Goal: Task Accomplishment & Management: Manage account settings

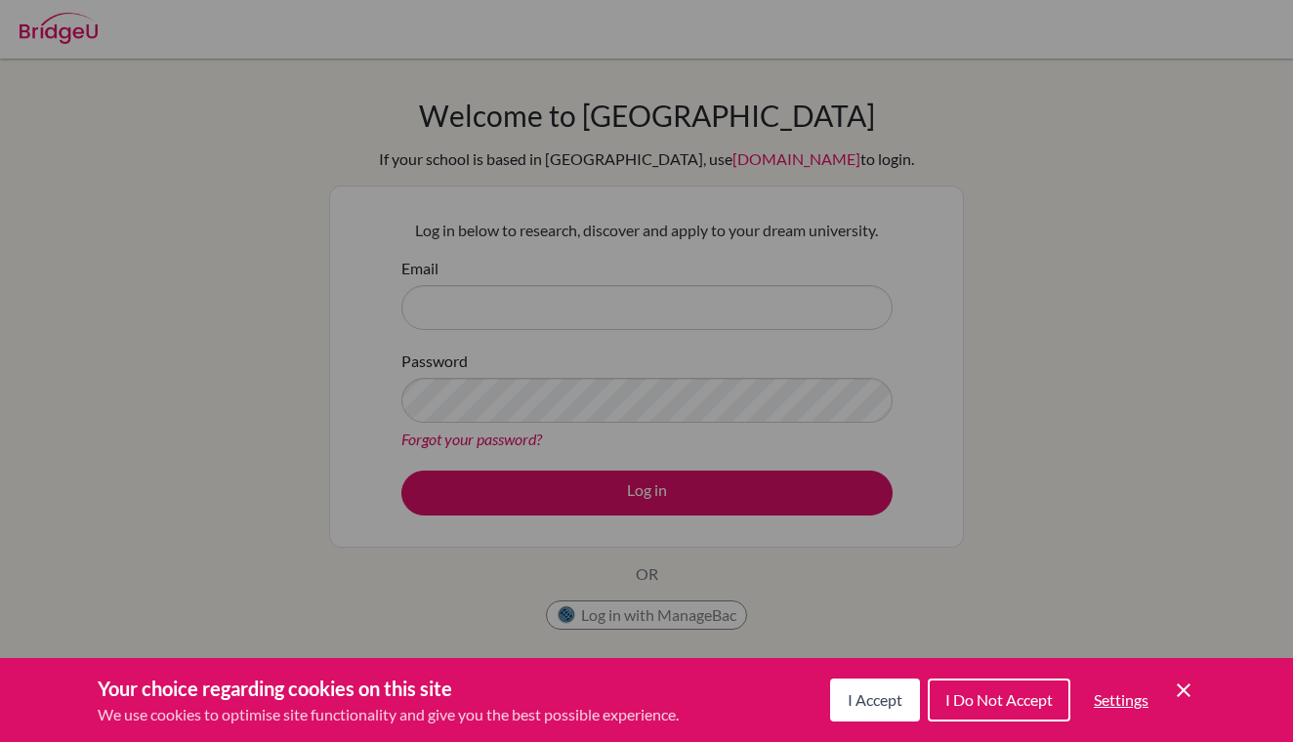
click at [878, 706] on span "I Accept" at bounding box center [875, 700] width 55 height 19
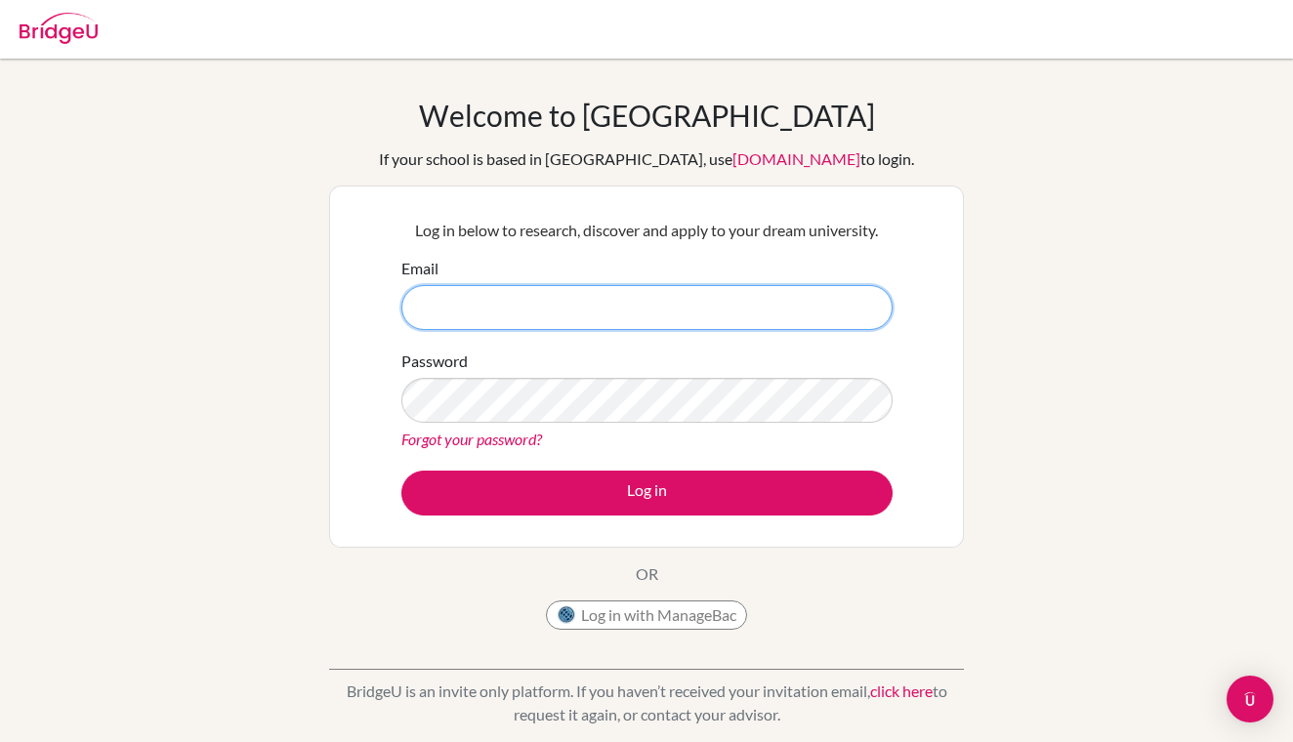
click at [469, 311] on input "Email" at bounding box center [646, 307] width 491 height 45
type input "[EMAIL_ADDRESS][DOMAIN_NAME]"
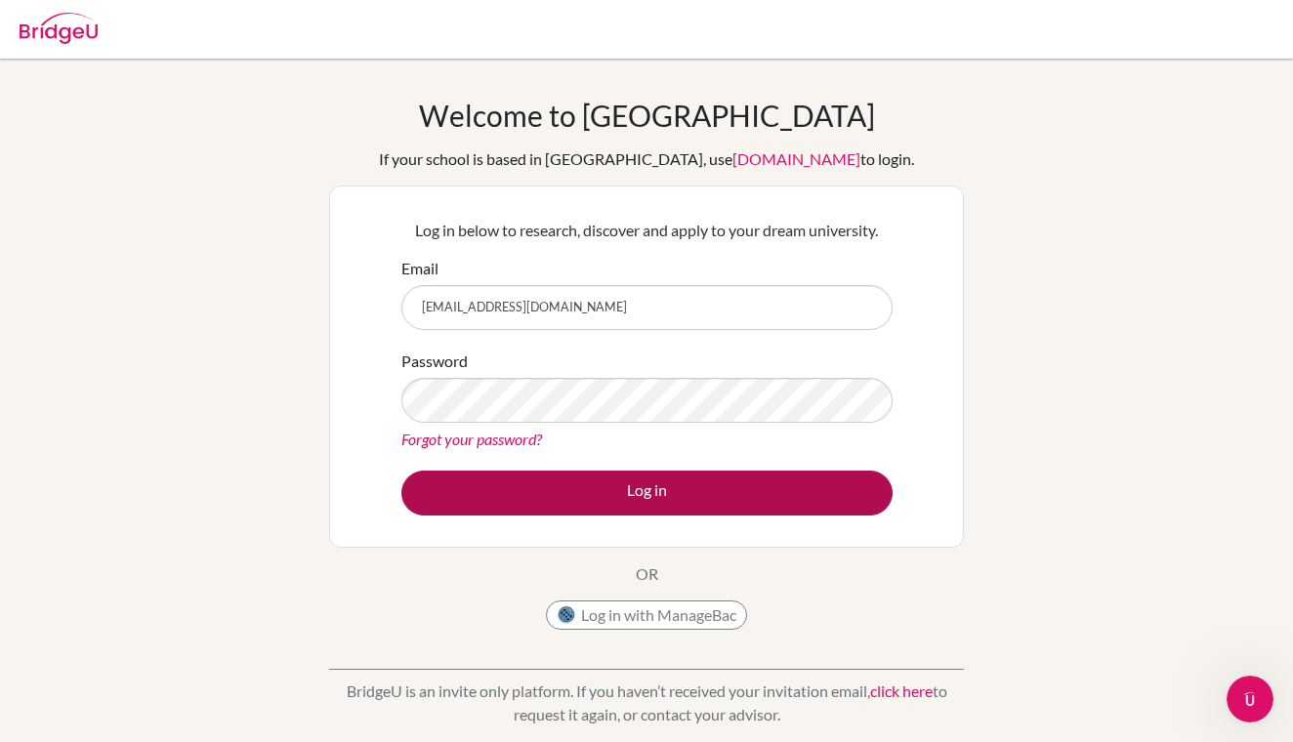
click at [591, 498] on button "Log in" at bounding box center [646, 493] width 491 height 45
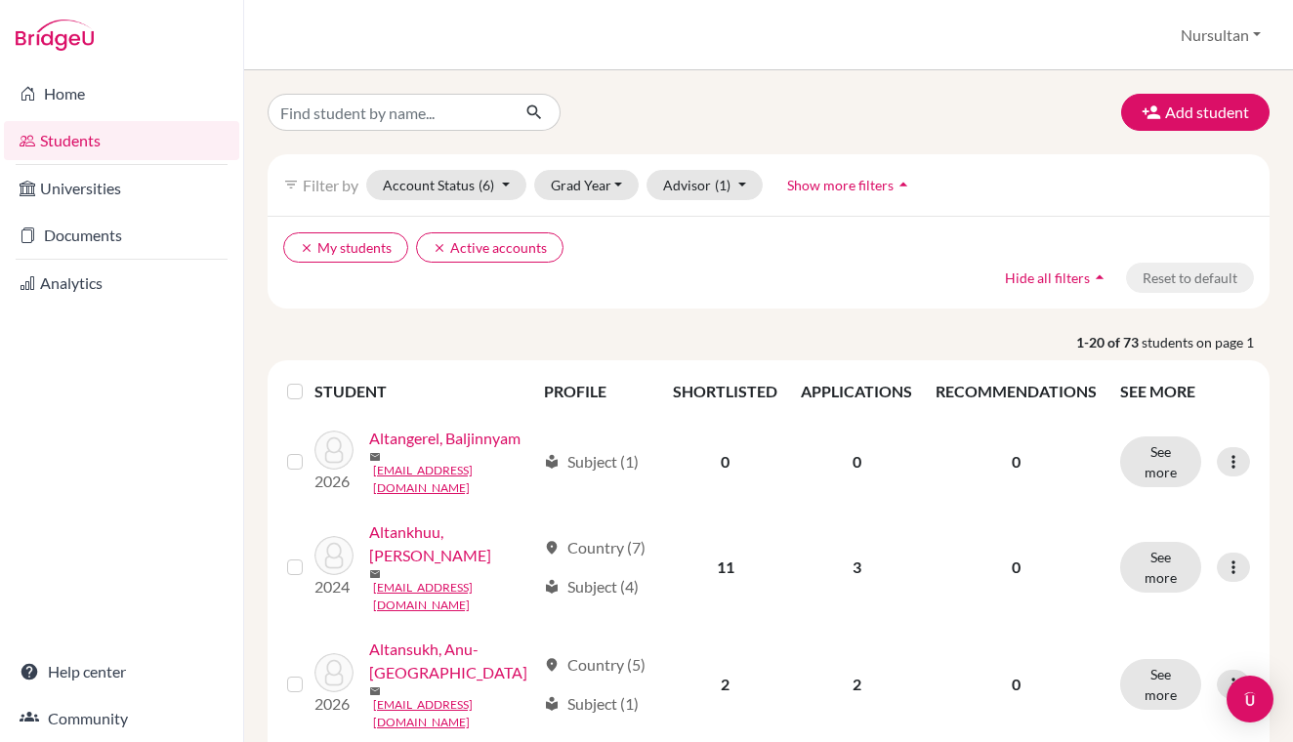
click at [1240, 39] on button "Nursultan" at bounding box center [1221, 35] width 98 height 37
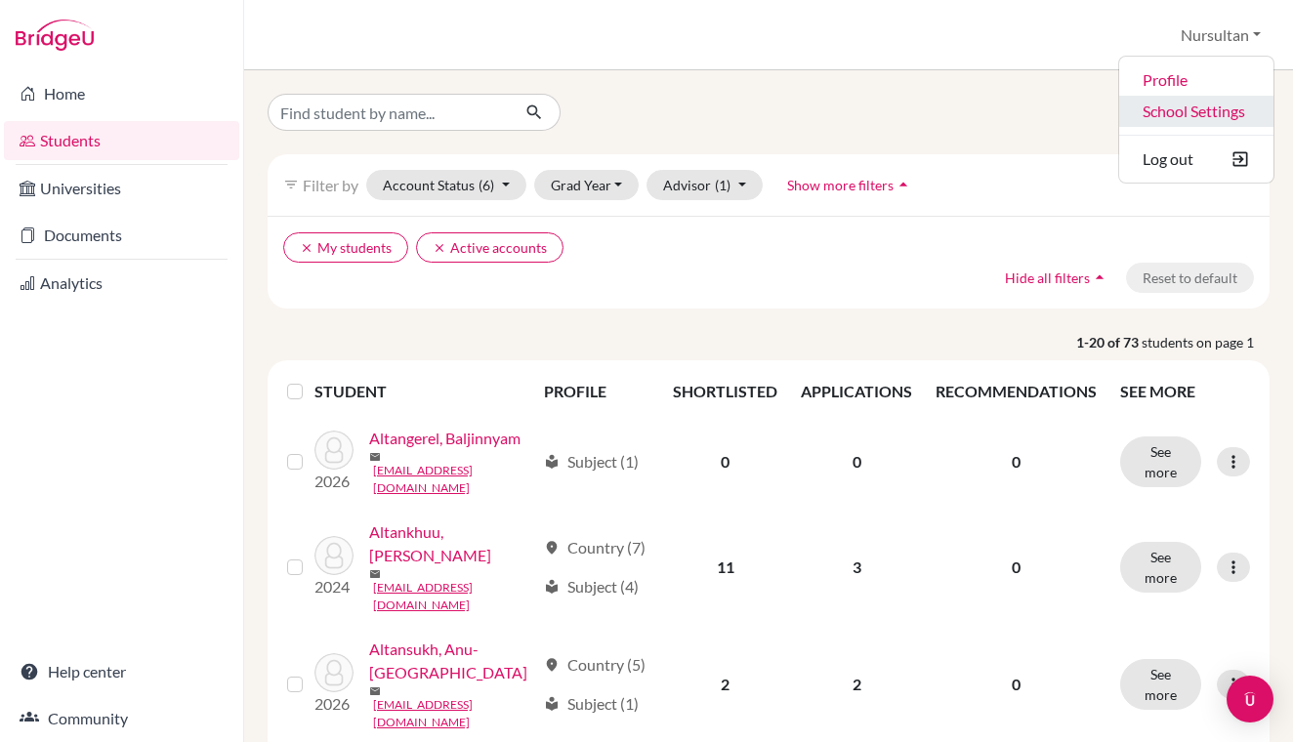
click at [1198, 111] on link "School Settings" at bounding box center [1196, 111] width 154 height 31
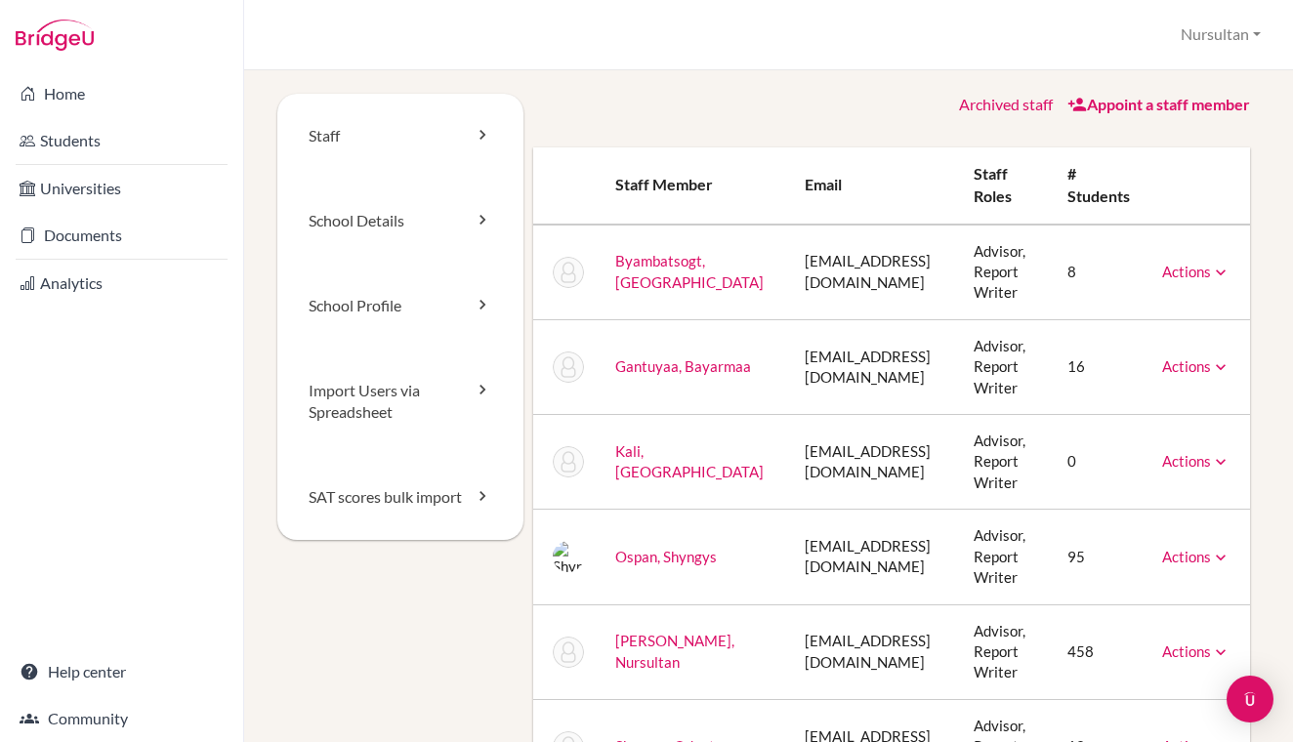
click at [1231, 268] on icon at bounding box center [1221, 273] width 20 height 20
click at [1182, 352] on link "Archive" at bounding box center [1147, 361] width 166 height 28
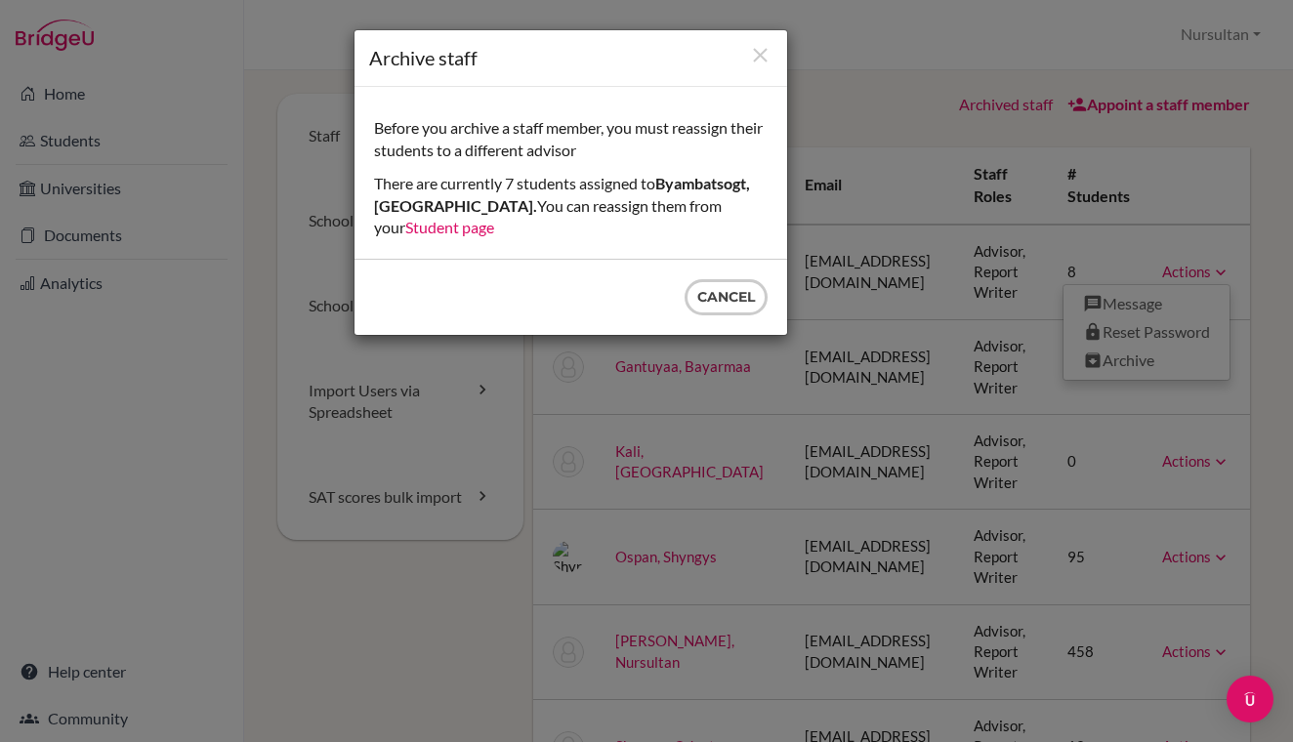
click at [494, 218] on link "Student page" at bounding box center [449, 227] width 89 height 19
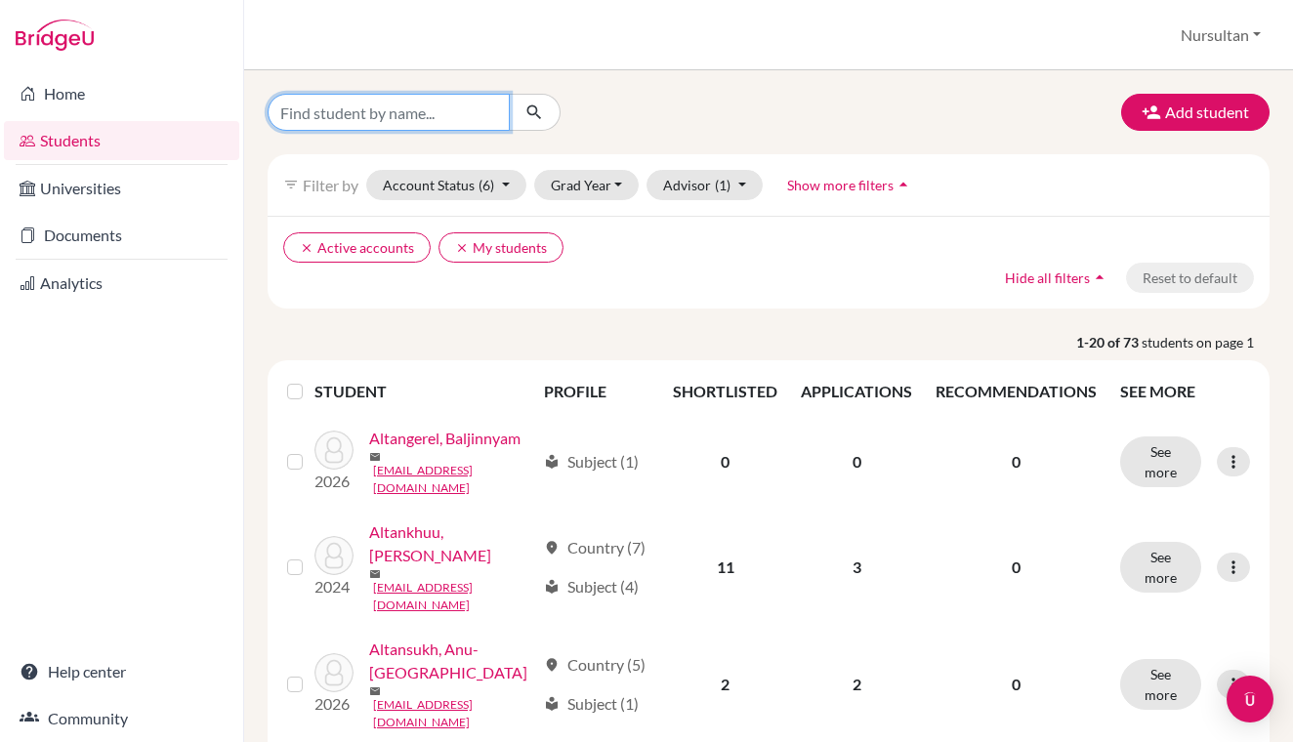
click at [416, 106] on input "Find student by name..." at bounding box center [389, 112] width 242 height 37
type input "solongo"
click at [534, 112] on button "submit" at bounding box center [535, 112] width 52 height 37
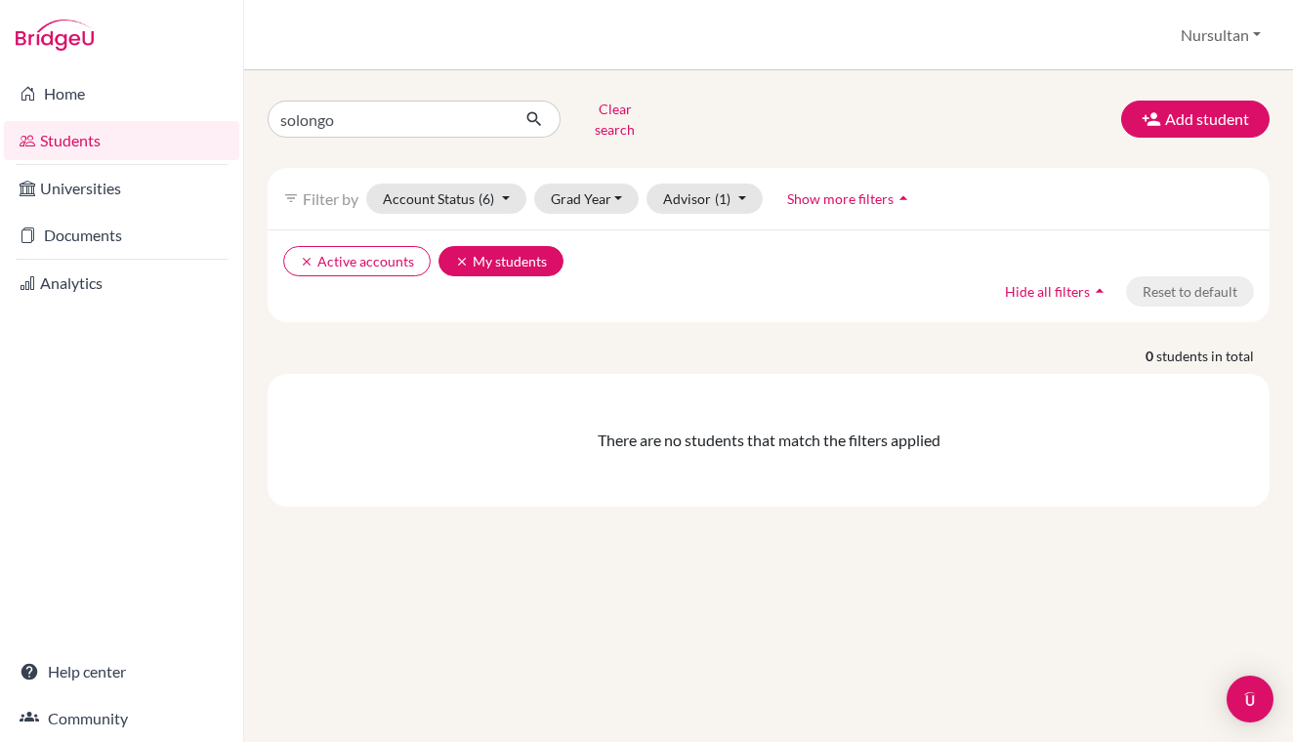
click at [459, 255] on icon "clear" at bounding box center [462, 262] width 14 height 14
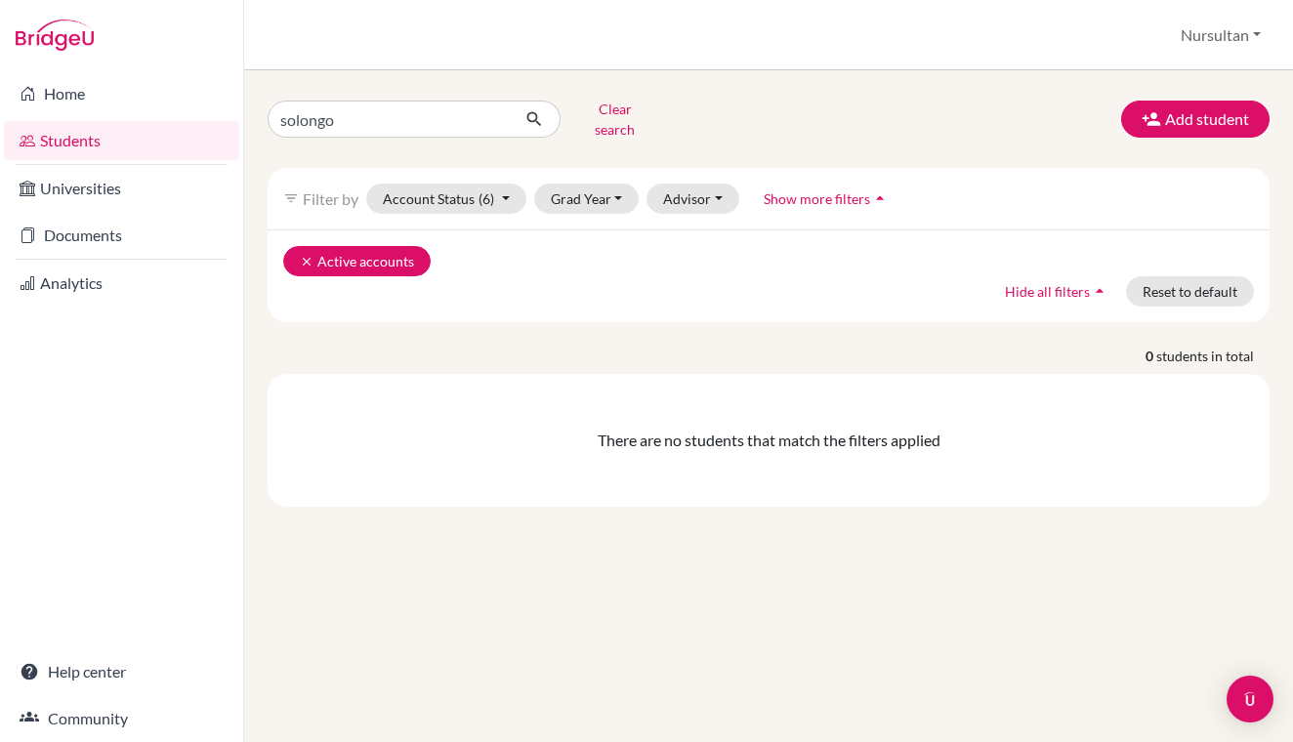
click at [306, 255] on icon "clear" at bounding box center [307, 262] width 14 height 14
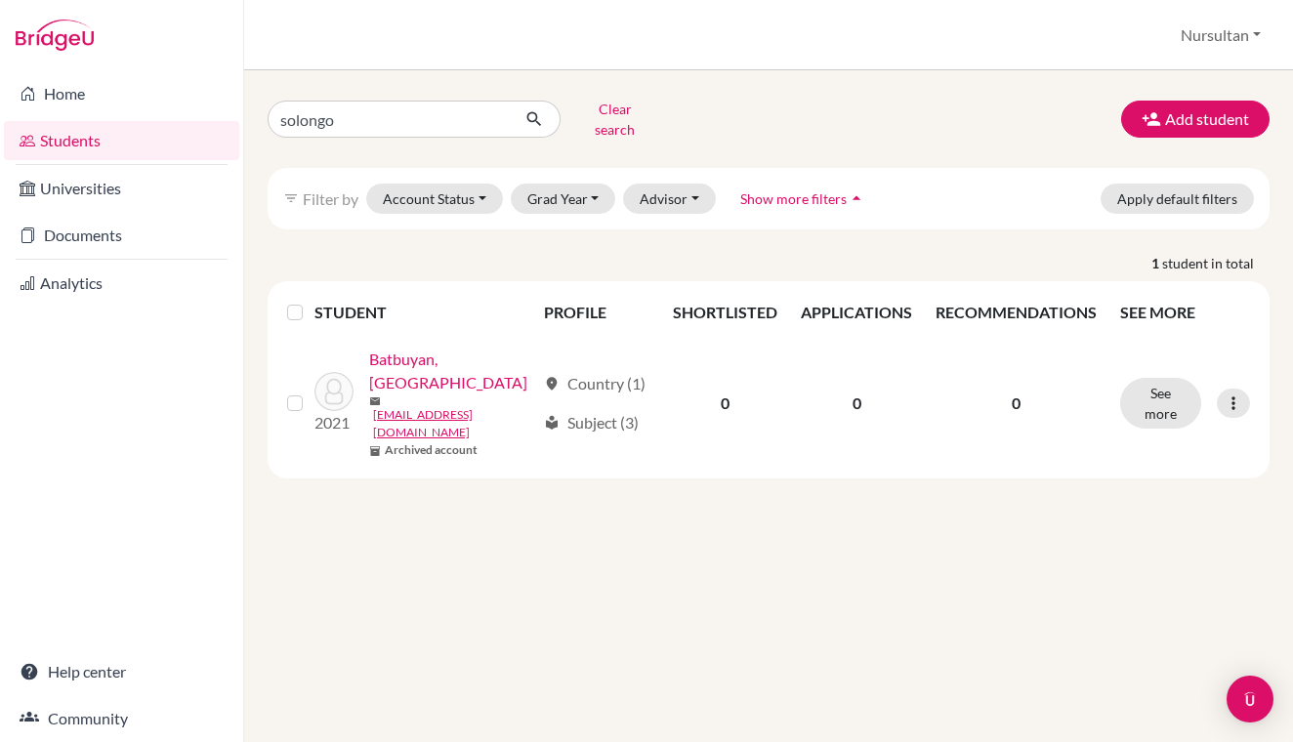
click at [614, 114] on button "Clear search" at bounding box center [615, 119] width 108 height 51
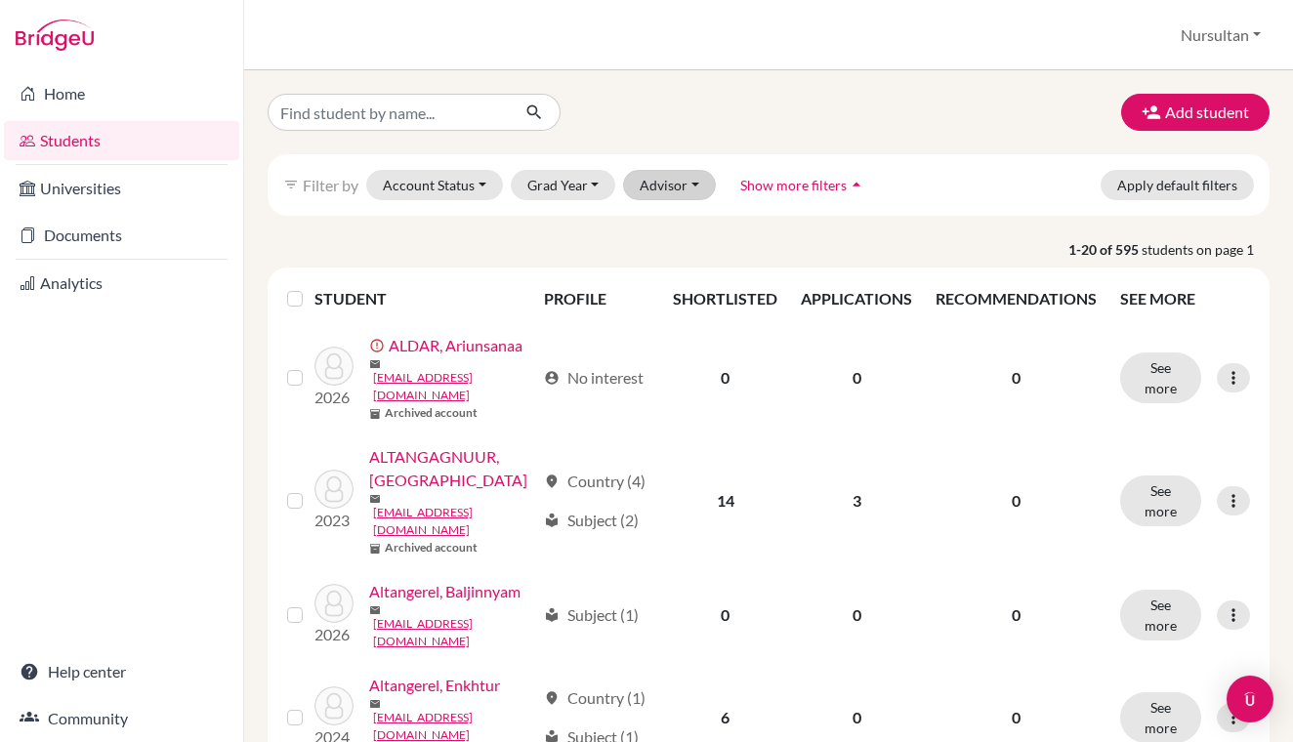
click at [688, 190] on button "Advisor" at bounding box center [669, 185] width 93 height 30
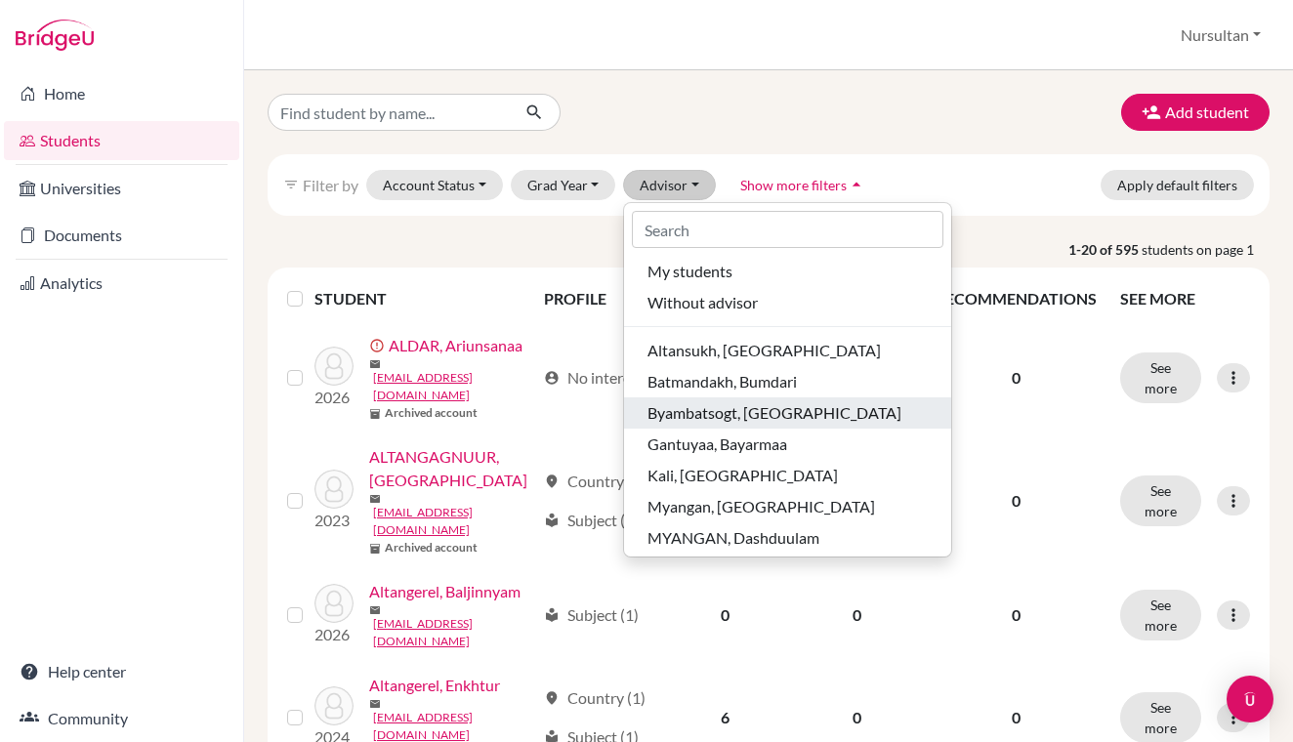
click at [726, 421] on span "Byambatsogt, [GEOGRAPHIC_DATA]" at bounding box center [775, 412] width 254 height 23
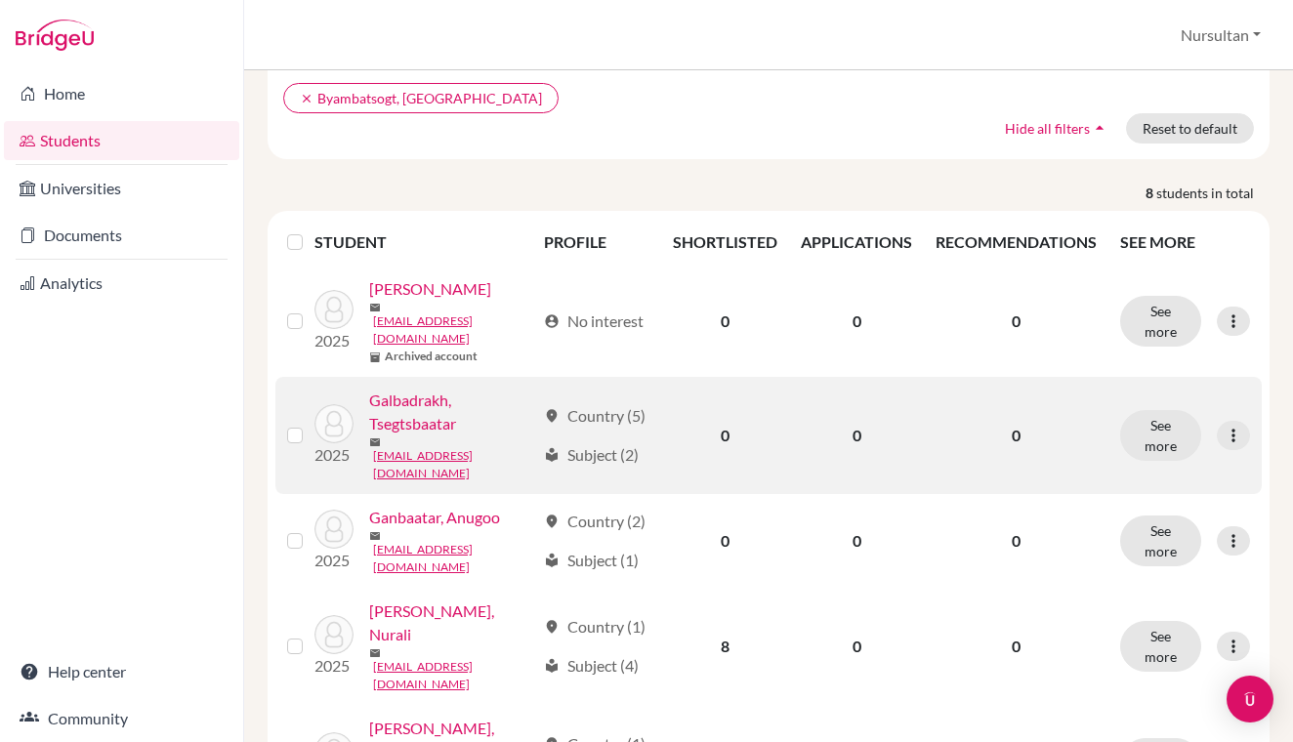
scroll to position [151, 0]
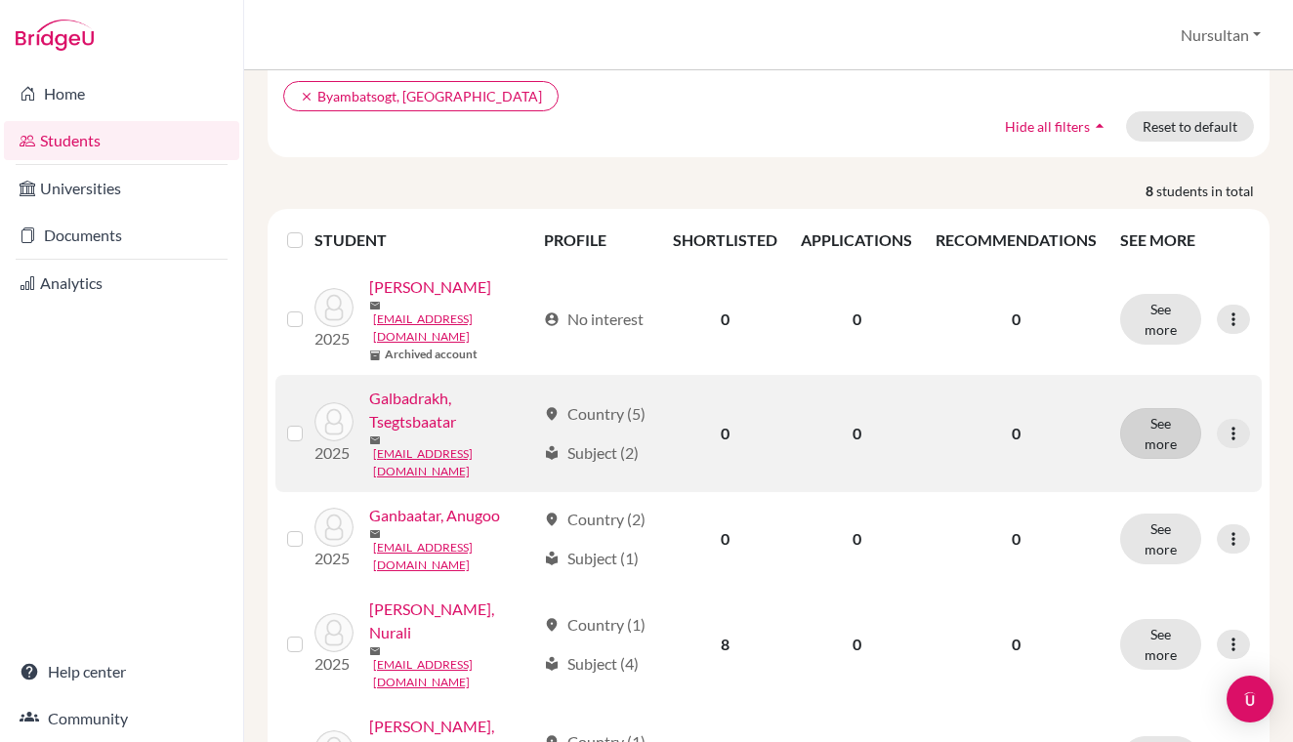
click at [1163, 425] on button "See more" at bounding box center [1160, 433] width 81 height 51
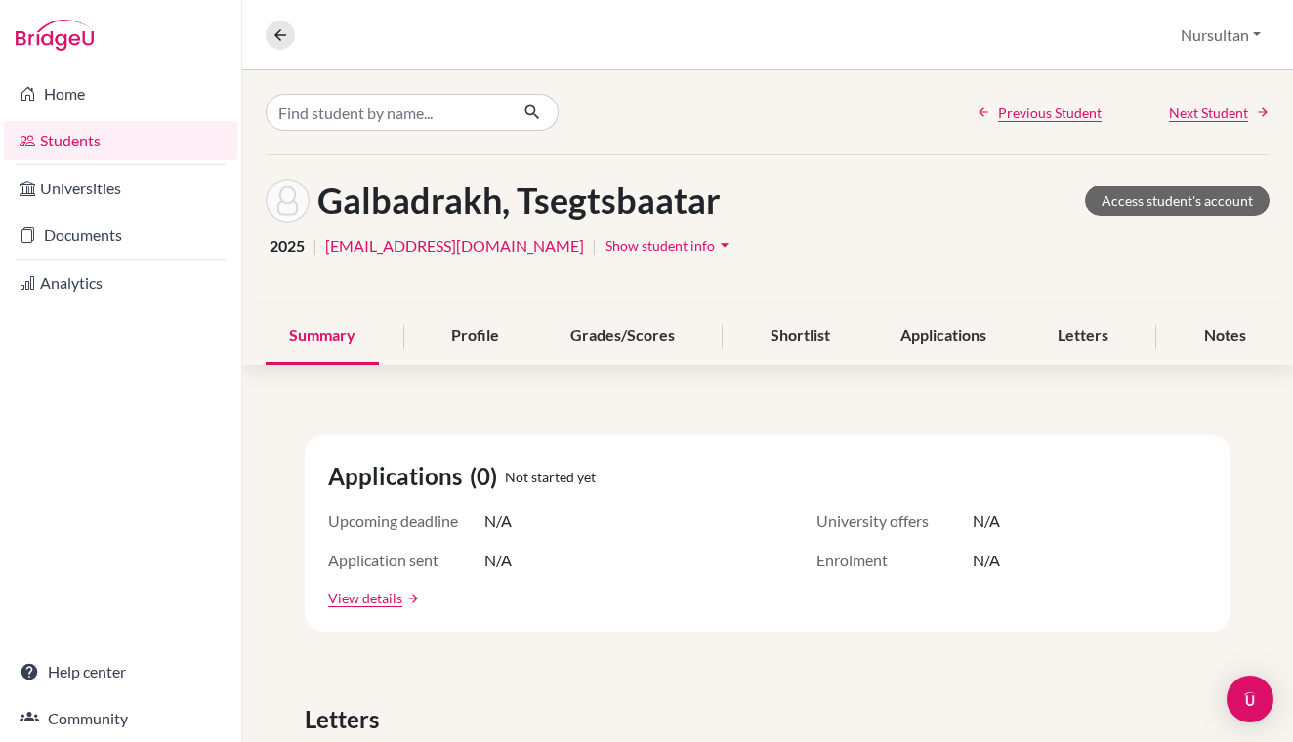
click at [691, 246] on span "Show student info" at bounding box center [660, 245] width 109 height 17
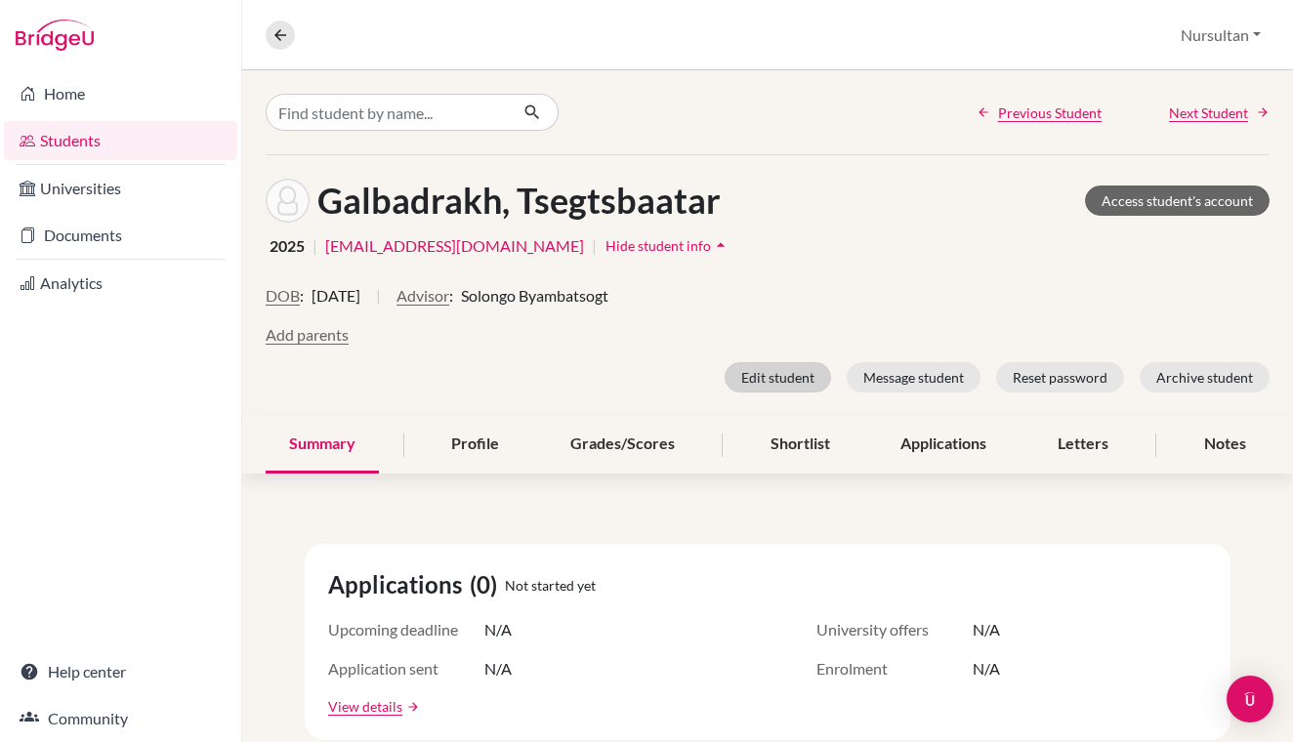
click at [786, 382] on button "Edit student" at bounding box center [778, 377] width 106 height 30
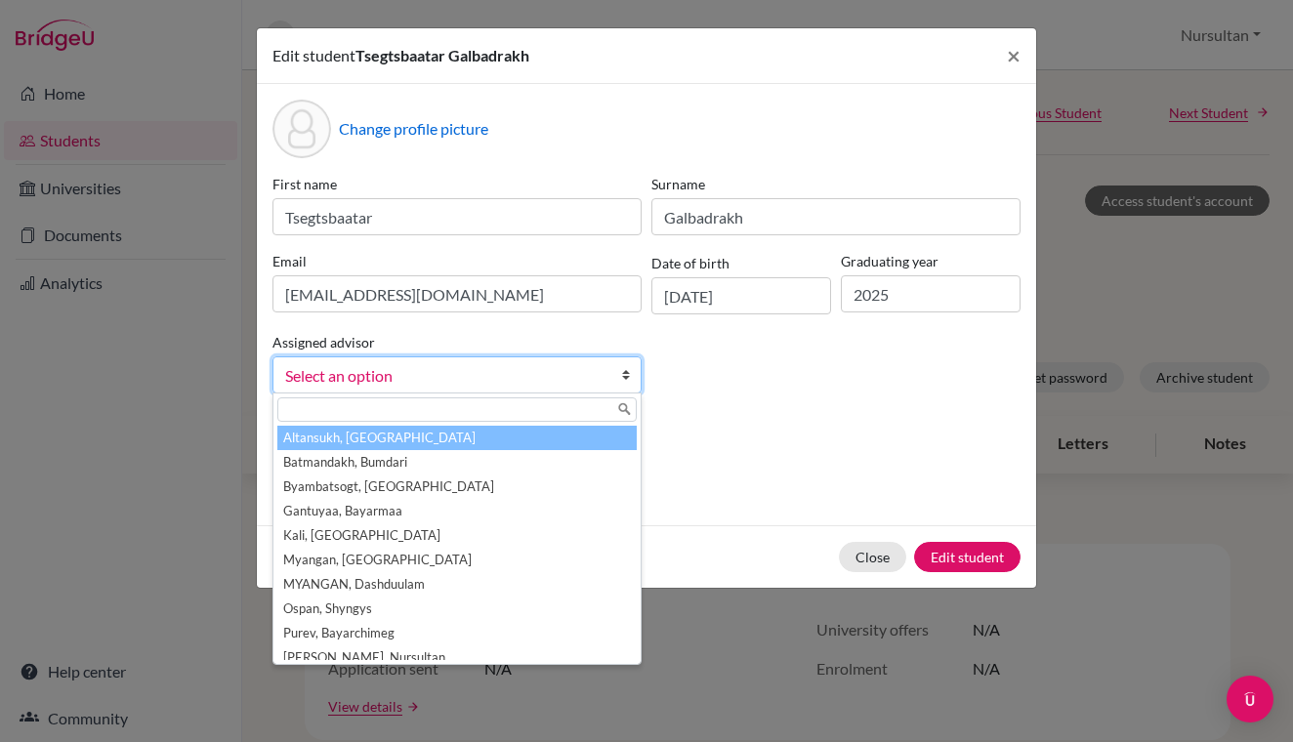
click at [610, 373] on link "Select an option" at bounding box center [457, 375] width 369 height 37
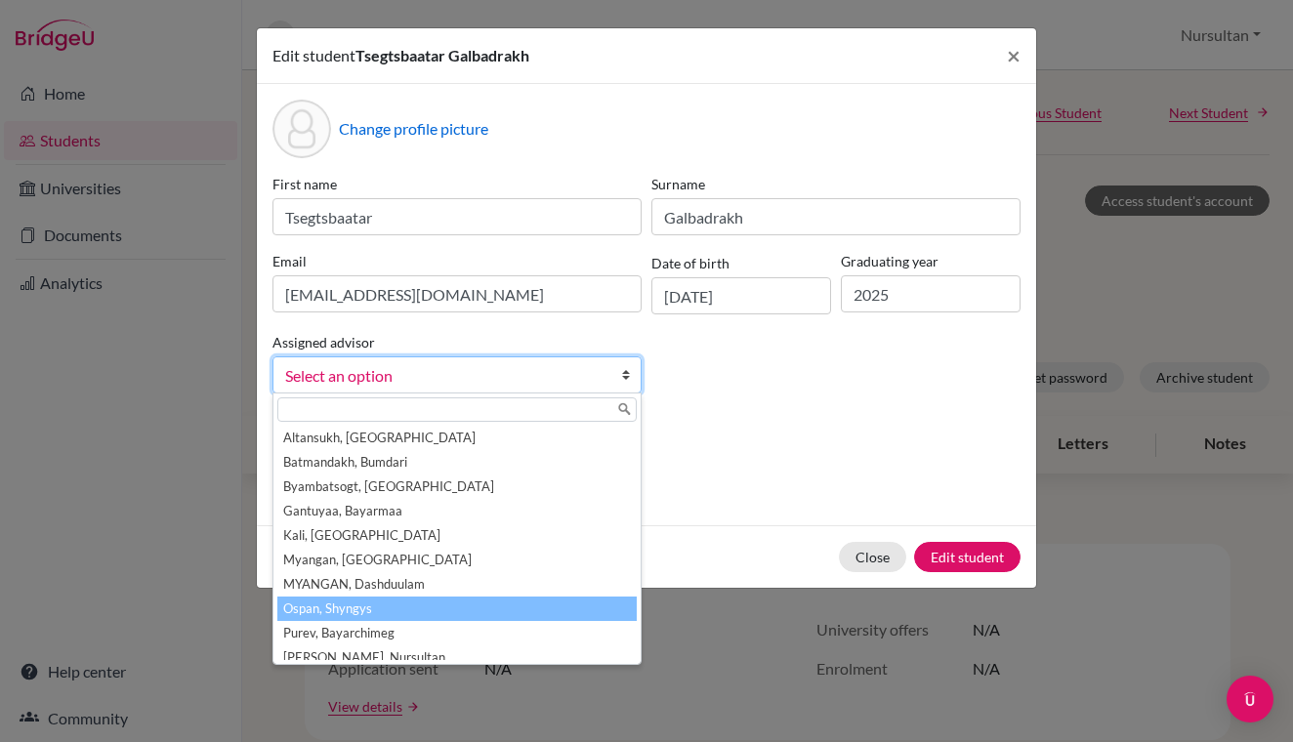
click at [350, 608] on li "Ospan, Shyngys" at bounding box center [456, 609] width 359 height 24
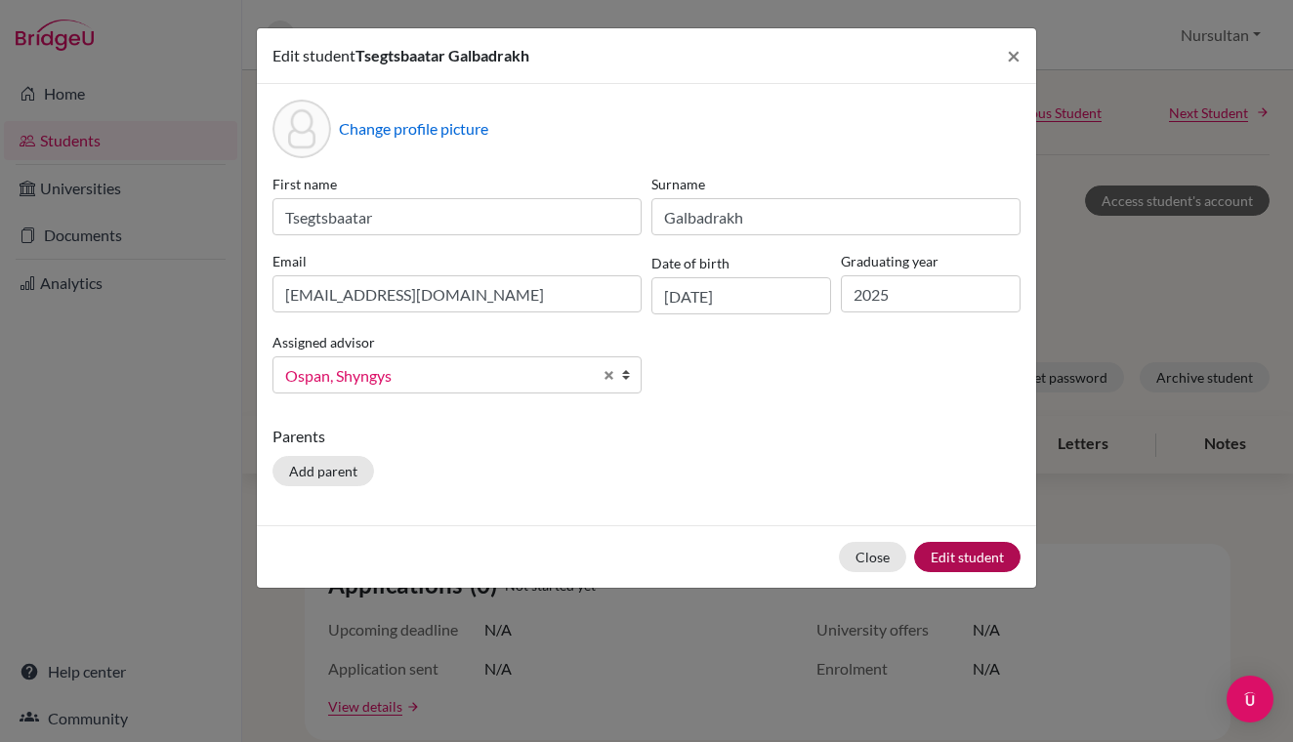
click at [964, 559] on button "Edit student" at bounding box center [967, 557] width 106 height 30
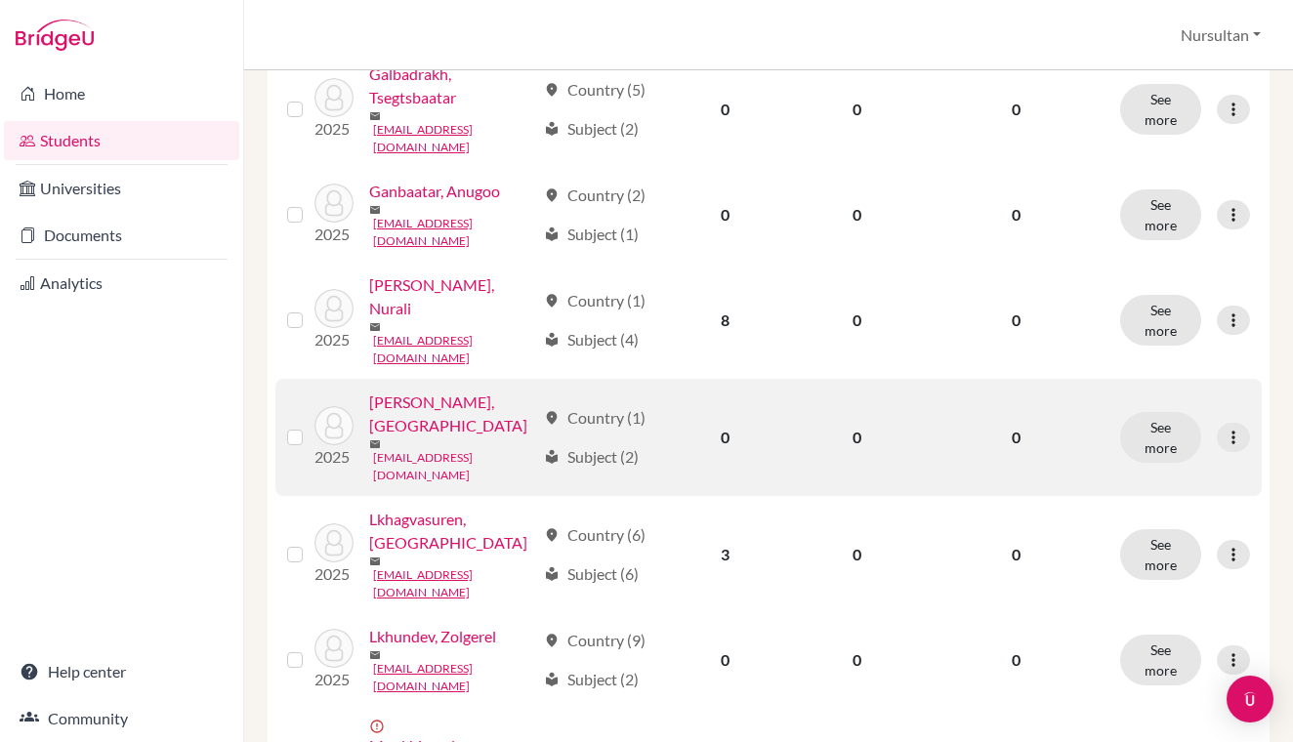
scroll to position [457, 0]
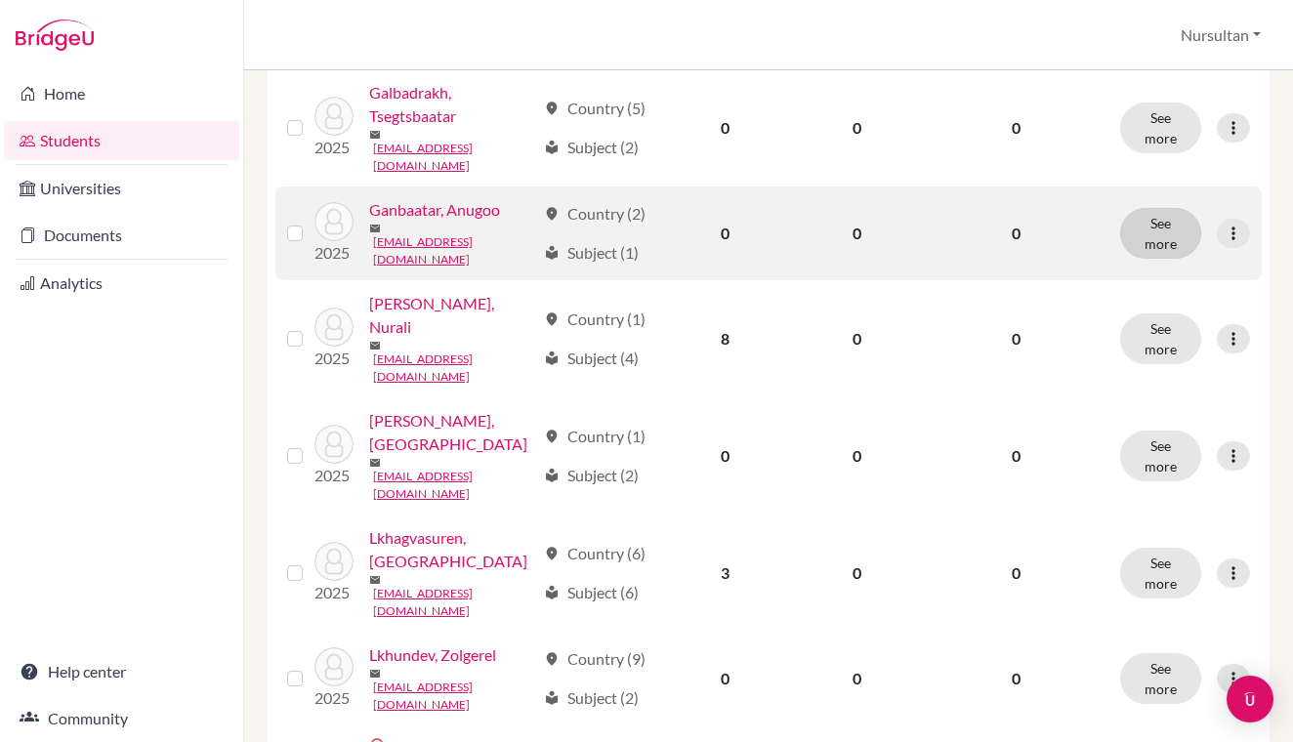
click at [1164, 234] on button "See more" at bounding box center [1160, 233] width 81 height 51
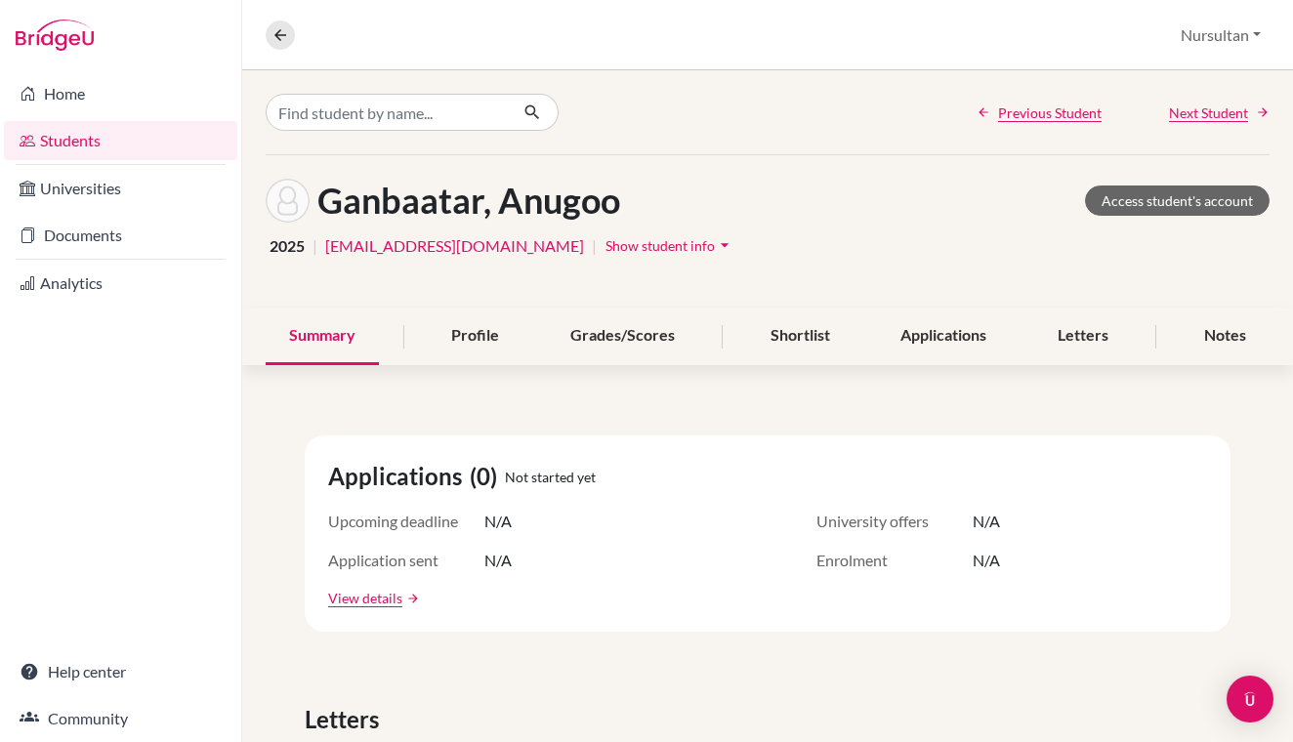
click at [659, 248] on span "Show student info" at bounding box center [660, 245] width 109 height 17
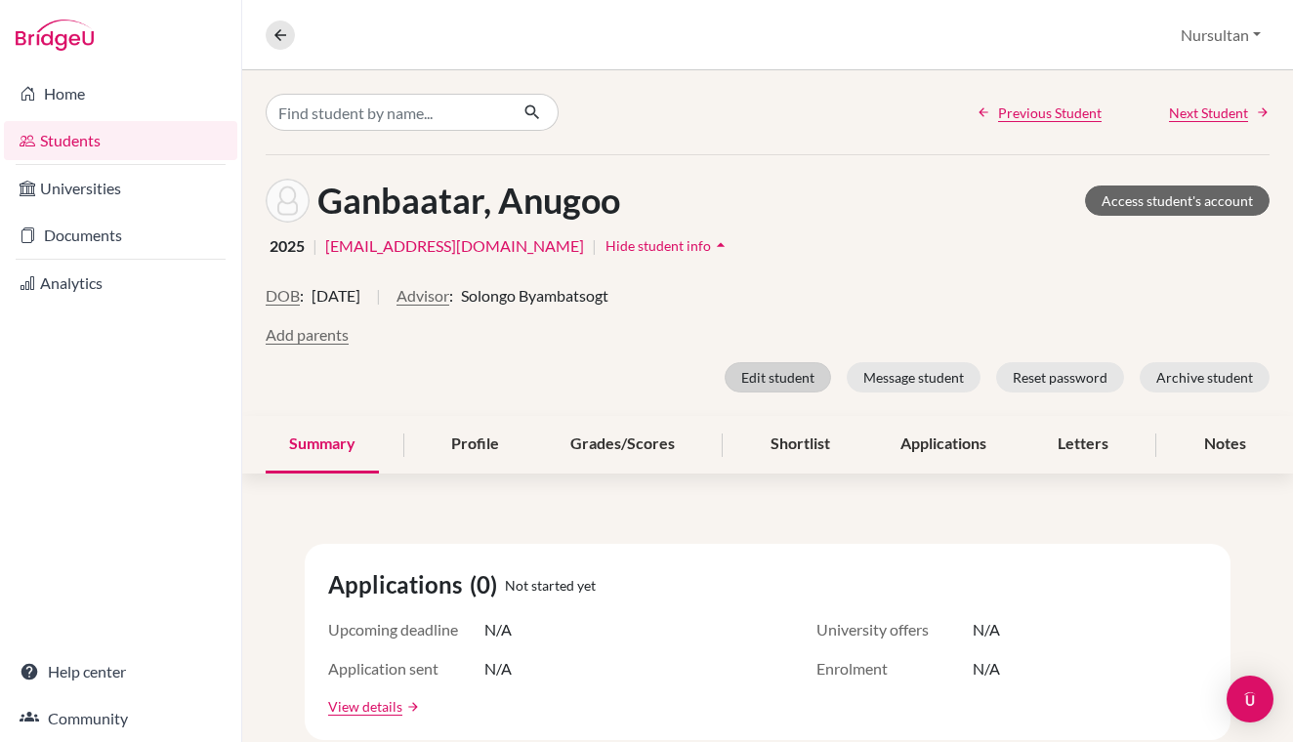
click at [781, 379] on button "Edit student" at bounding box center [778, 377] width 106 height 30
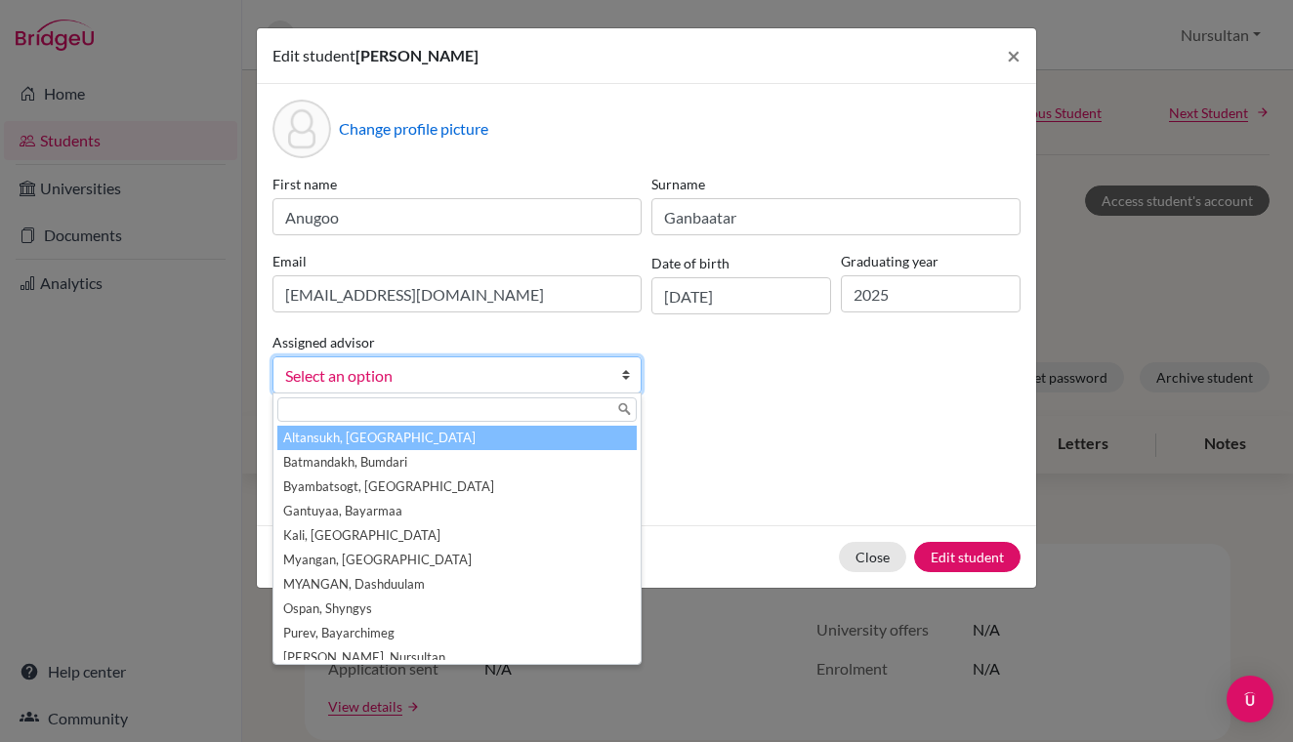
click at [607, 376] on link "Select an option" at bounding box center [457, 375] width 369 height 37
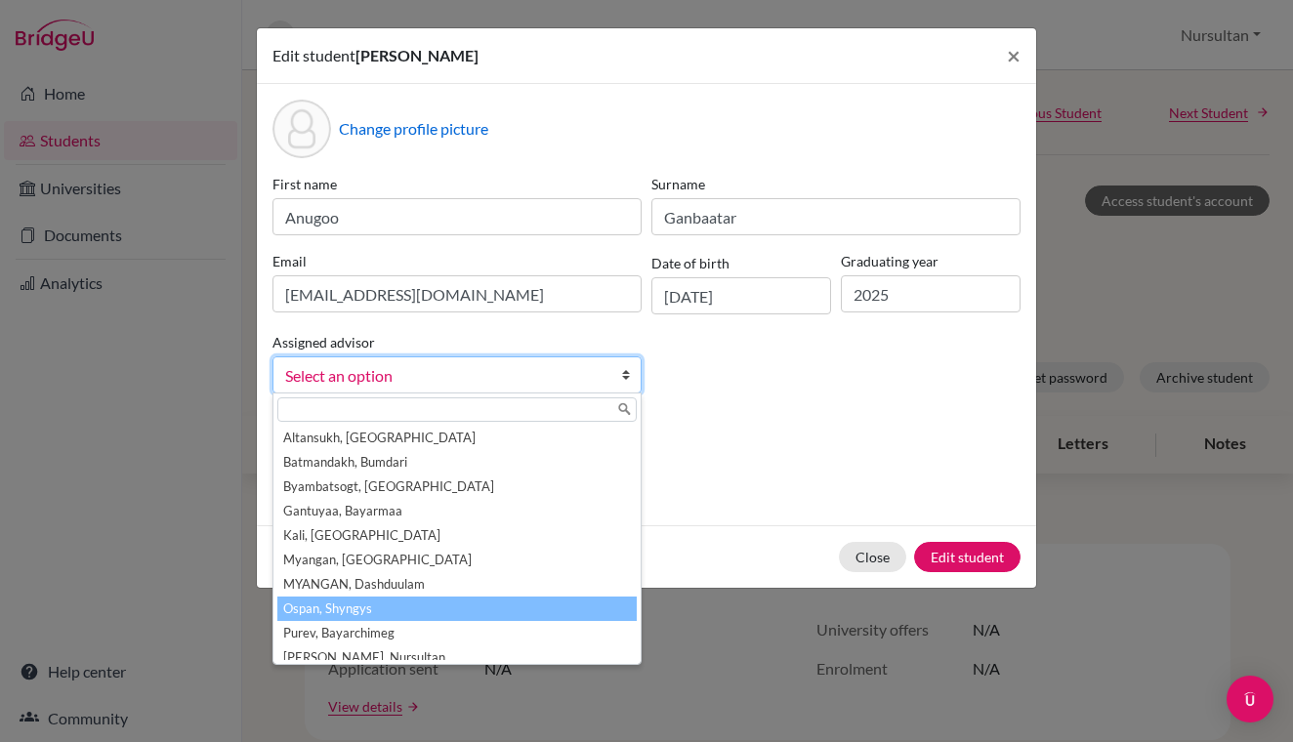
click at [344, 602] on li "Ospan, Shyngys" at bounding box center [456, 609] width 359 height 24
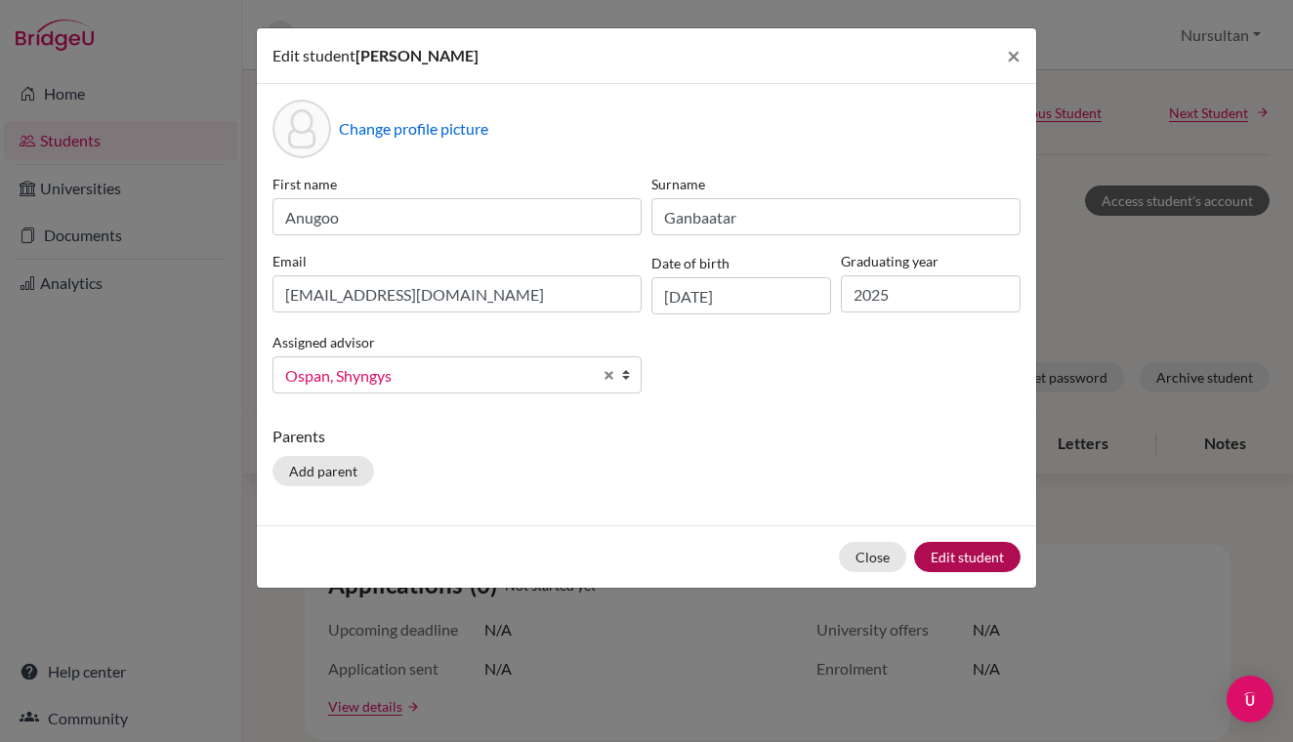
click at [971, 558] on button "Edit student" at bounding box center [967, 557] width 106 height 30
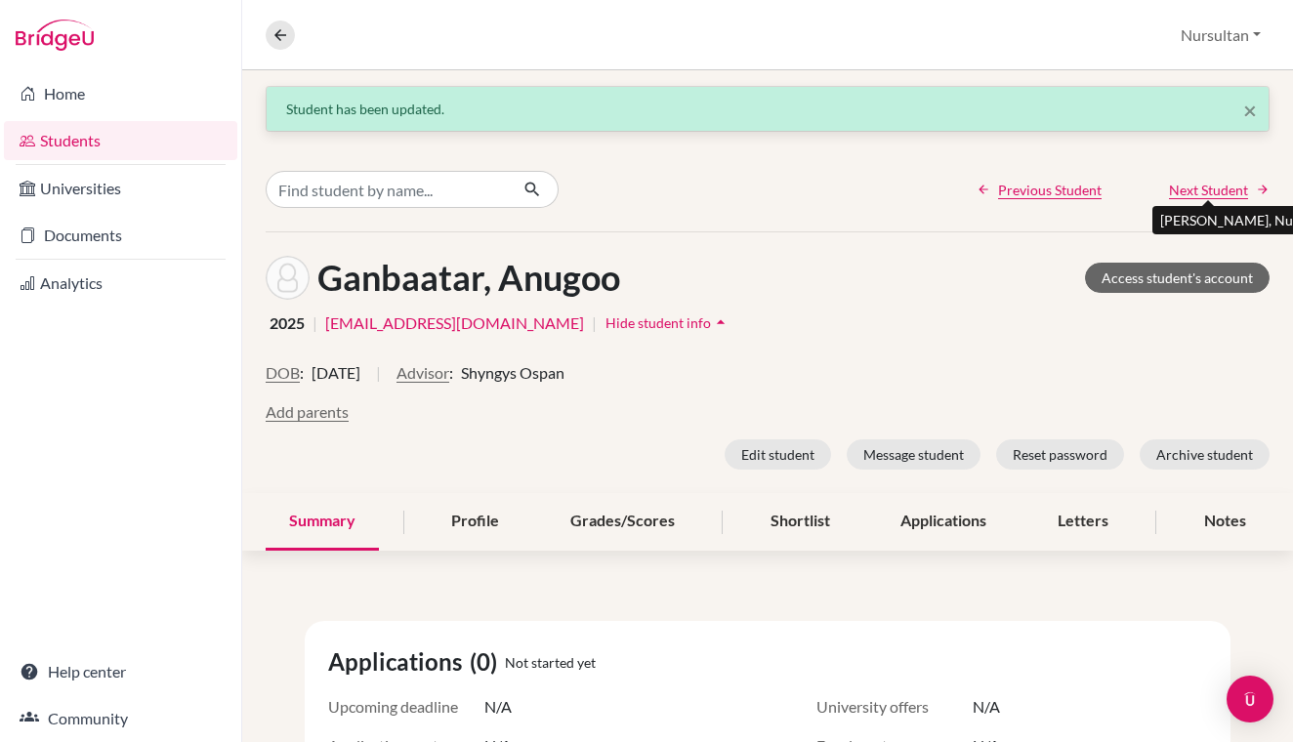
click at [1194, 192] on span "Next Student" at bounding box center [1208, 190] width 79 height 21
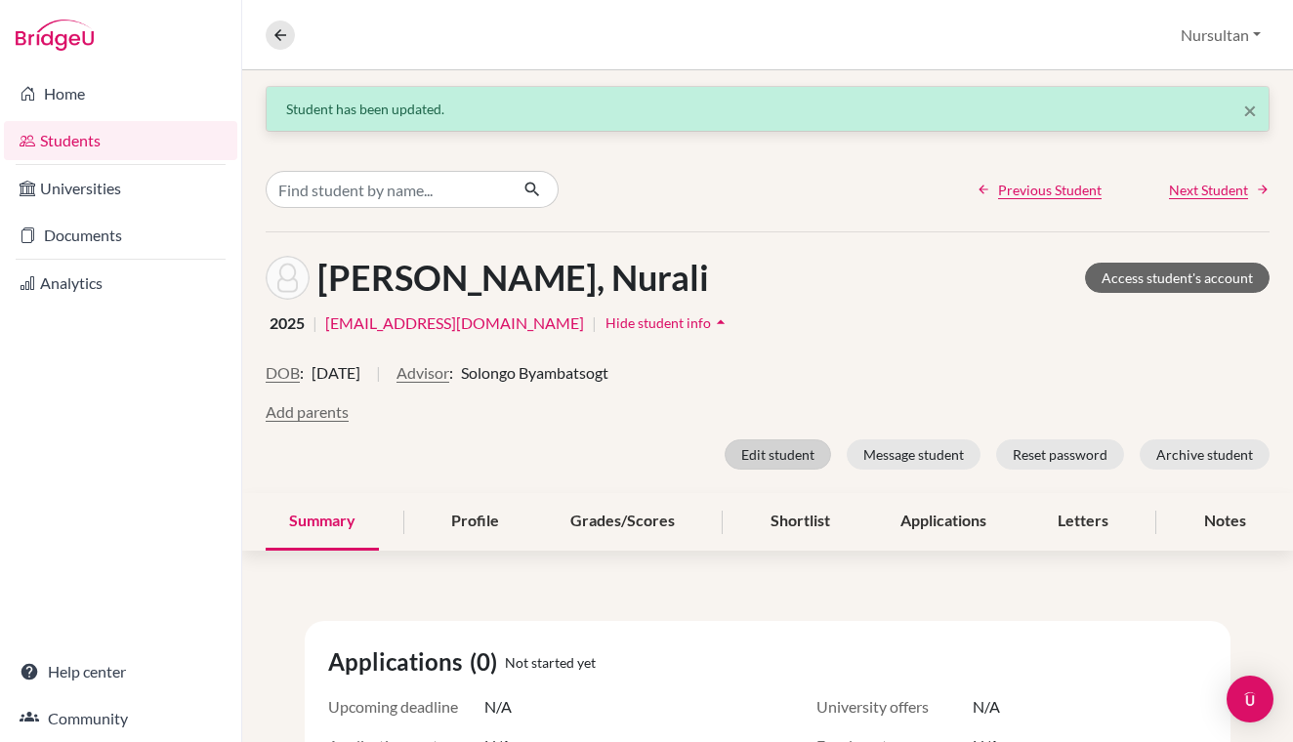
click at [802, 454] on button "Edit student" at bounding box center [778, 455] width 106 height 30
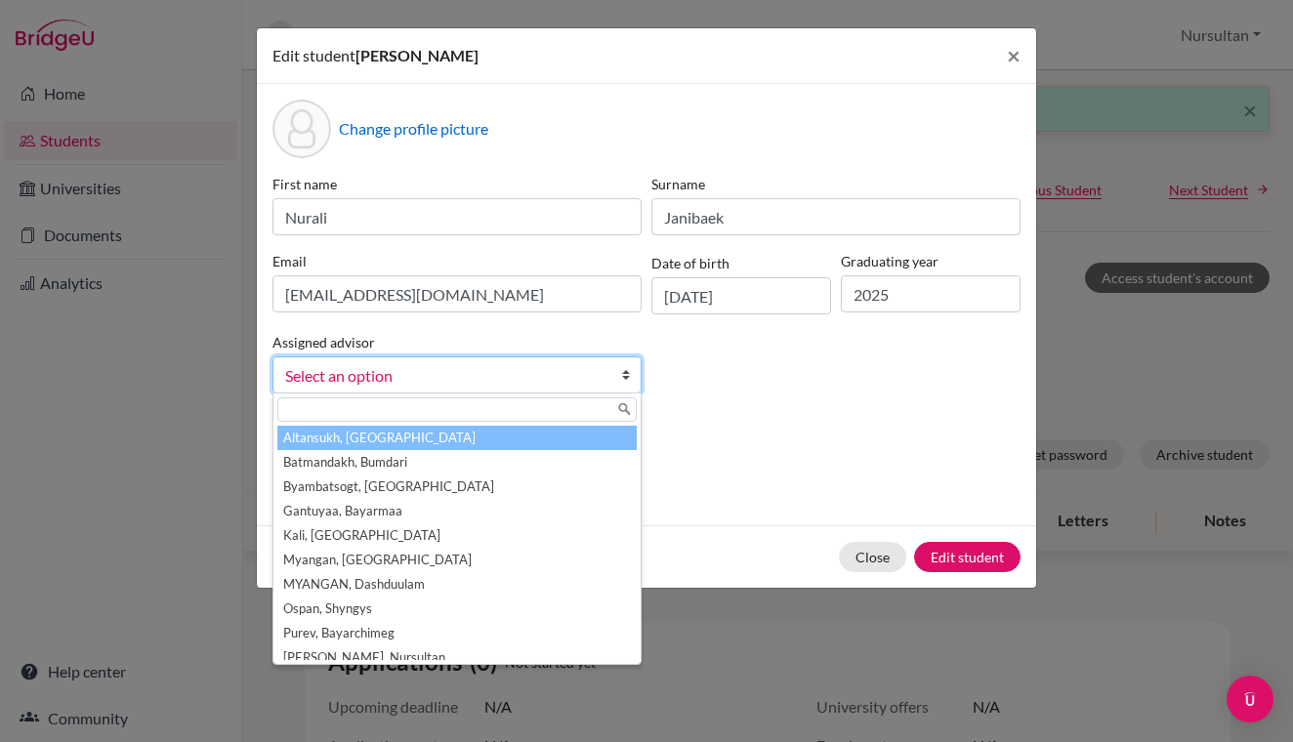
click at [607, 376] on link "Select an option" at bounding box center [457, 375] width 369 height 37
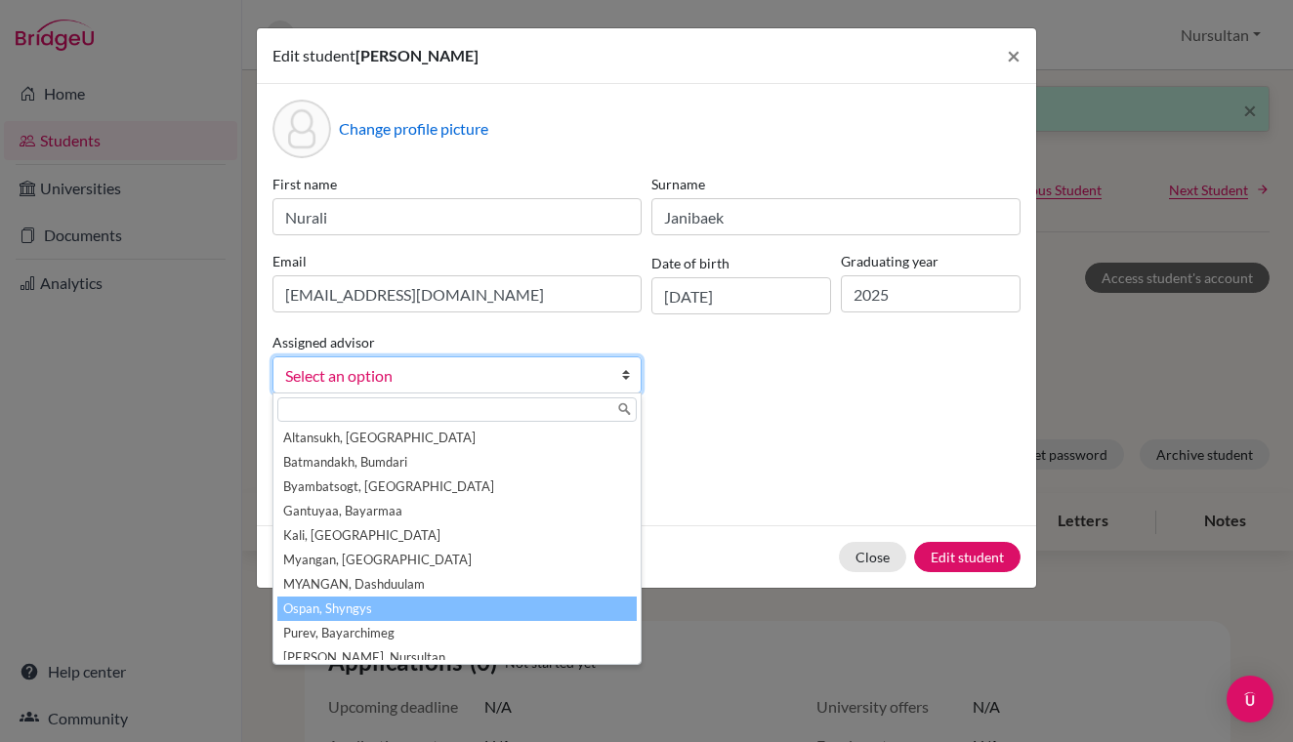
click at [345, 605] on li "Ospan, Shyngys" at bounding box center [456, 609] width 359 height 24
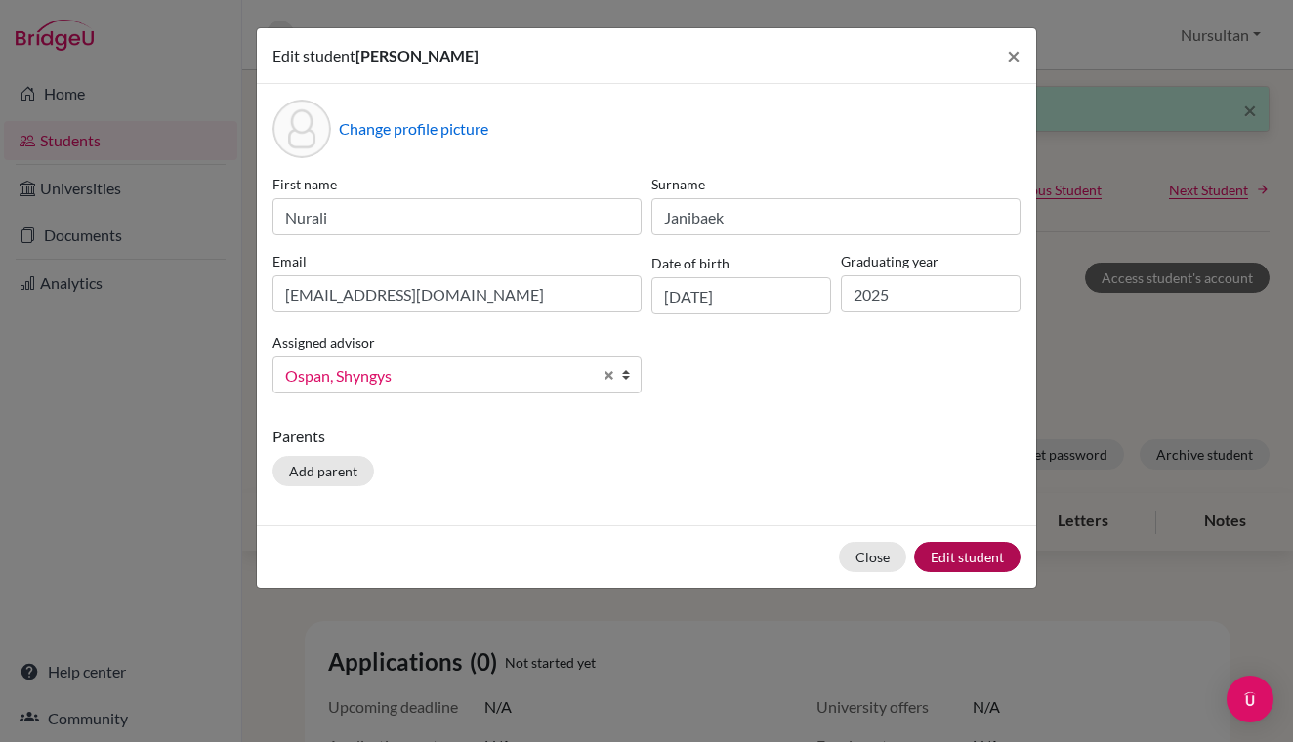
click at [973, 559] on button "Edit student" at bounding box center [967, 557] width 106 height 30
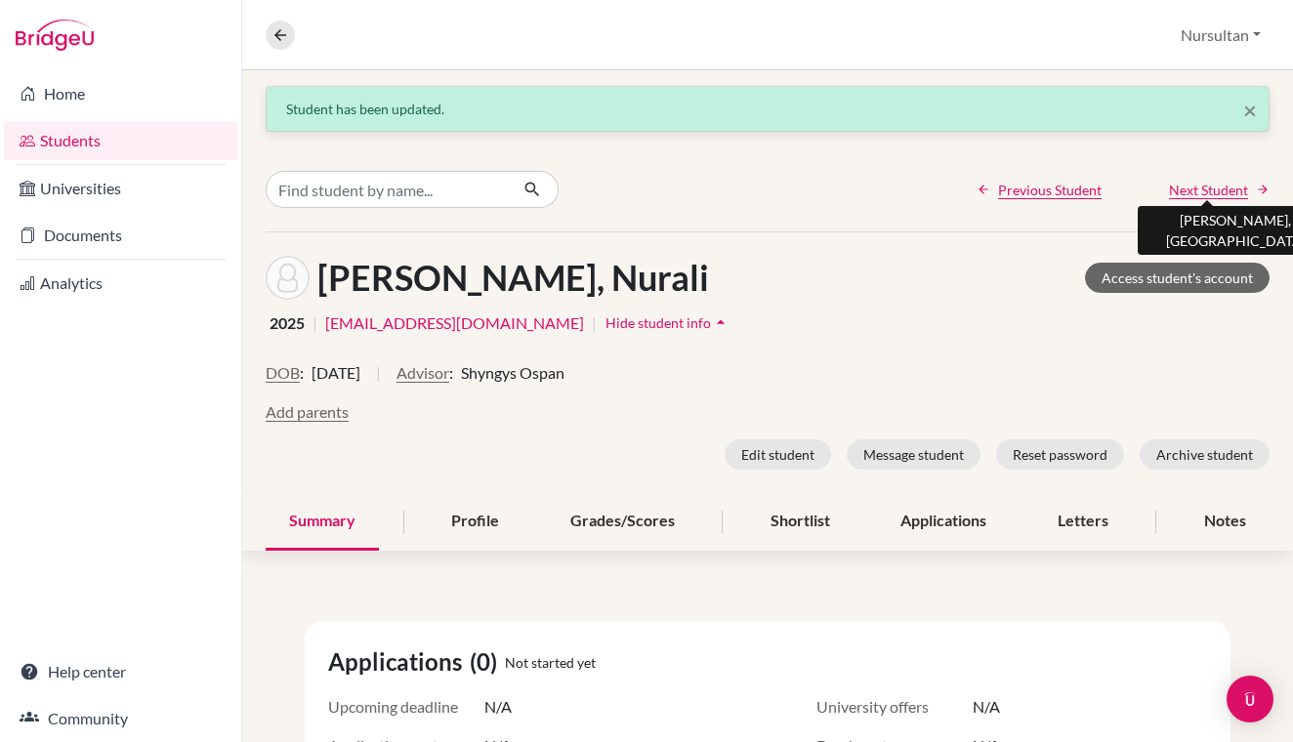
click at [1209, 192] on span "Next Student" at bounding box center [1208, 190] width 79 height 21
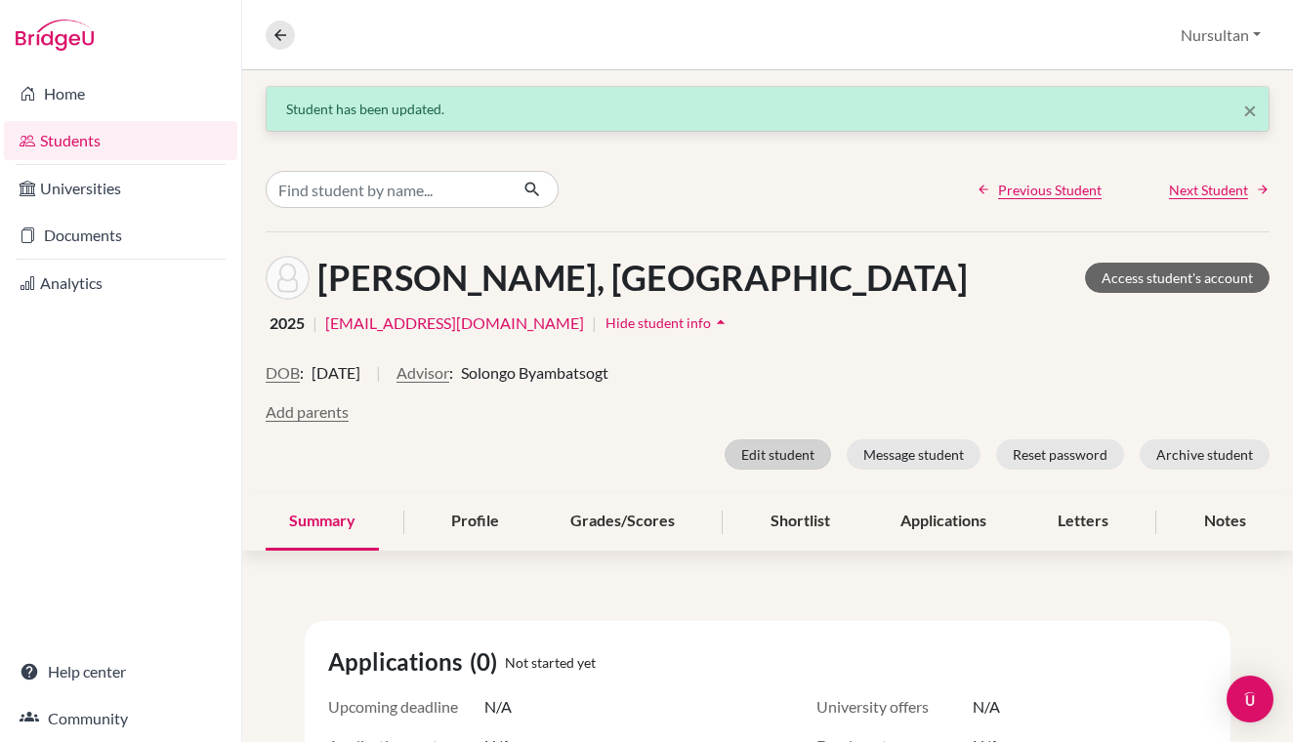
click at [789, 459] on button "Edit student" at bounding box center [778, 455] width 106 height 30
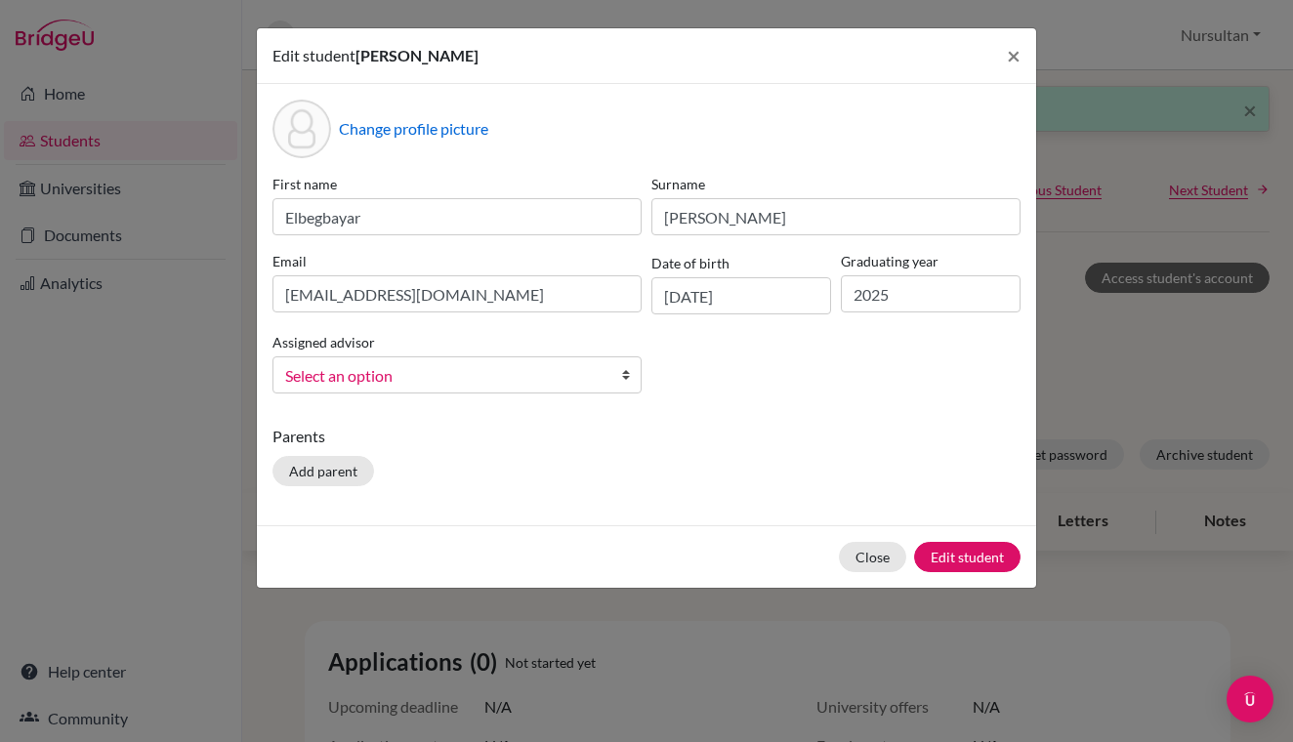
click at [610, 376] on link "Select an option" at bounding box center [457, 375] width 369 height 37
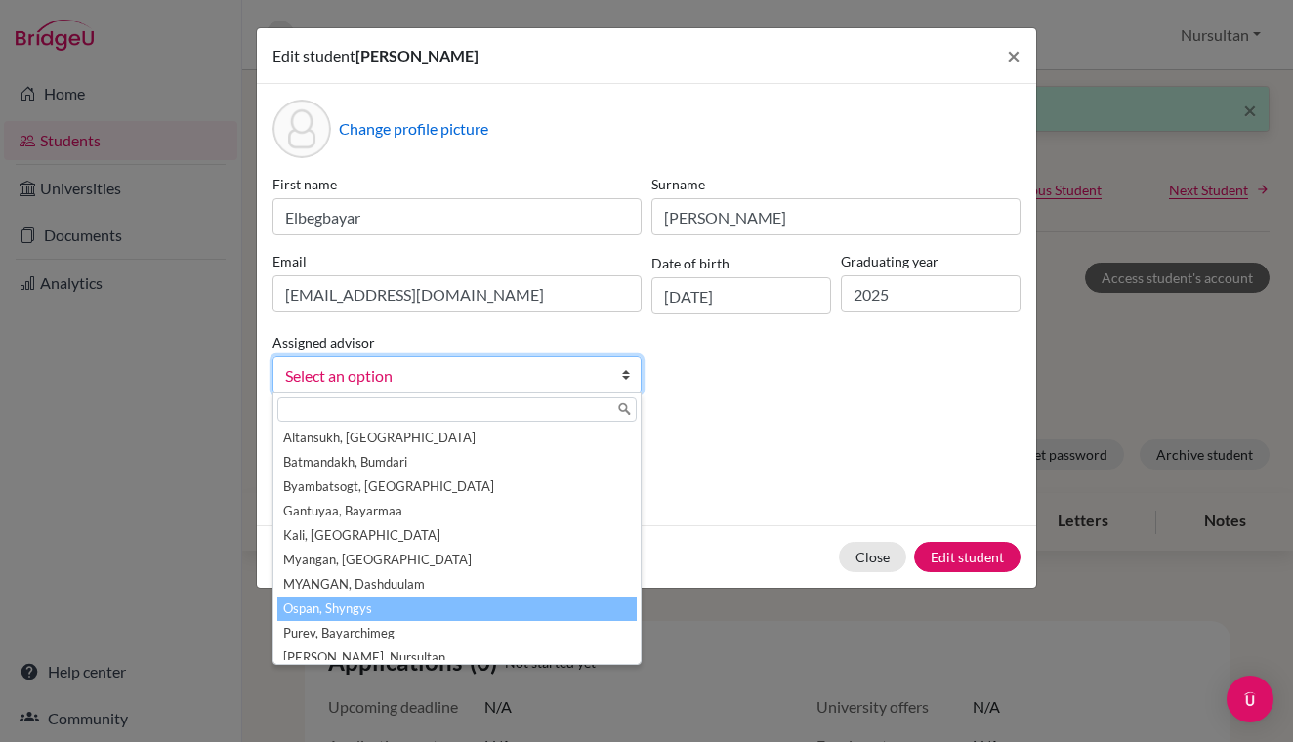
click at [344, 608] on li "Ospan, Shyngys" at bounding box center [456, 609] width 359 height 24
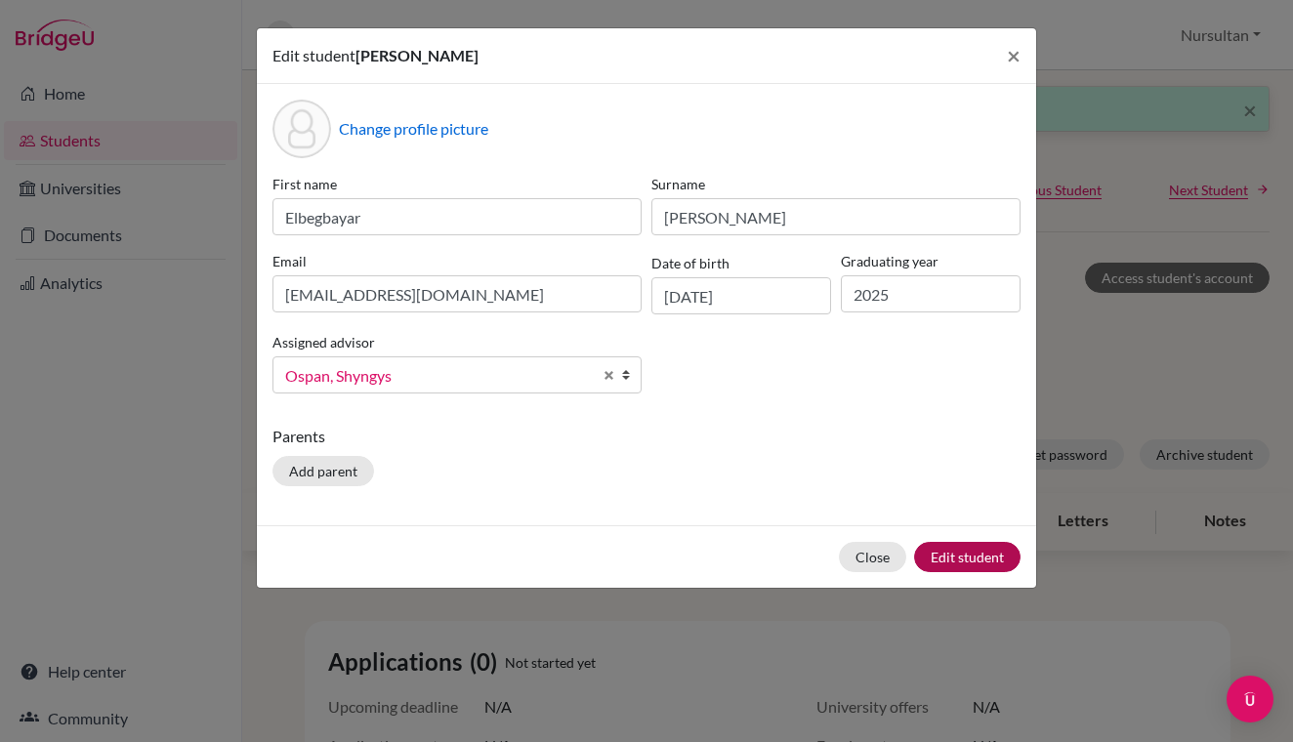
click at [972, 559] on button "Edit student" at bounding box center [967, 557] width 106 height 30
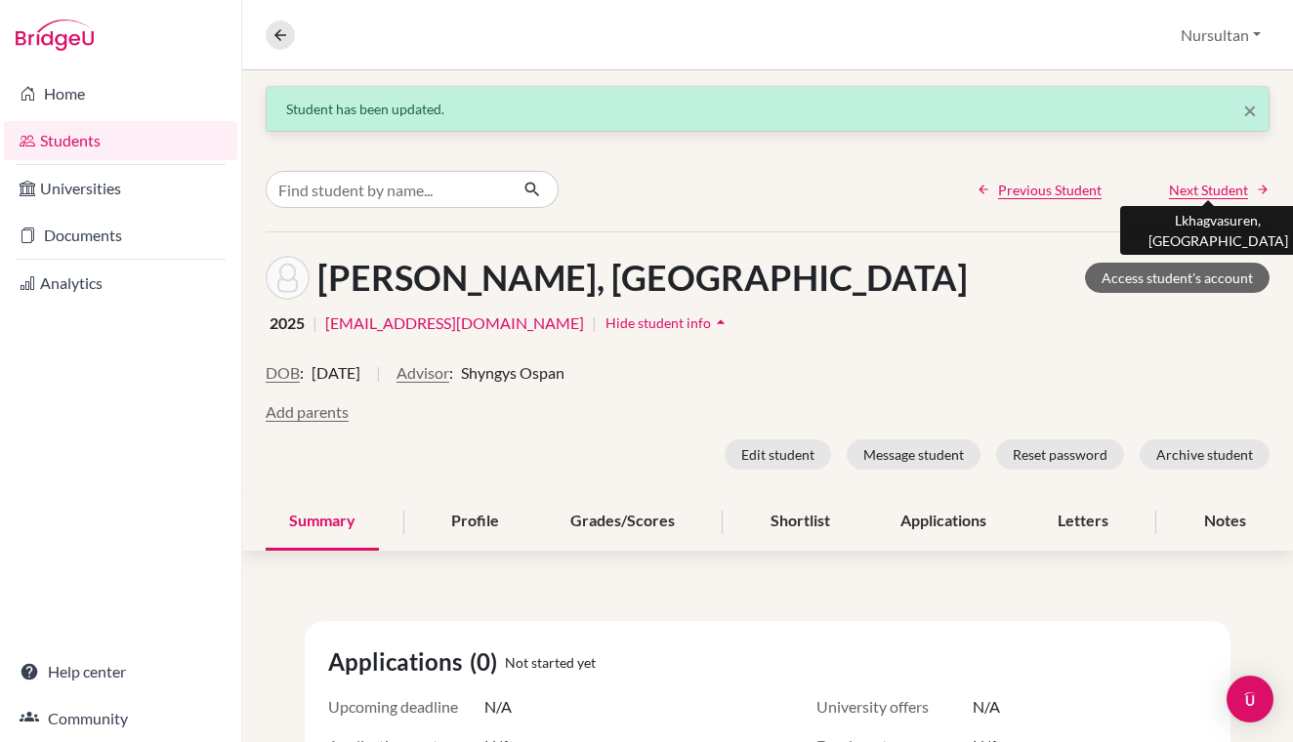
click at [1193, 193] on span "Next Student" at bounding box center [1208, 190] width 79 height 21
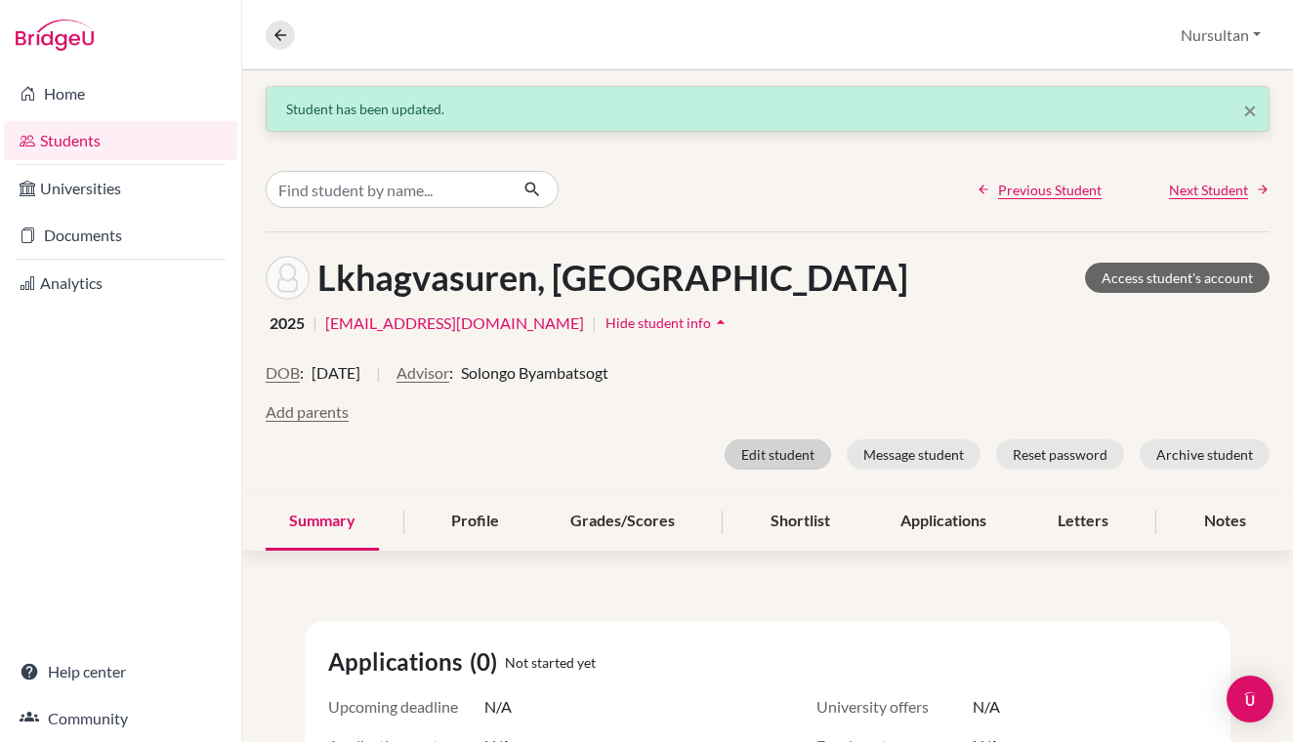
click at [776, 460] on button "Edit student" at bounding box center [778, 455] width 106 height 30
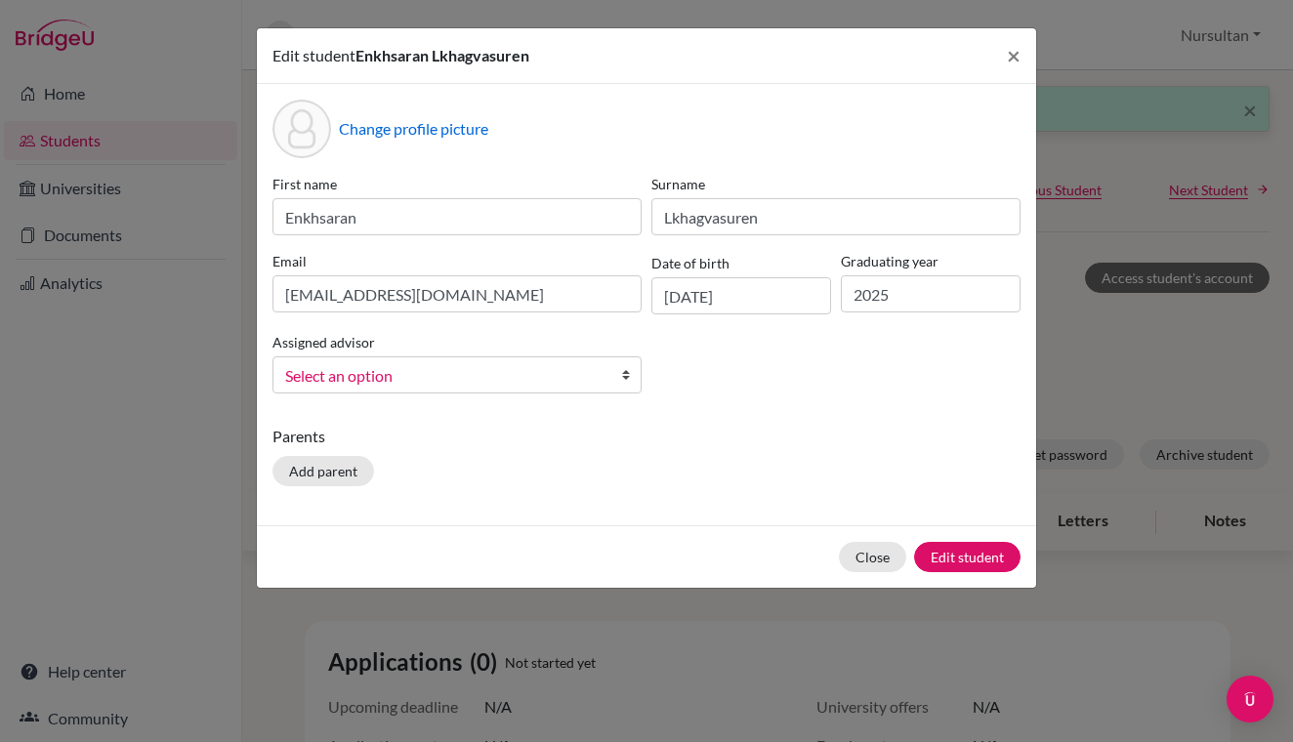
click at [608, 378] on link "Select an option" at bounding box center [457, 375] width 369 height 37
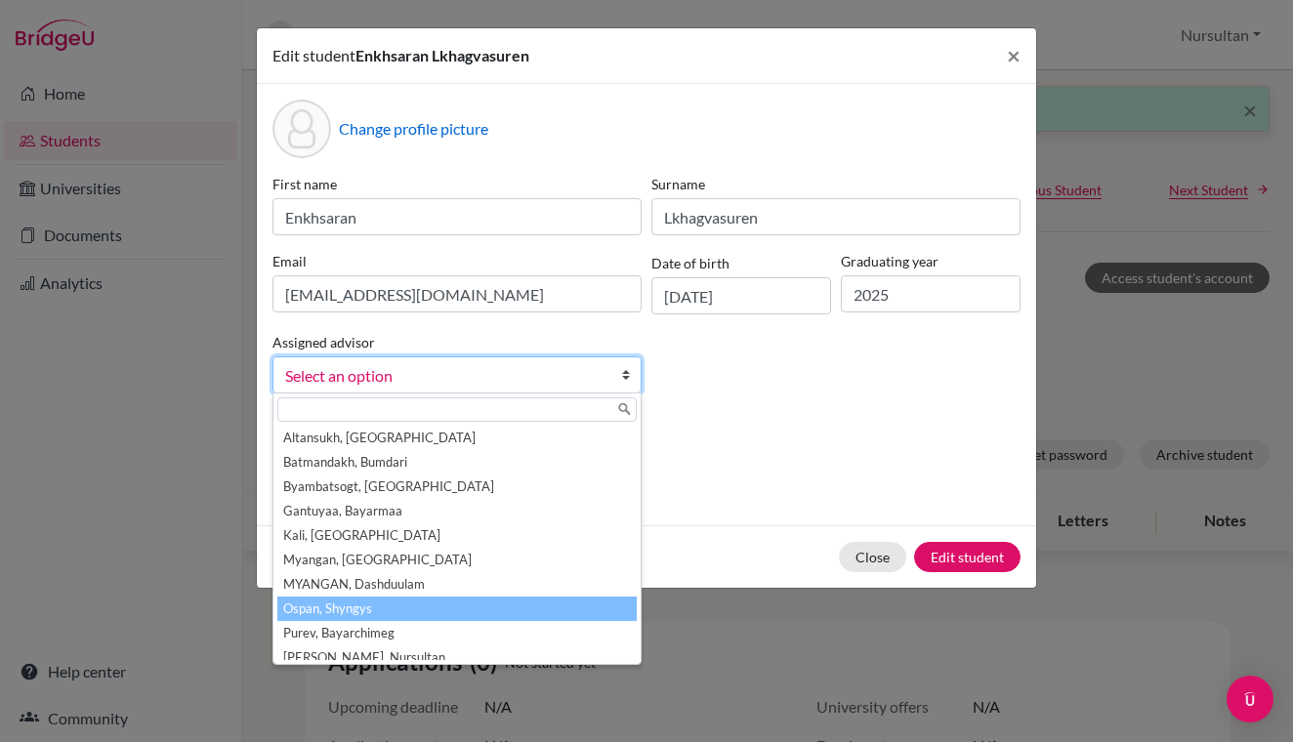
click at [357, 608] on li "Ospan, Shyngys" at bounding box center [456, 609] width 359 height 24
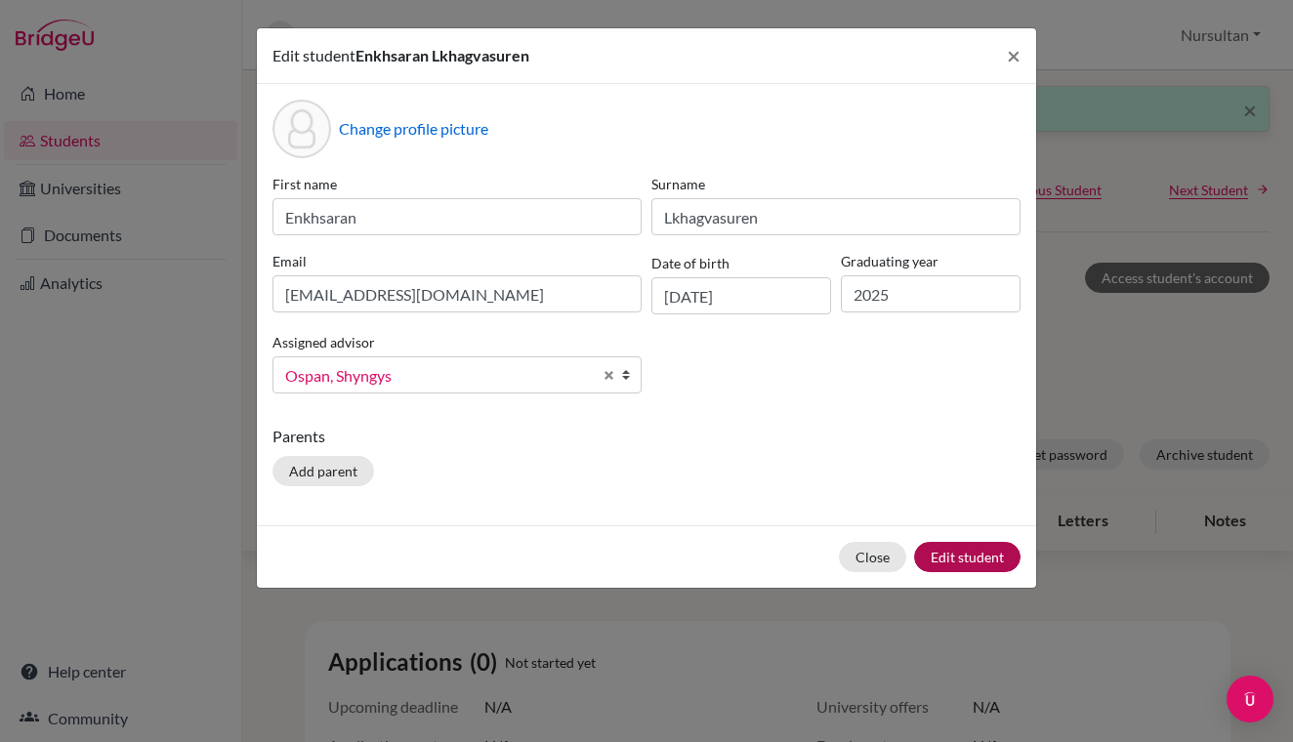
click at [973, 559] on button "Edit student" at bounding box center [967, 557] width 106 height 30
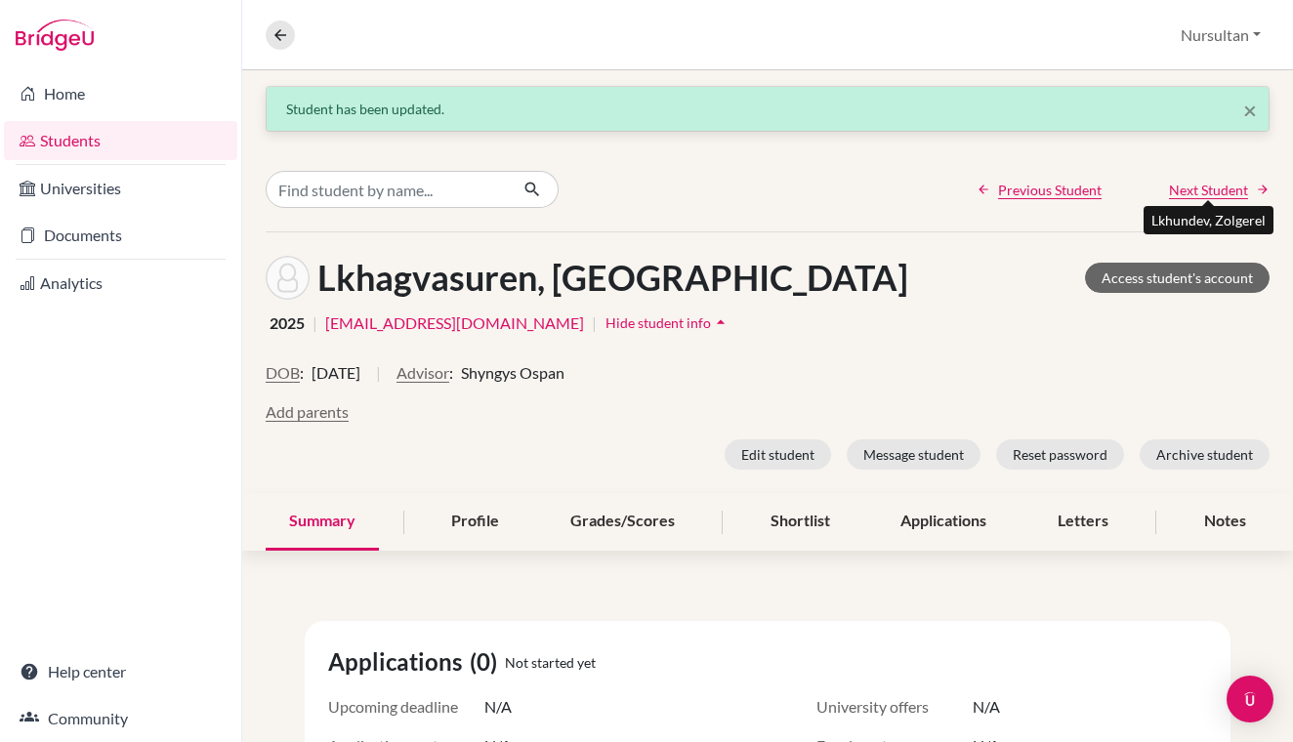
click at [1218, 190] on span "Next Student" at bounding box center [1208, 190] width 79 height 21
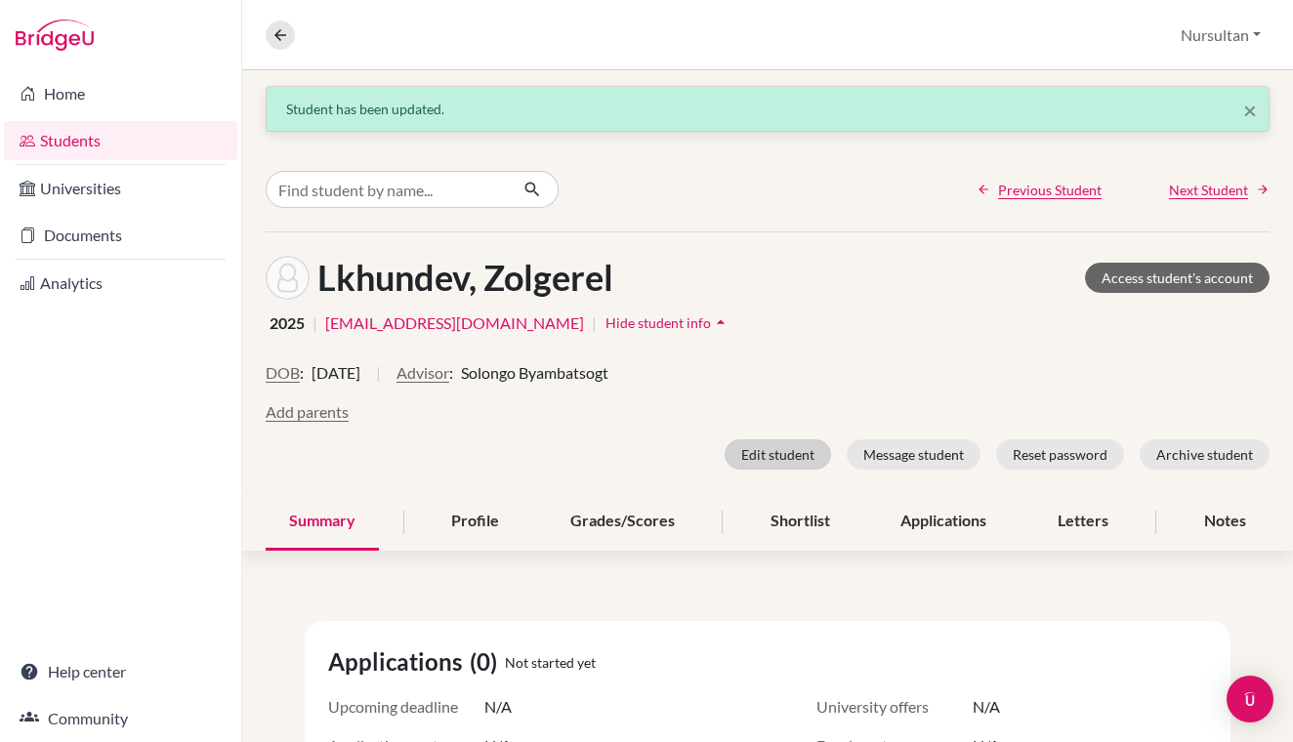
click at [792, 456] on button "Edit student" at bounding box center [778, 455] width 106 height 30
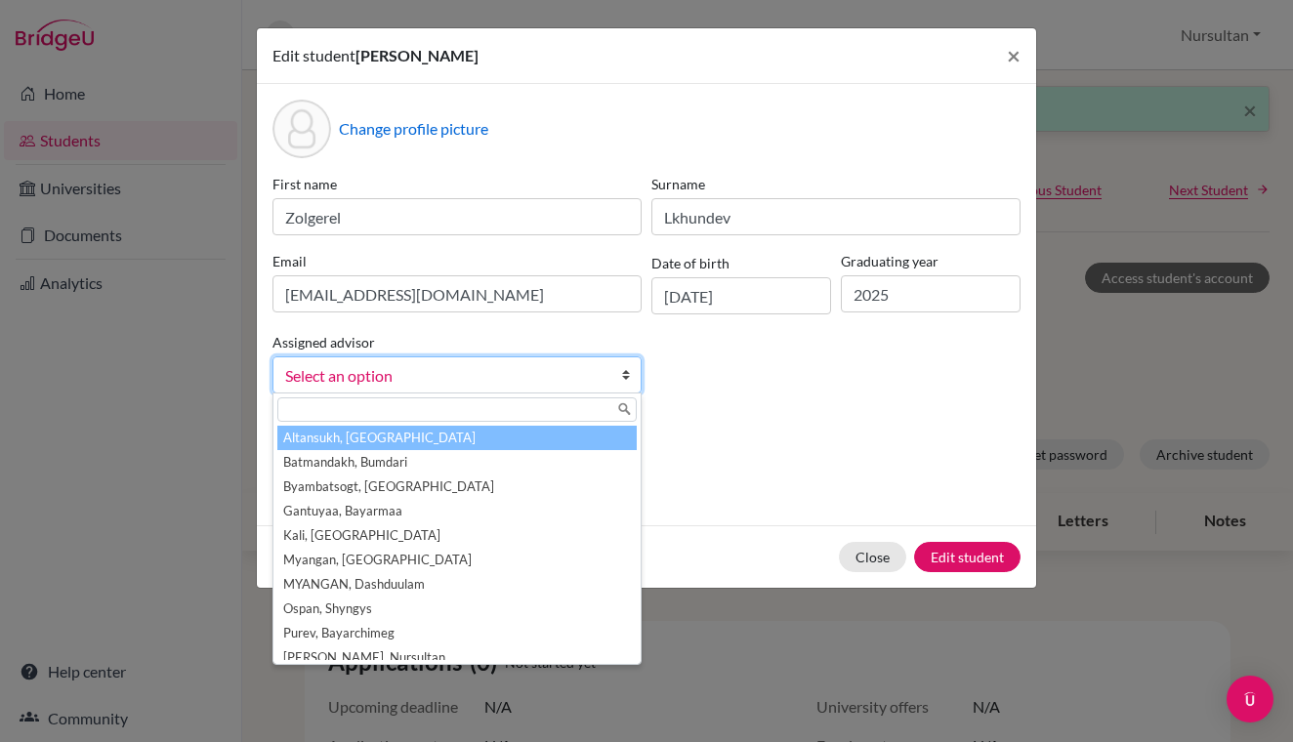
click at [611, 374] on link "Select an option" at bounding box center [457, 375] width 369 height 37
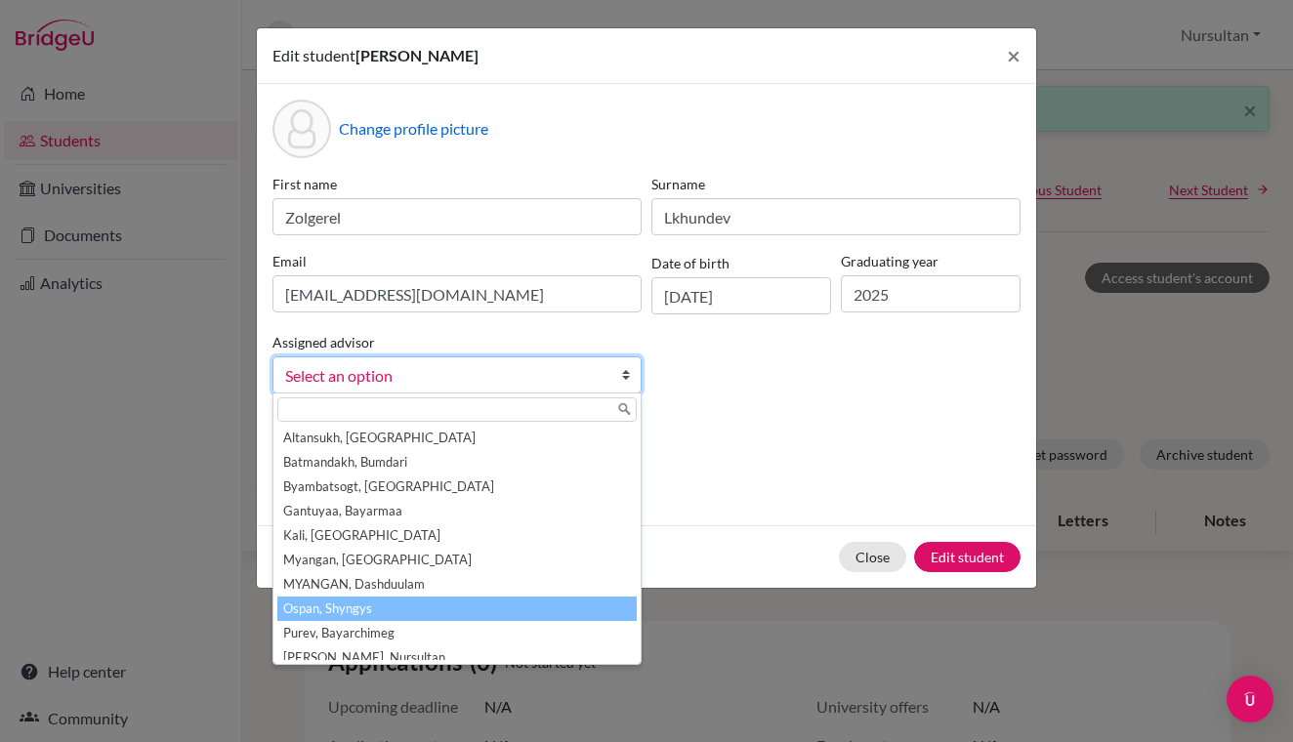
click at [351, 614] on li "Ospan, Shyngys" at bounding box center [456, 609] width 359 height 24
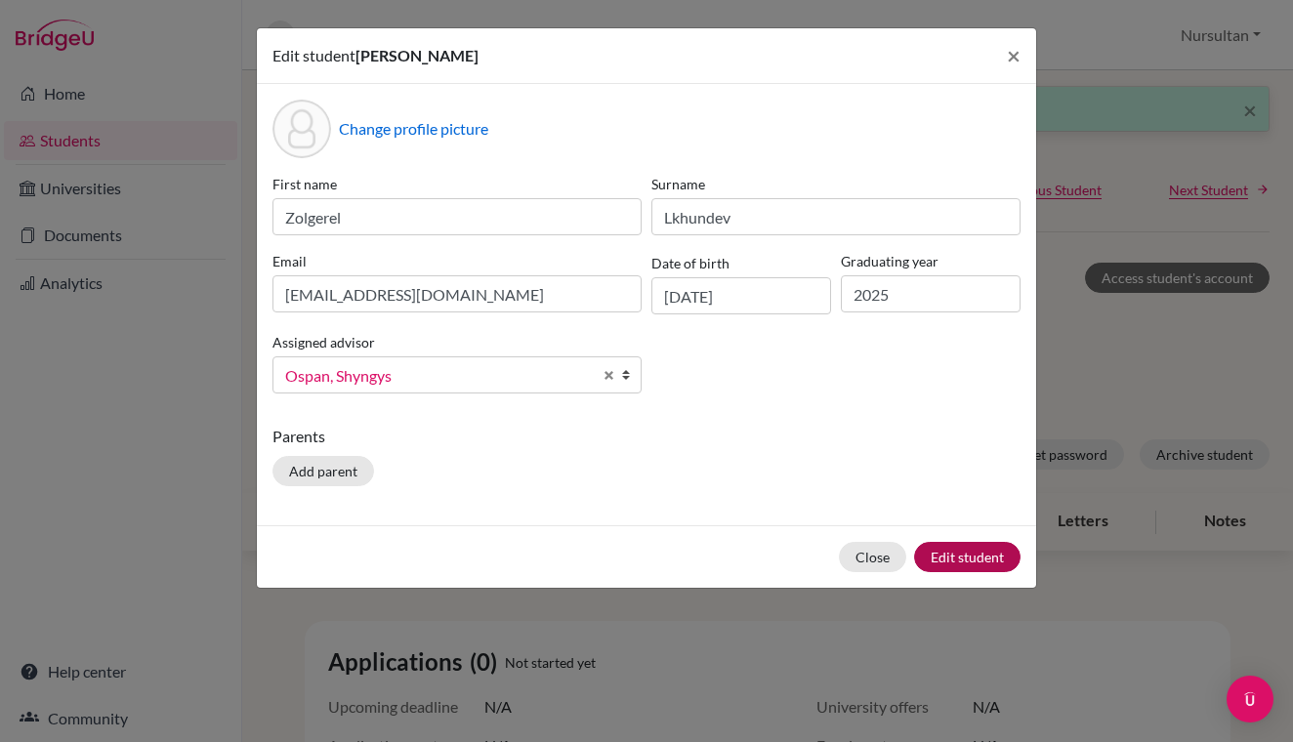
click at [973, 556] on button "Edit student" at bounding box center [967, 557] width 106 height 30
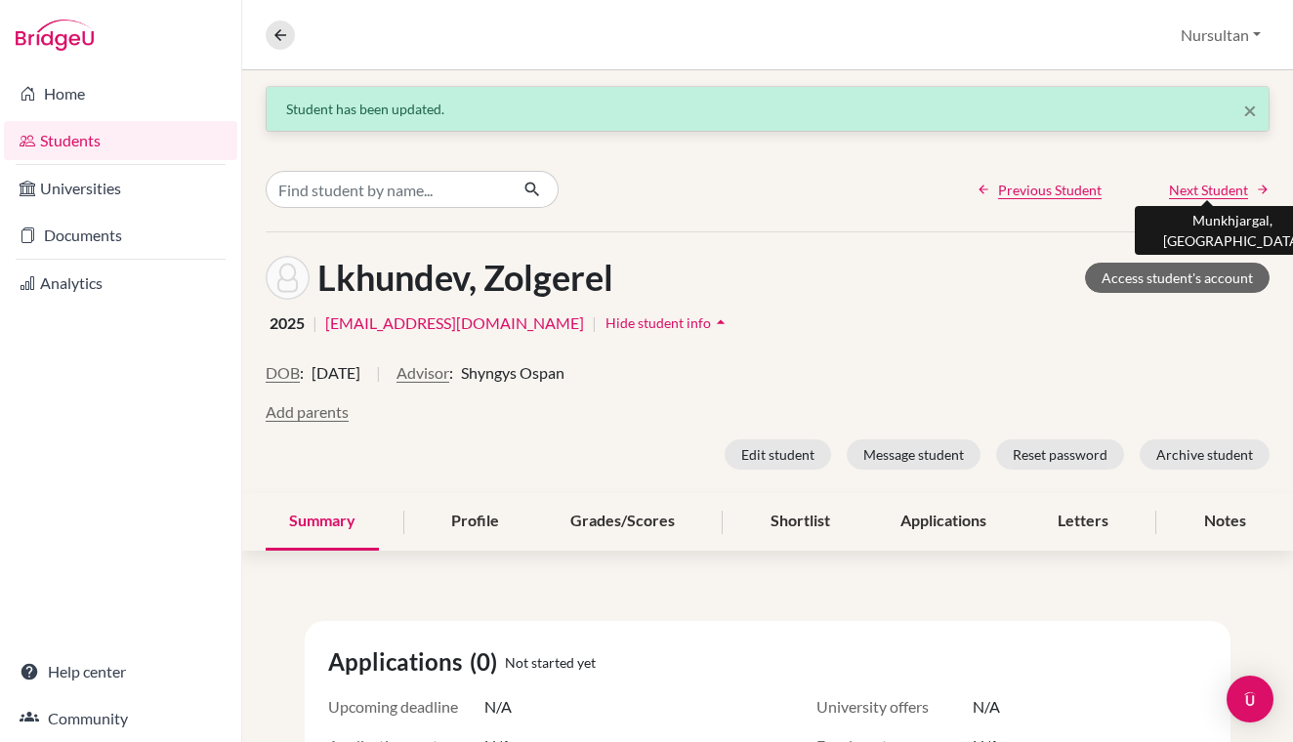
click at [1212, 189] on span "Next Student" at bounding box center [1208, 190] width 79 height 21
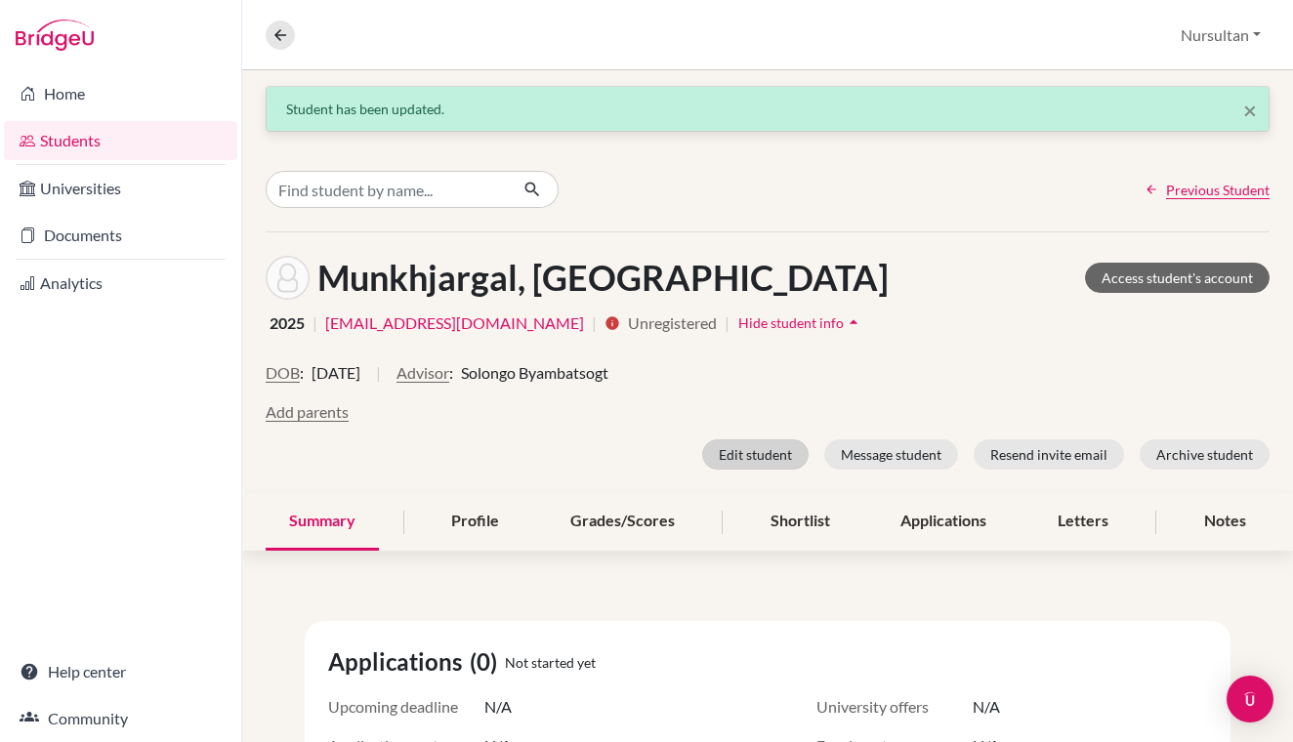
click at [771, 463] on button "Edit student" at bounding box center [755, 455] width 106 height 30
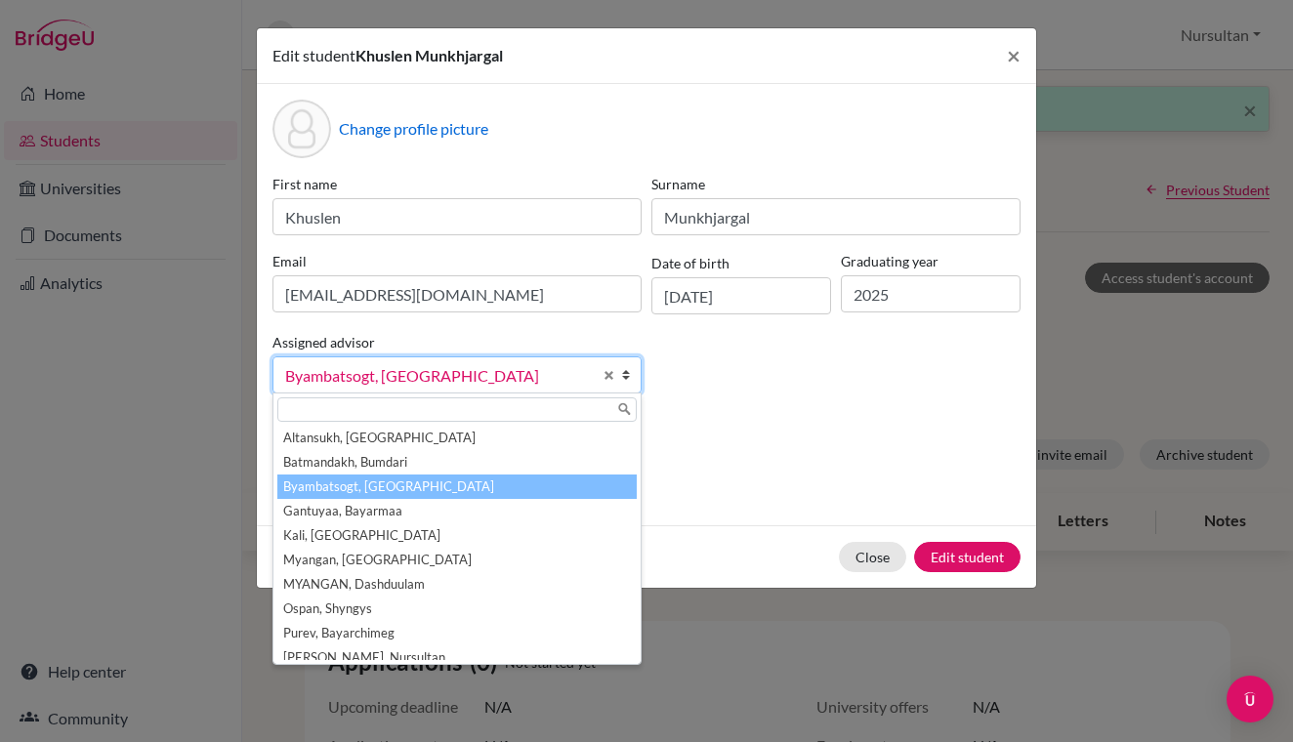
click at [571, 383] on span "Byambatsogt, [GEOGRAPHIC_DATA]" at bounding box center [438, 375] width 307 height 25
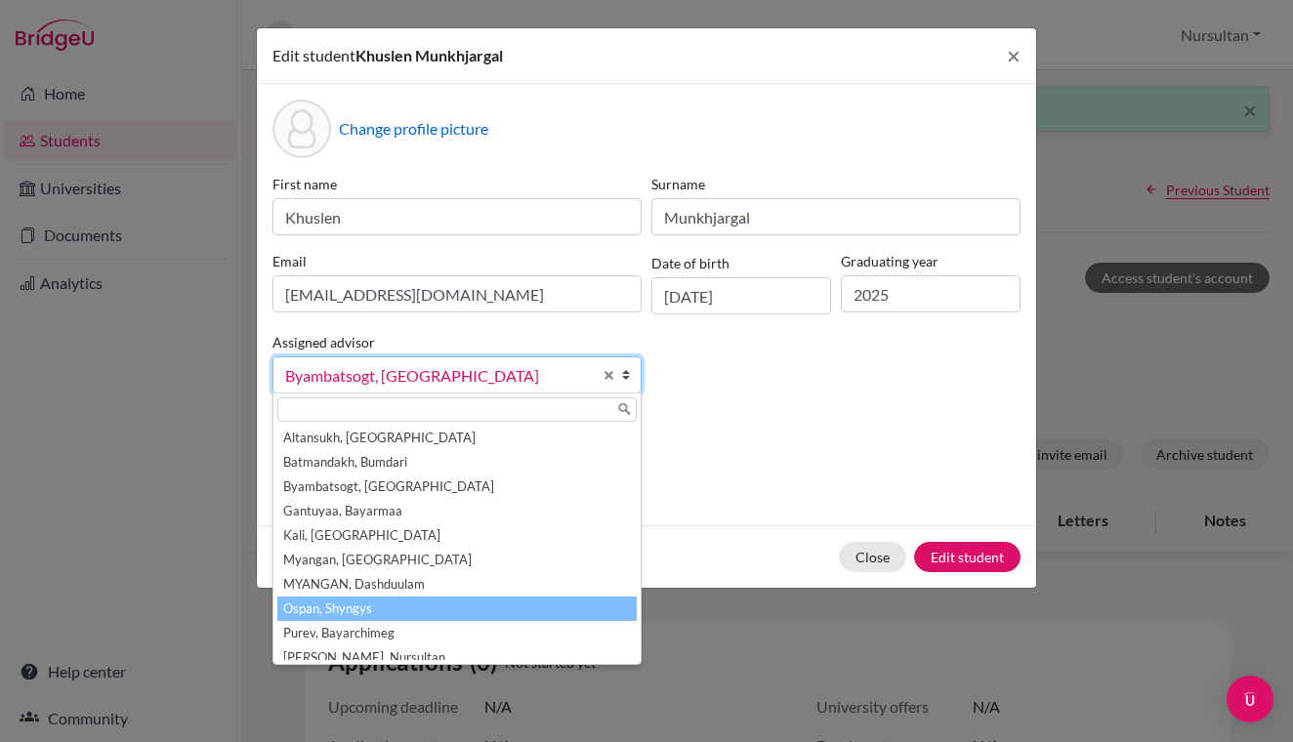
click at [354, 611] on li "Ospan, Shyngys" at bounding box center [456, 609] width 359 height 24
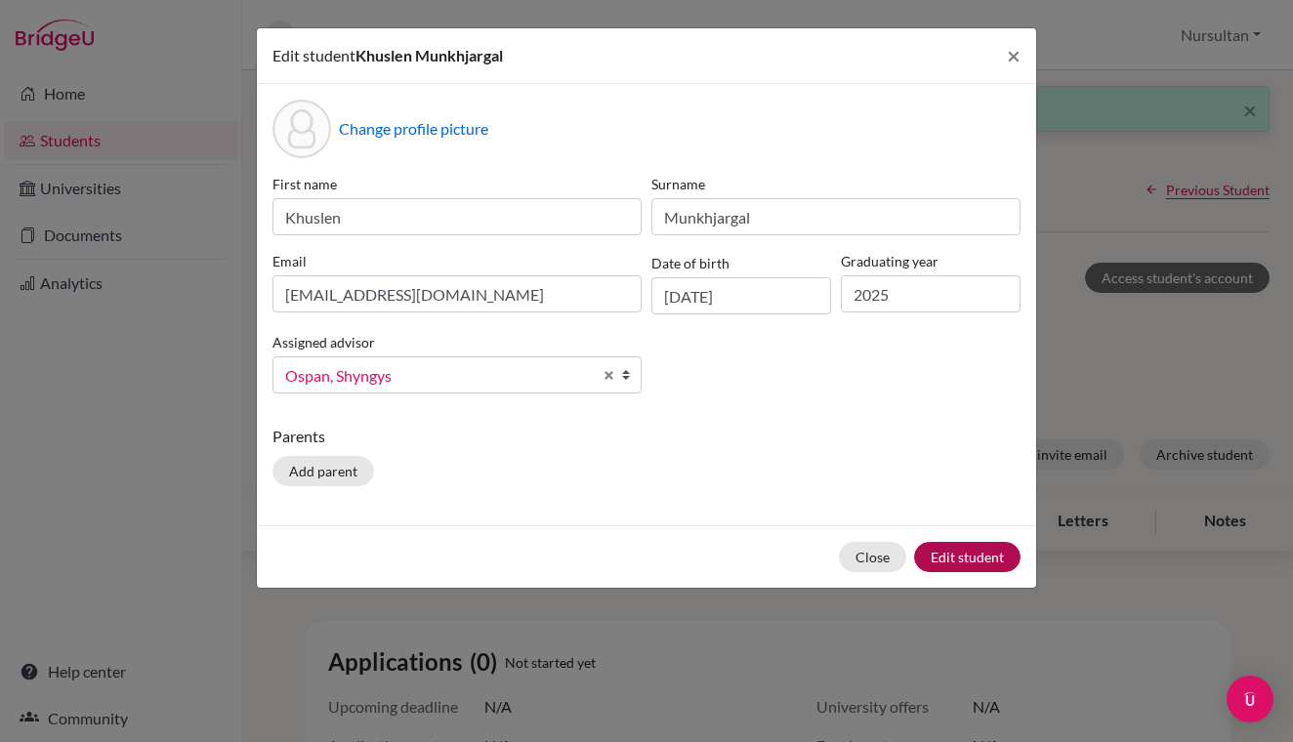
click at [1000, 561] on button "Edit student" at bounding box center [967, 557] width 106 height 30
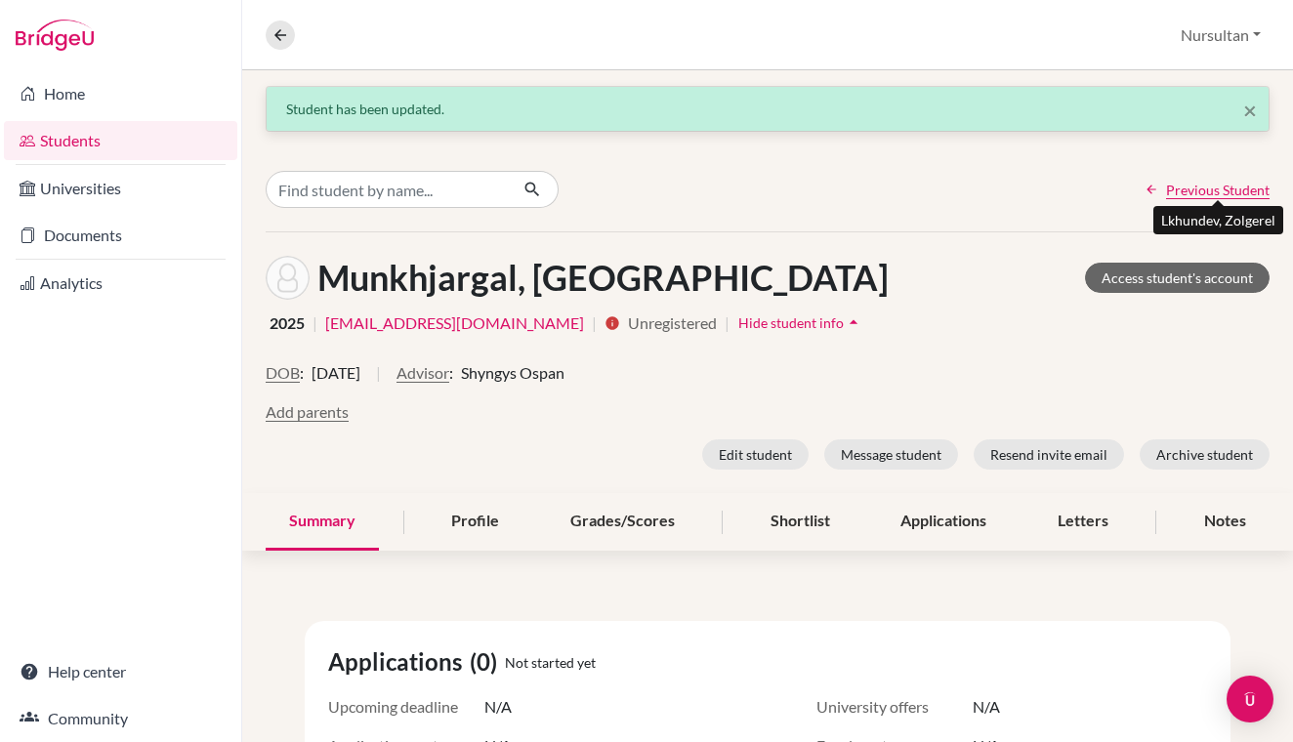
click at [1211, 188] on span "Previous Student" at bounding box center [1218, 190] width 104 height 21
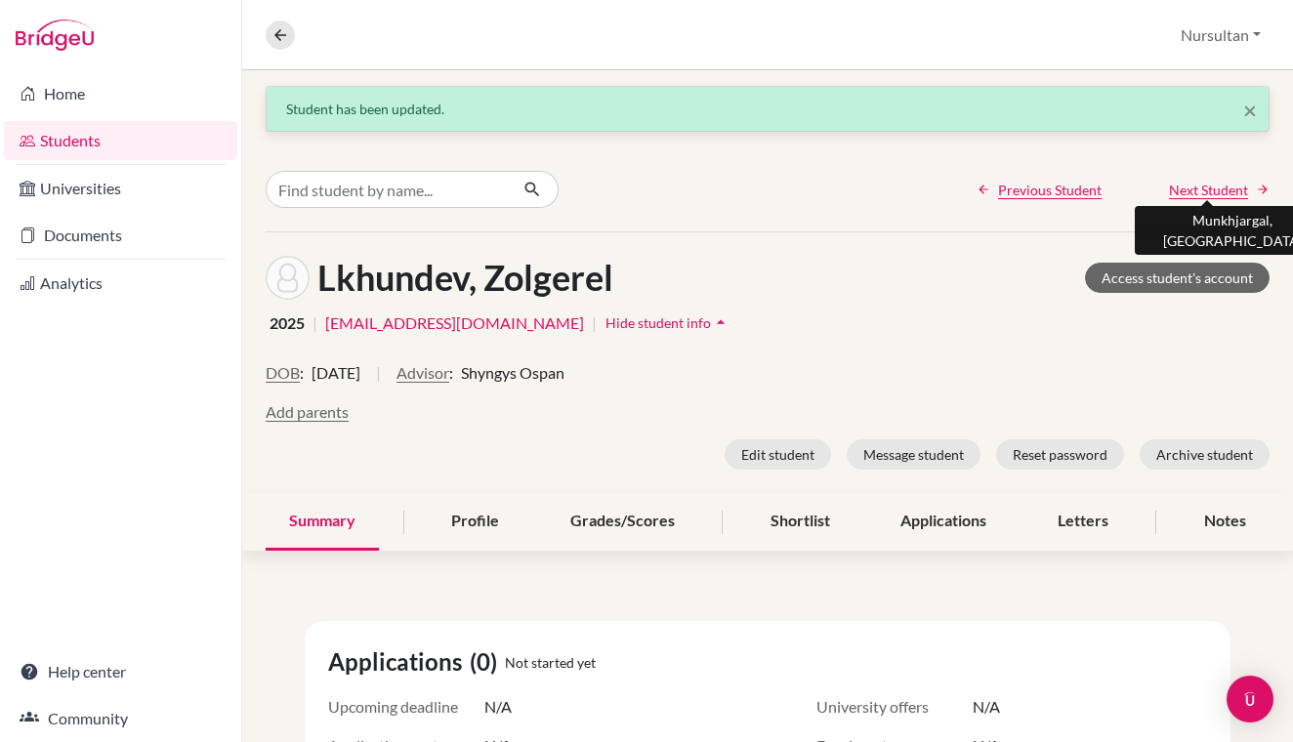
click at [1211, 188] on span "Next Student" at bounding box center [1208, 190] width 79 height 21
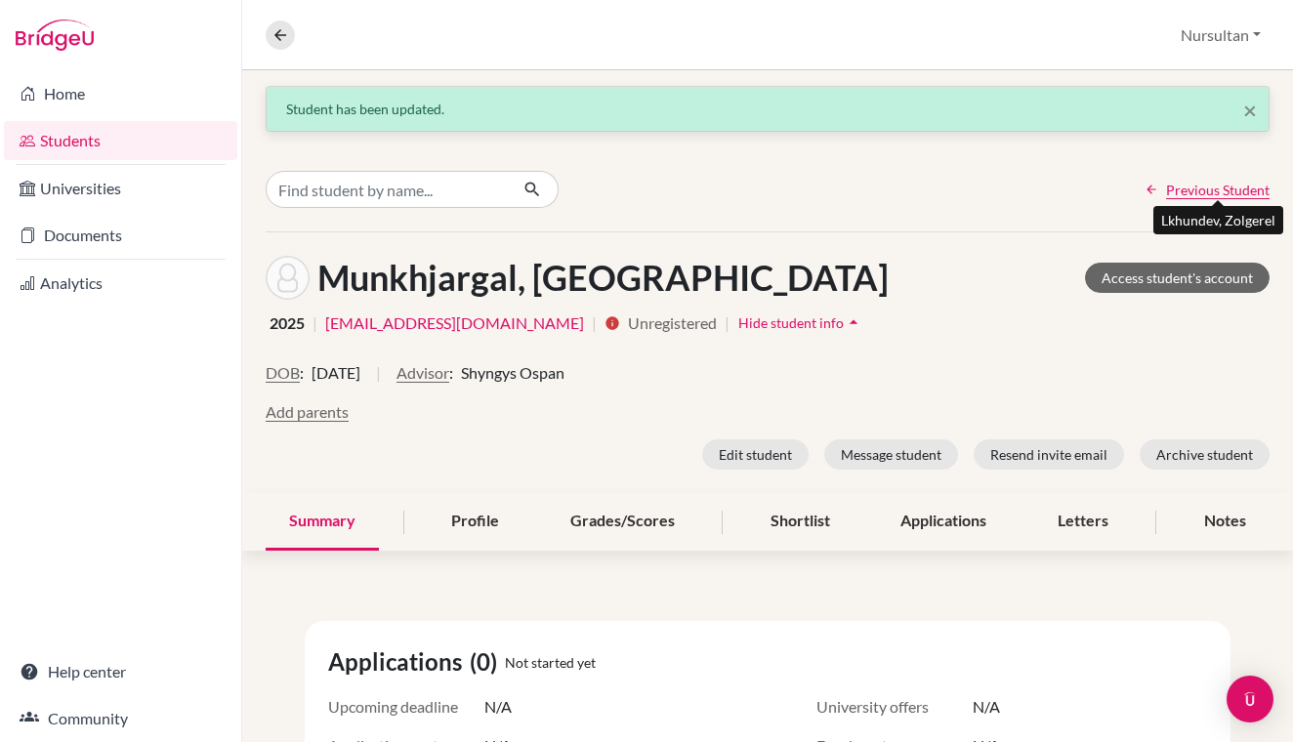
click at [1211, 188] on span "Previous Student" at bounding box center [1218, 190] width 104 height 21
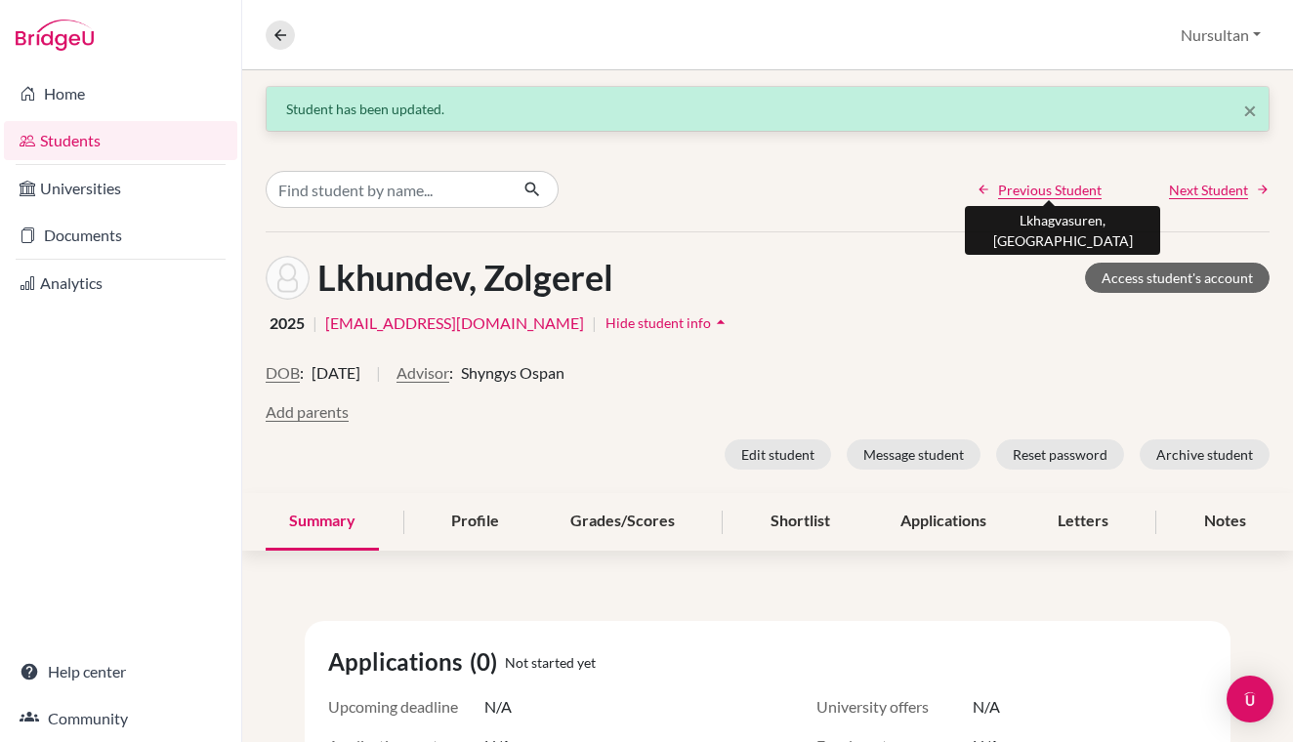
click at [1049, 188] on span "Previous Student" at bounding box center [1050, 190] width 104 height 21
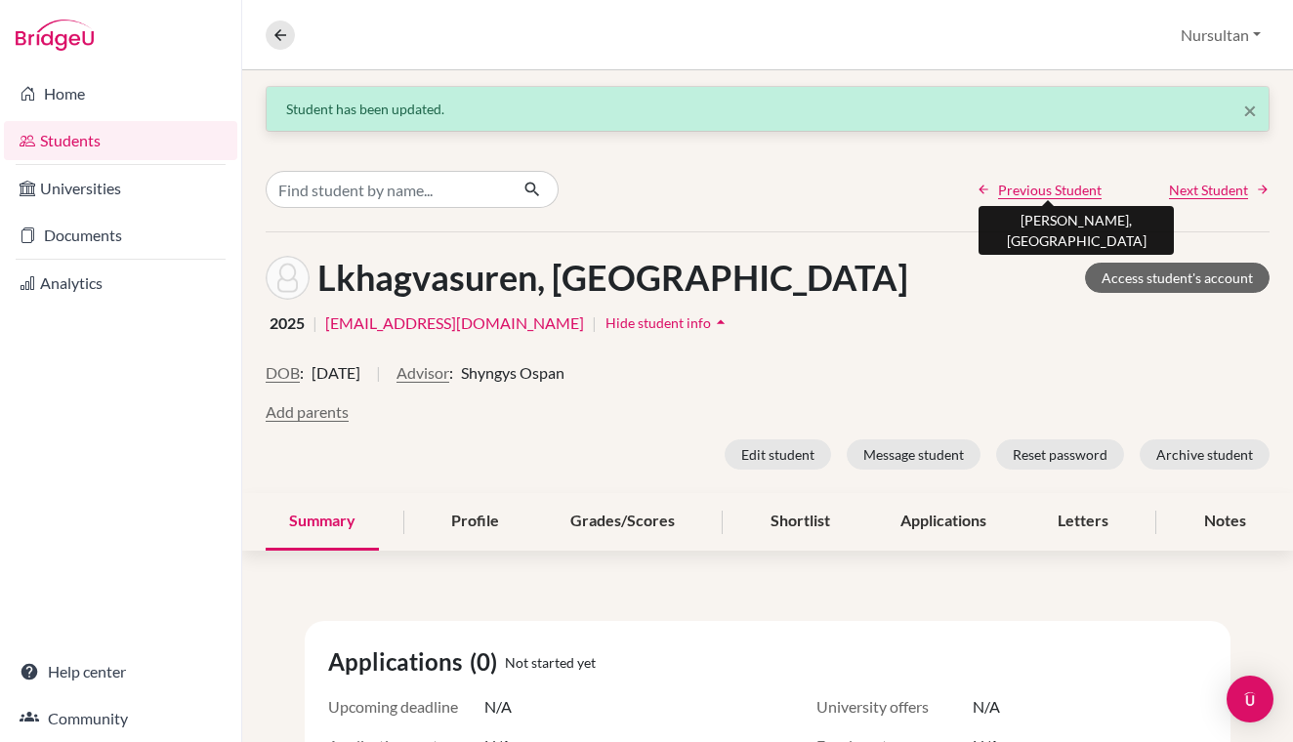
click at [1049, 188] on span "Previous Student" at bounding box center [1050, 190] width 104 height 21
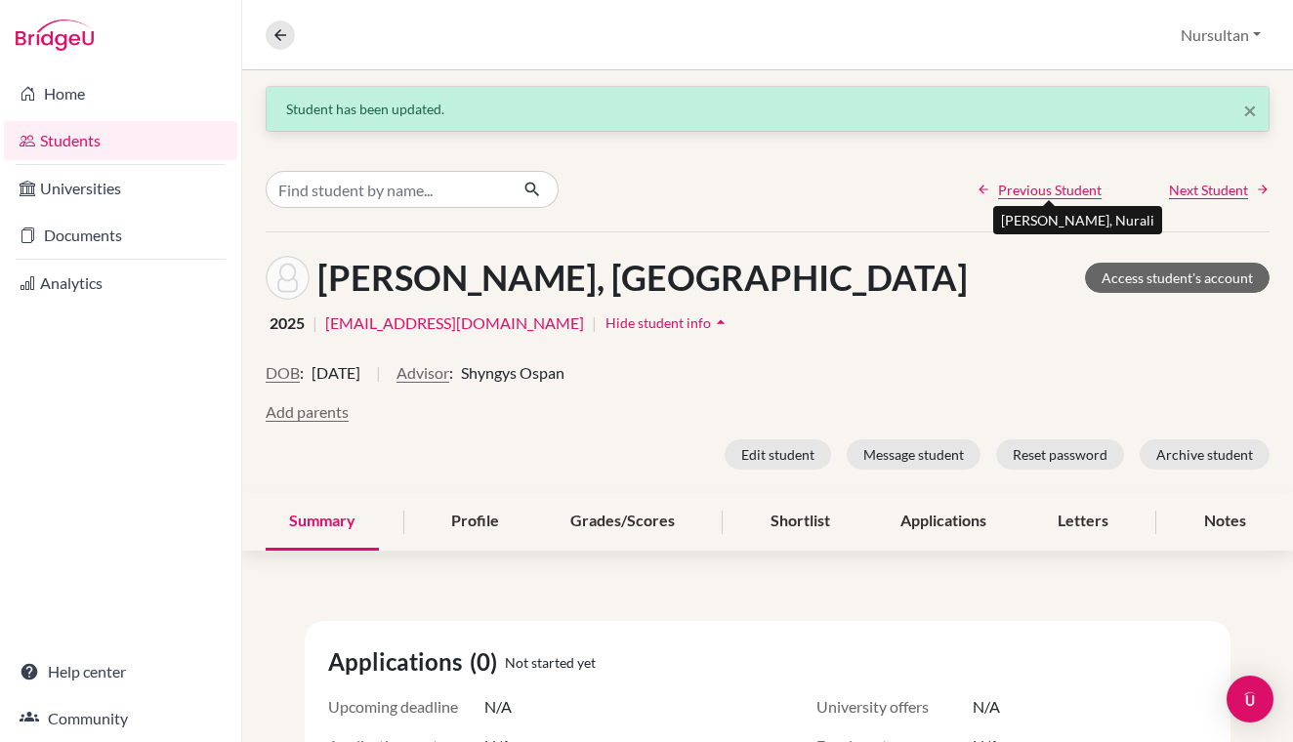
click at [1049, 188] on span "Previous Student" at bounding box center [1050, 190] width 104 height 21
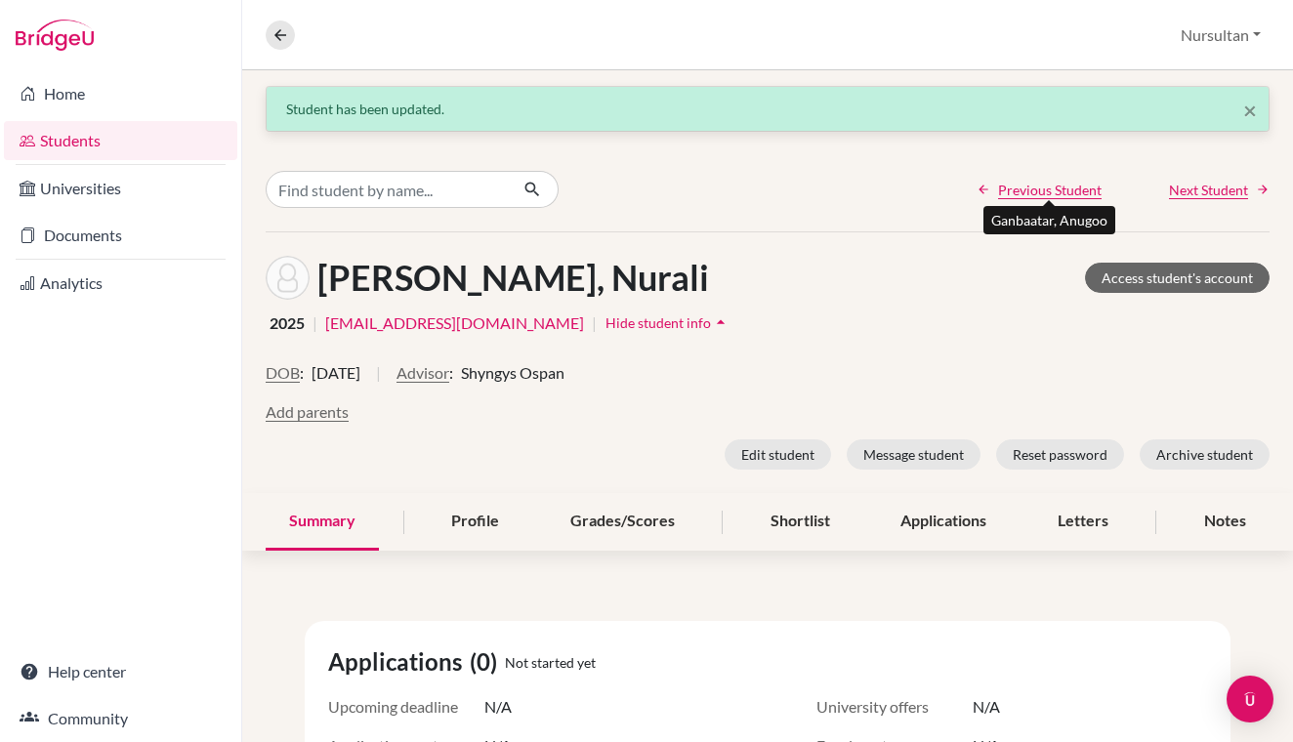
click at [1049, 188] on span "Previous Student" at bounding box center [1050, 190] width 104 height 21
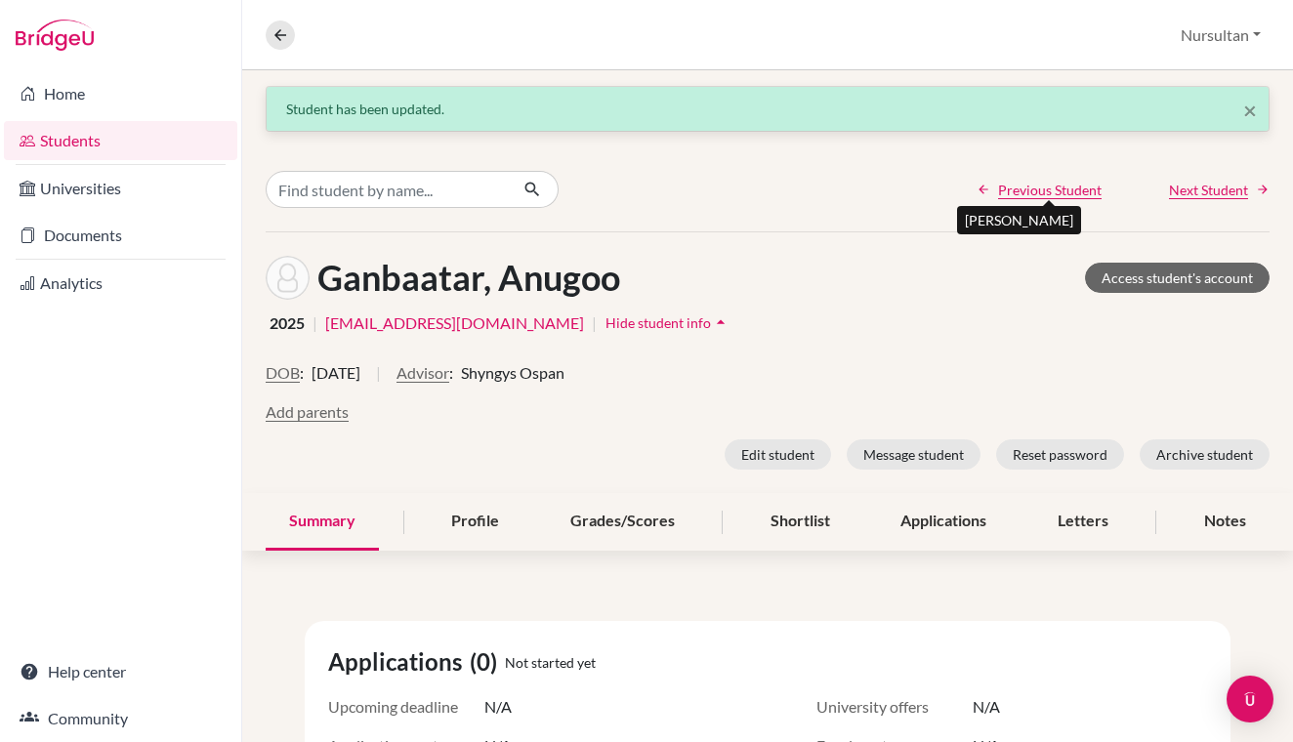
click at [1049, 188] on span "Previous Student" at bounding box center [1050, 190] width 104 height 21
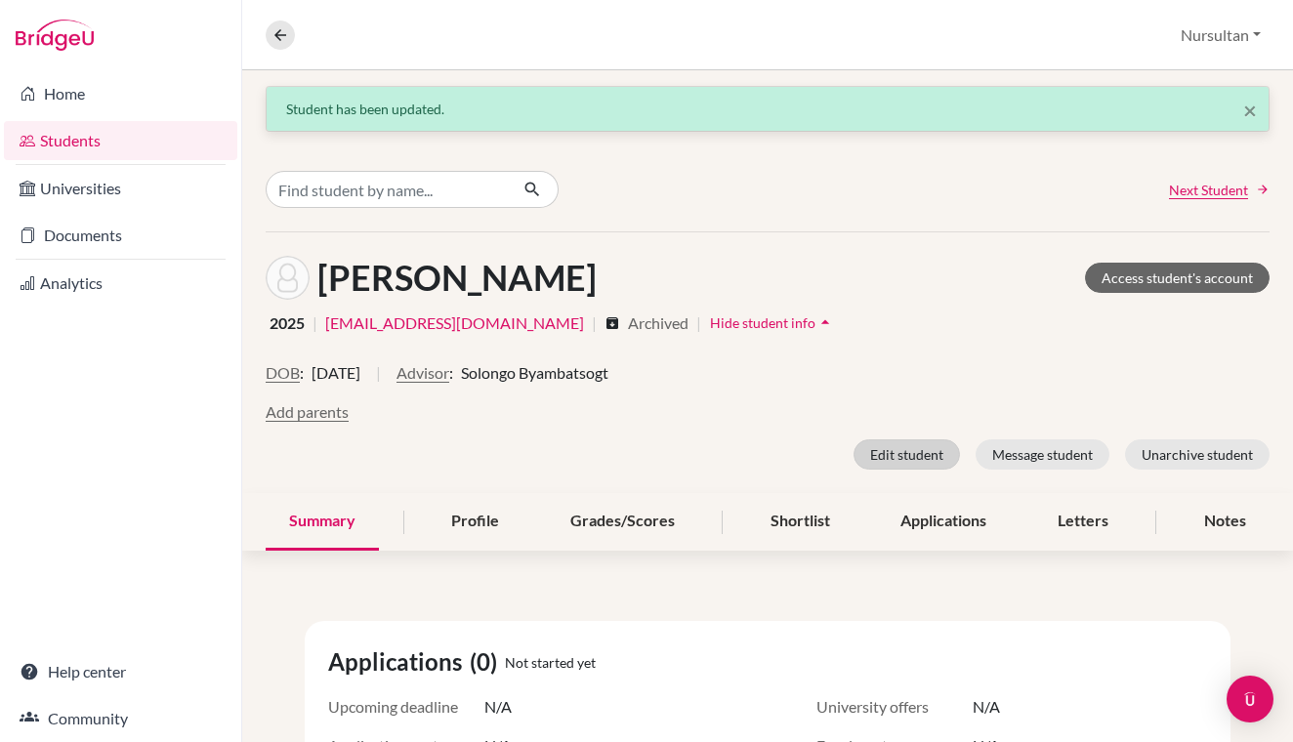
click at [891, 452] on button "Edit student" at bounding box center [907, 455] width 106 height 30
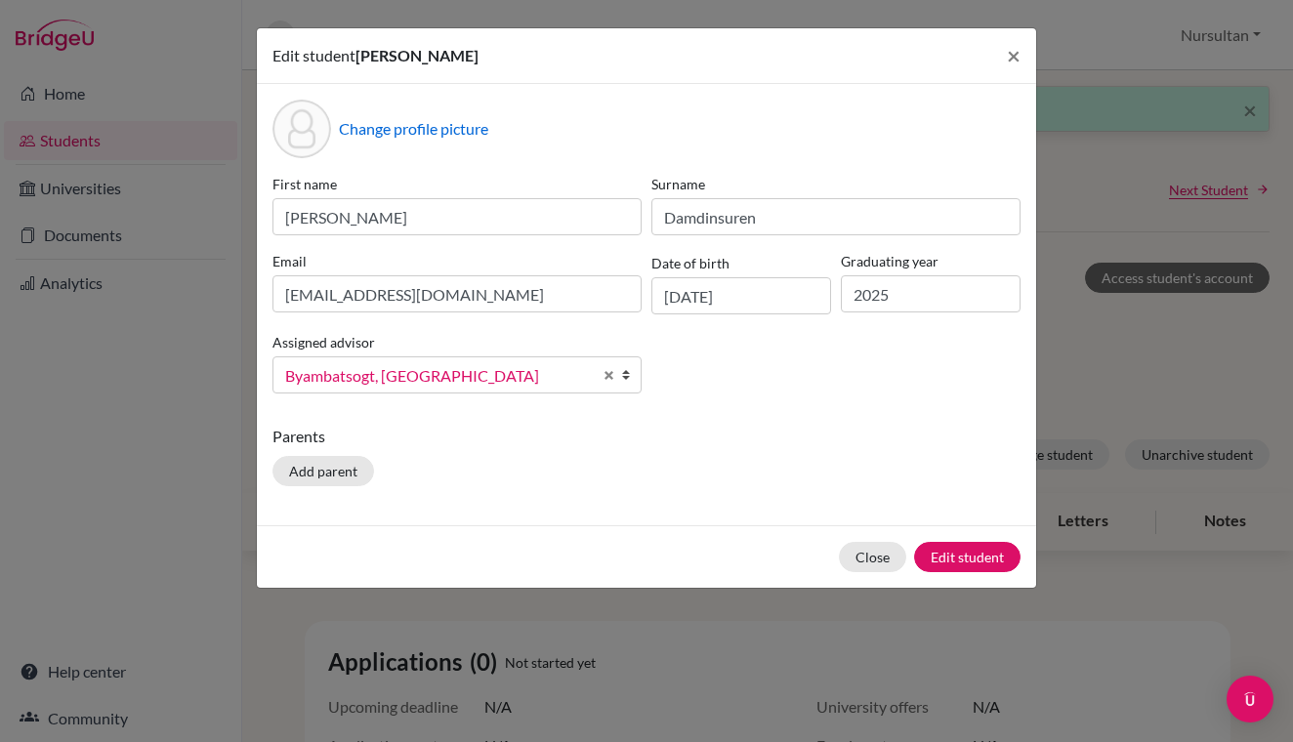
click at [543, 377] on span "Byambatsogt, [GEOGRAPHIC_DATA]" at bounding box center [438, 375] width 307 height 25
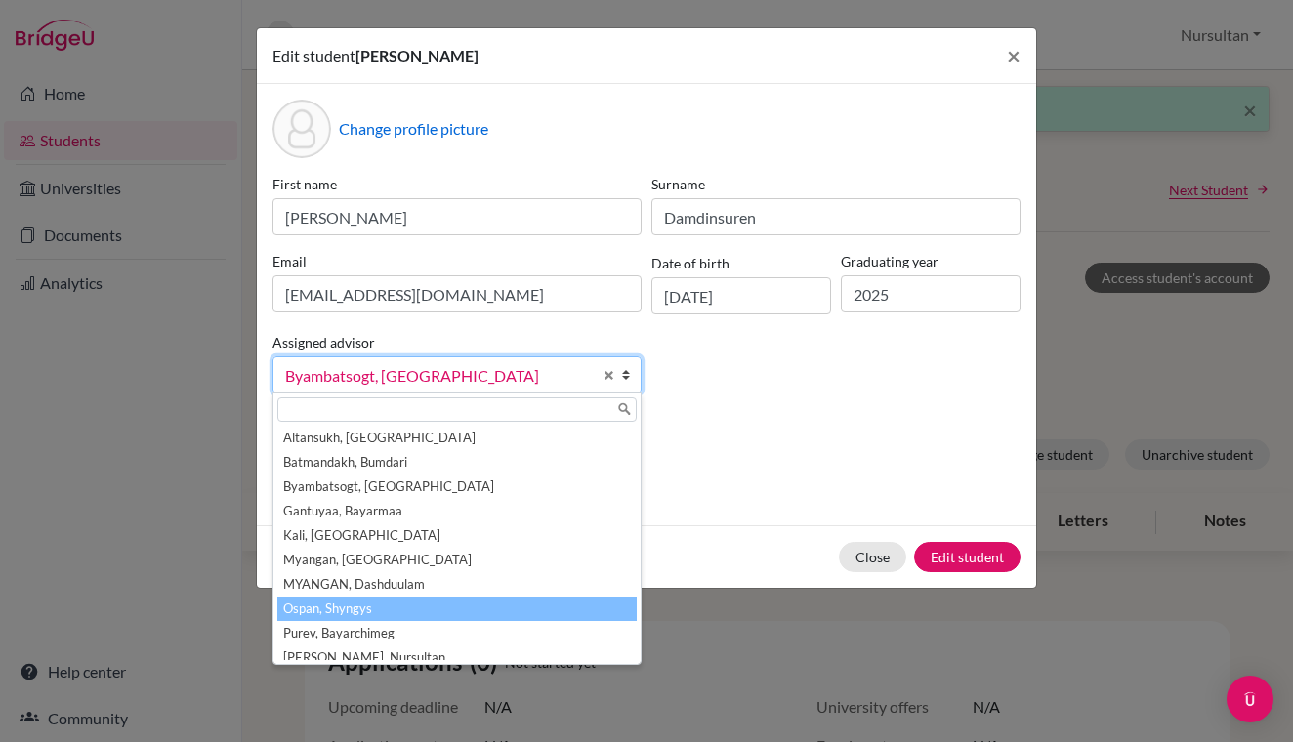
click at [345, 607] on li "Ospan, Shyngys" at bounding box center [456, 609] width 359 height 24
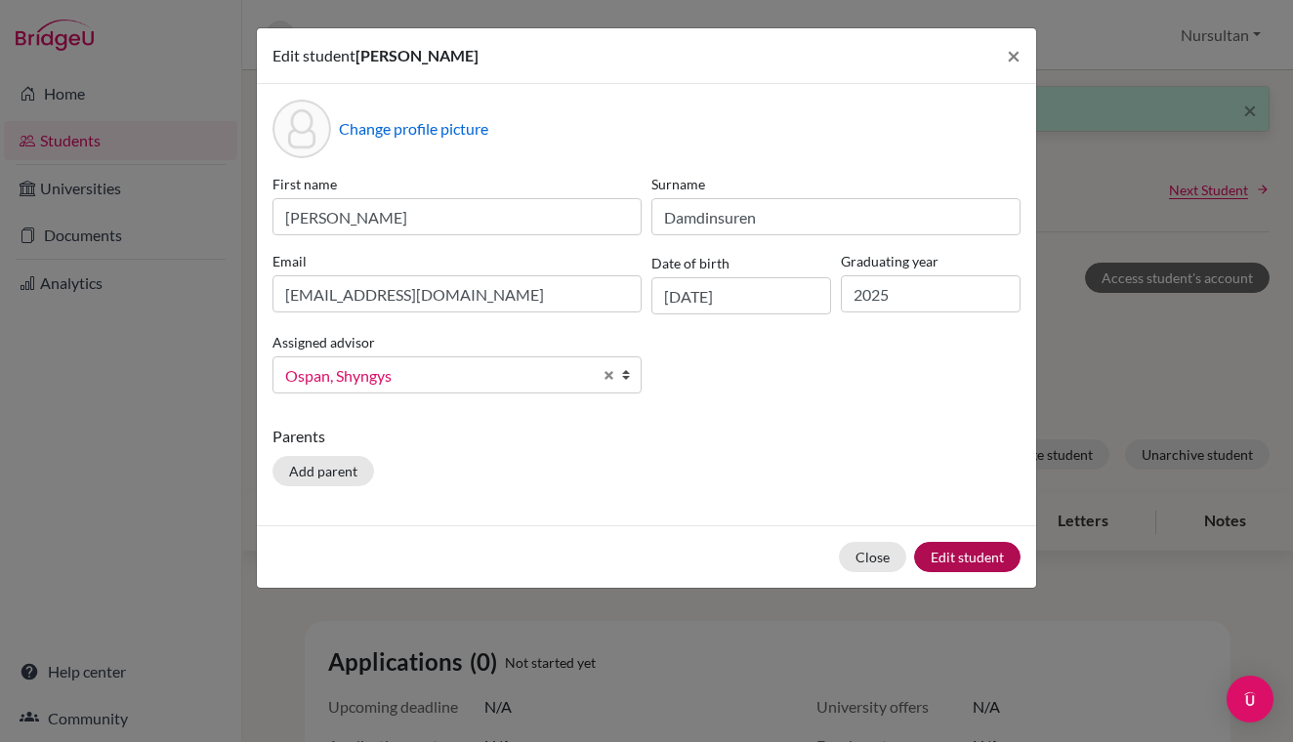
click at [989, 558] on button "Edit student" at bounding box center [967, 557] width 106 height 30
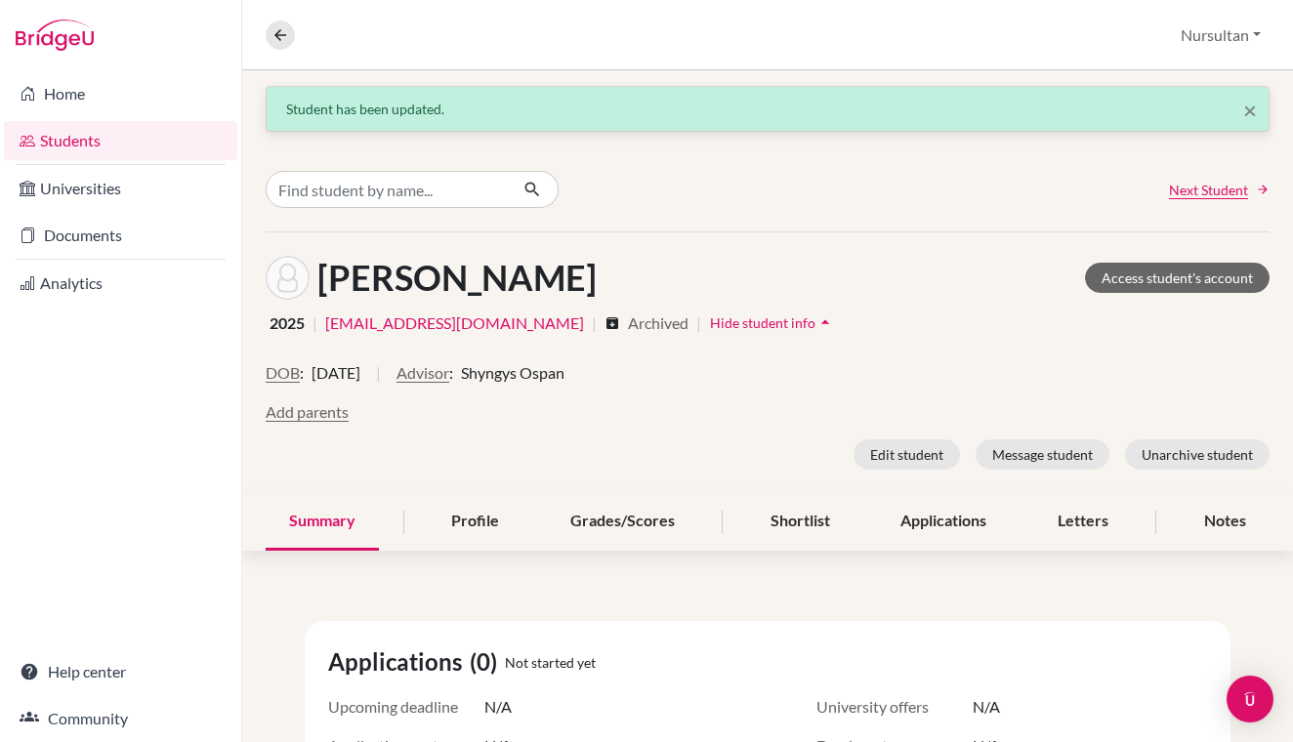
click at [1217, 37] on button "Nursultan" at bounding box center [1221, 35] width 98 height 37
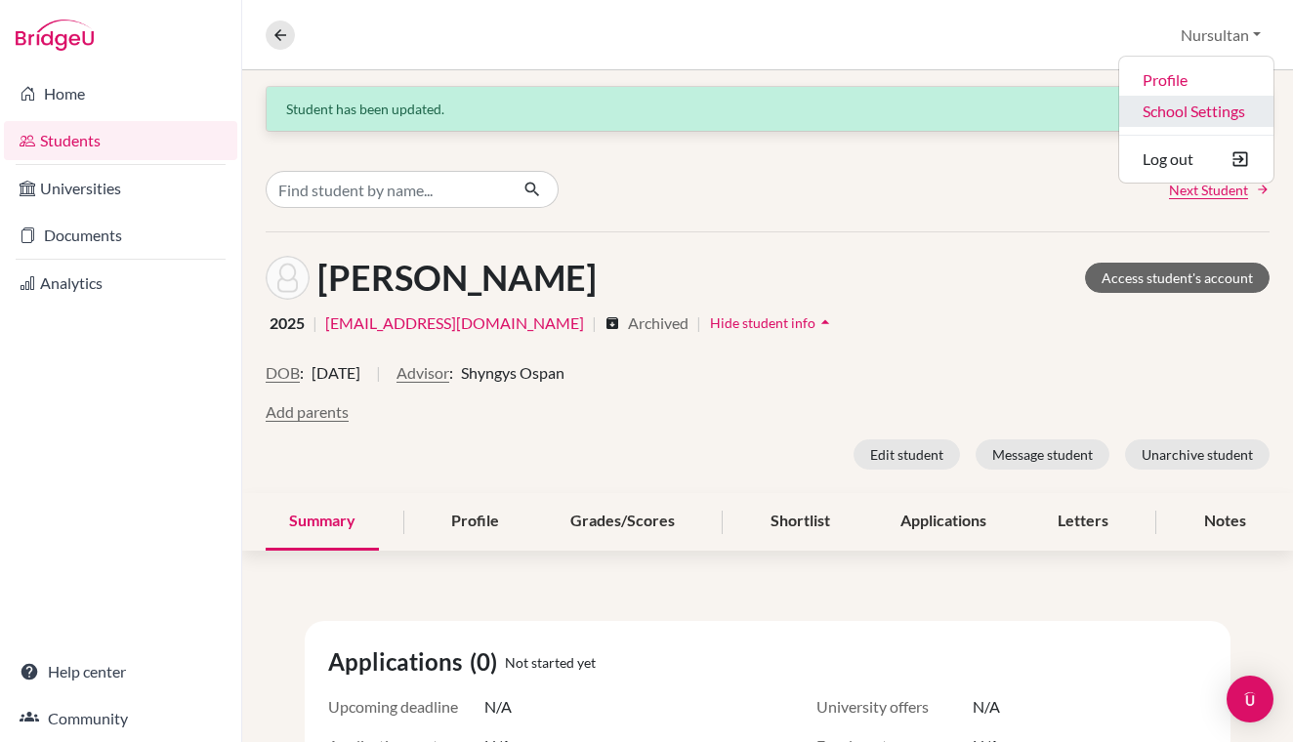
click at [1195, 107] on link "School Settings" at bounding box center [1196, 111] width 154 height 31
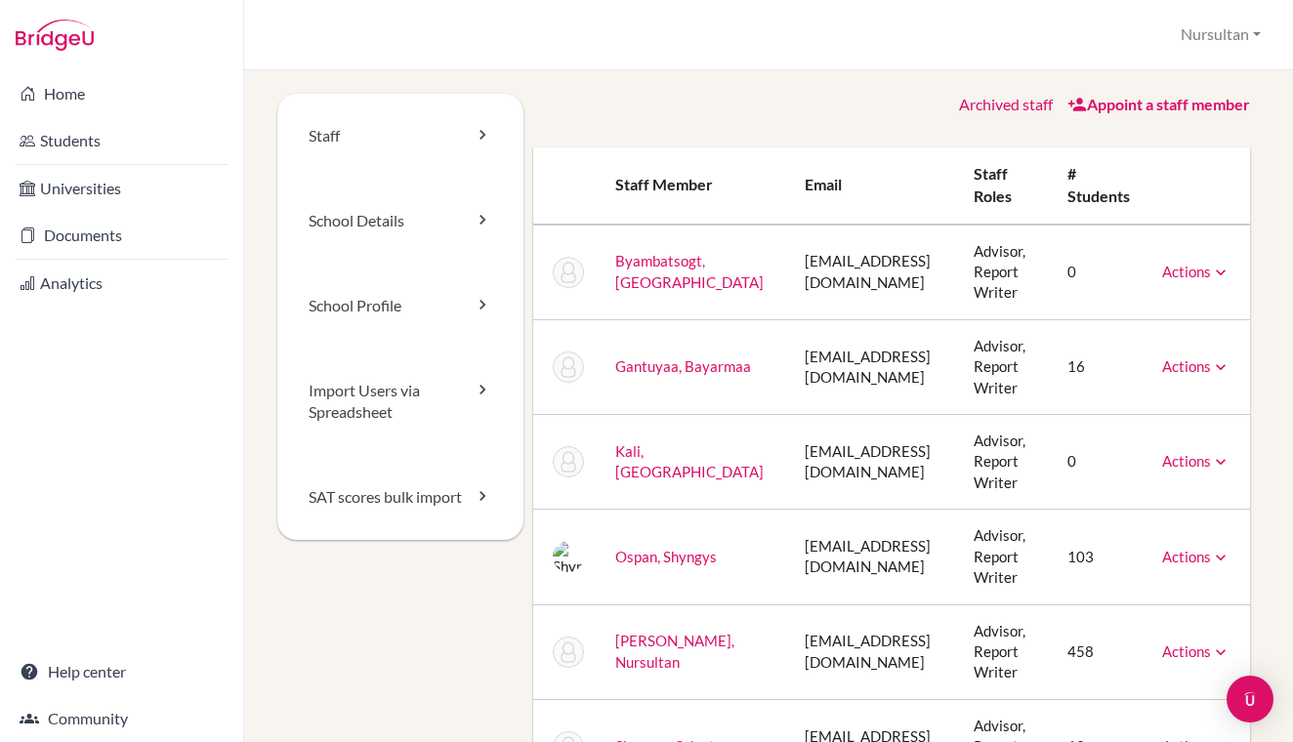
click at [1231, 276] on link "Actions" at bounding box center [1196, 272] width 68 height 18
click at [1163, 359] on link "Archive" at bounding box center [1147, 361] width 166 height 28
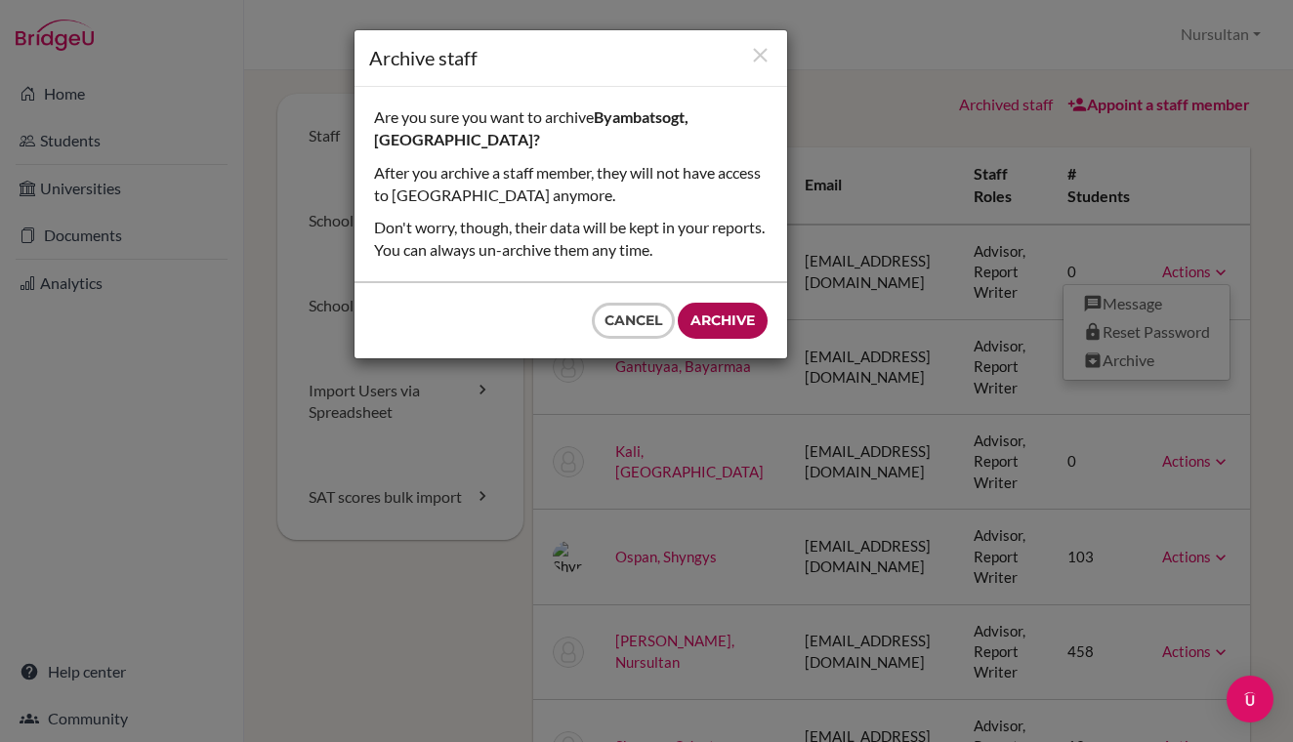
click at [754, 303] on input "Archive" at bounding box center [723, 321] width 90 height 36
type input "Archive"
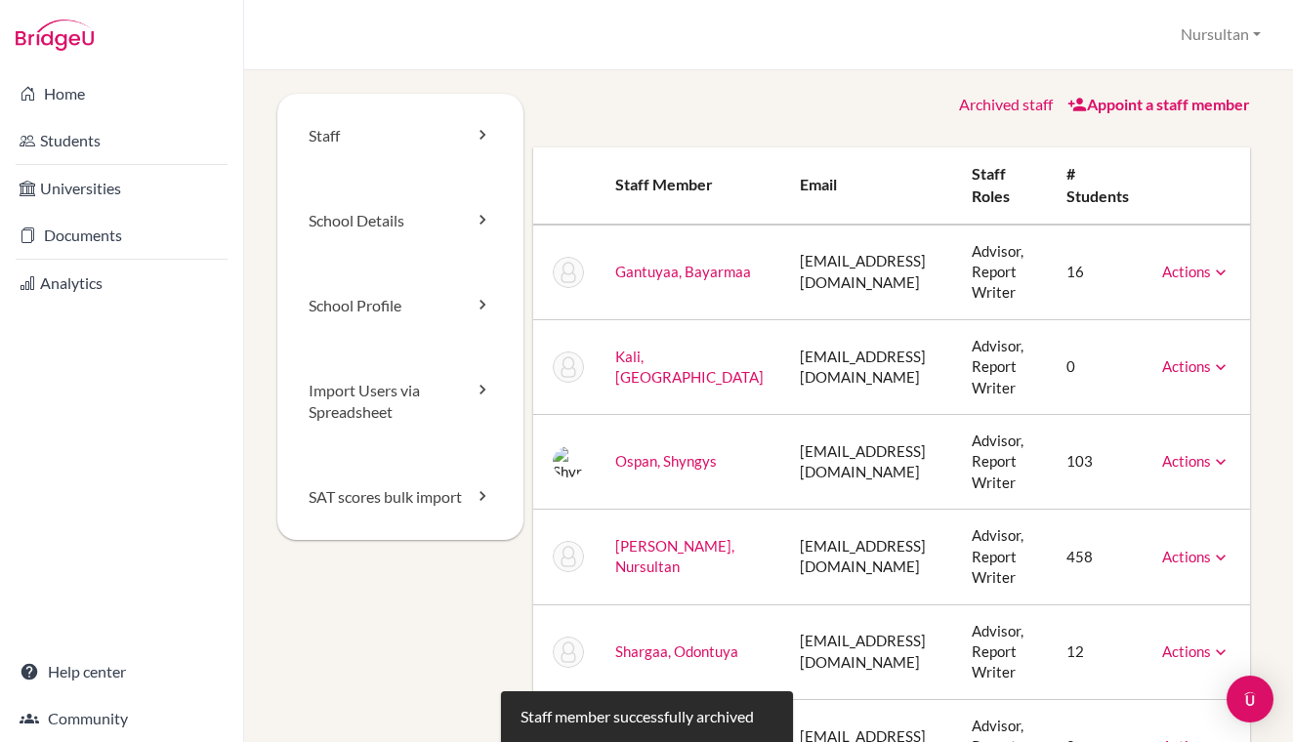
click at [1224, 365] on link "Actions" at bounding box center [1196, 367] width 68 height 18
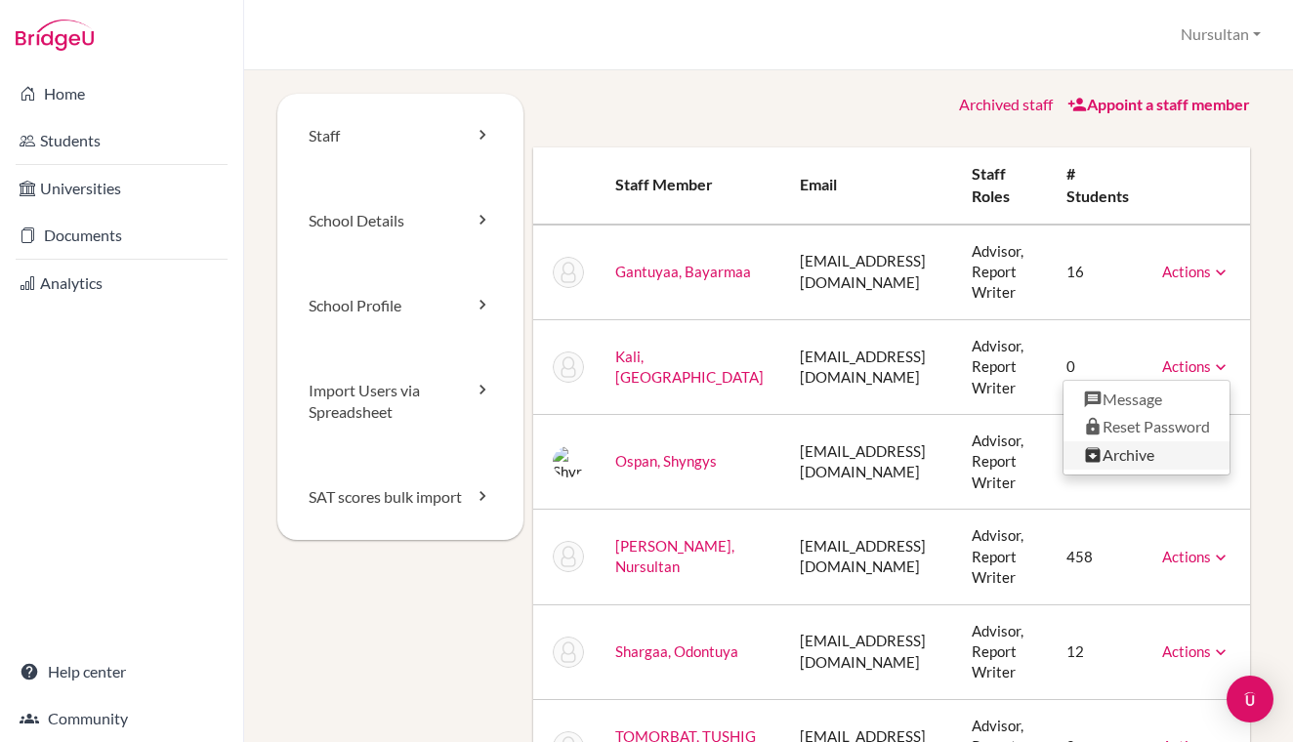
click at [1147, 445] on link "Archive" at bounding box center [1147, 456] width 166 height 28
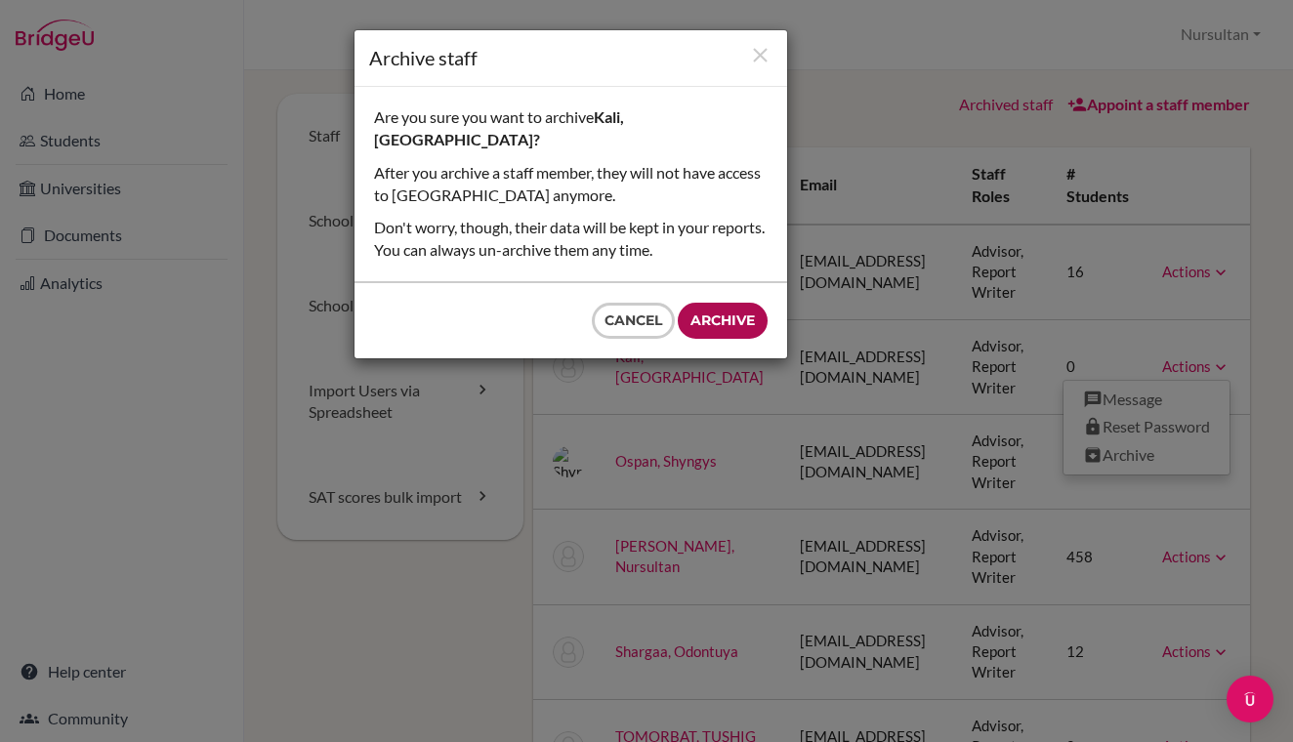
click at [739, 303] on input "Archive" at bounding box center [723, 321] width 90 height 36
type input "Archive"
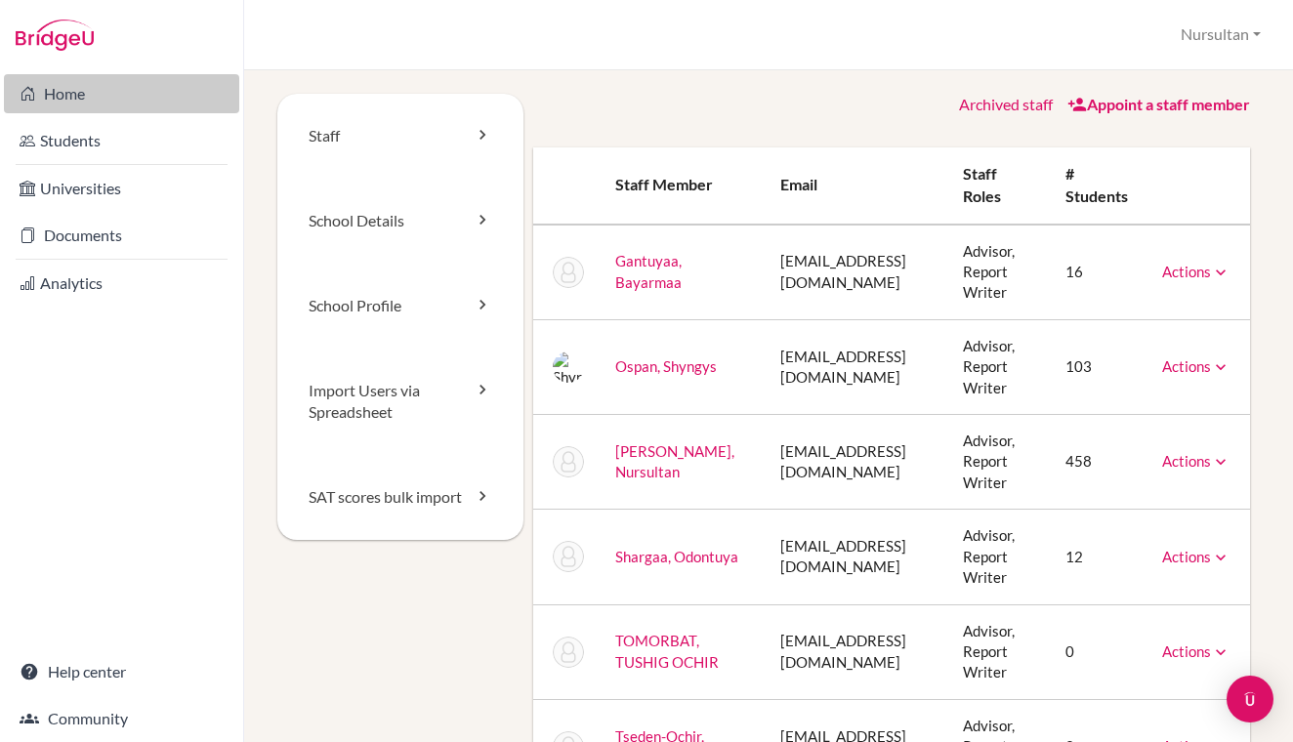
click at [76, 93] on link "Home" at bounding box center [121, 93] width 235 height 39
